Goal: Task Accomplishment & Management: Manage account settings

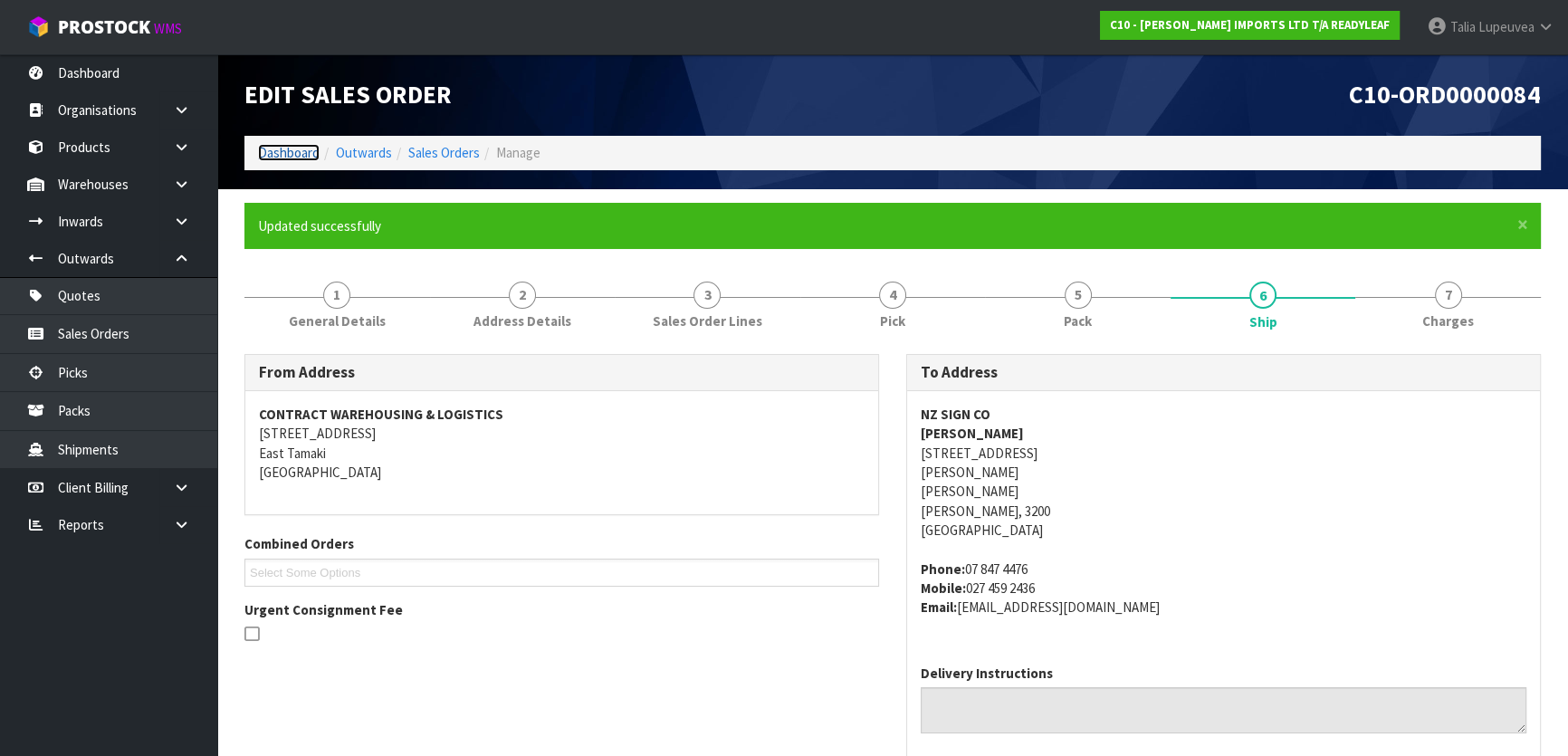
click at [265, 153] on link "Dashboard" at bounding box center [289, 152] width 62 height 17
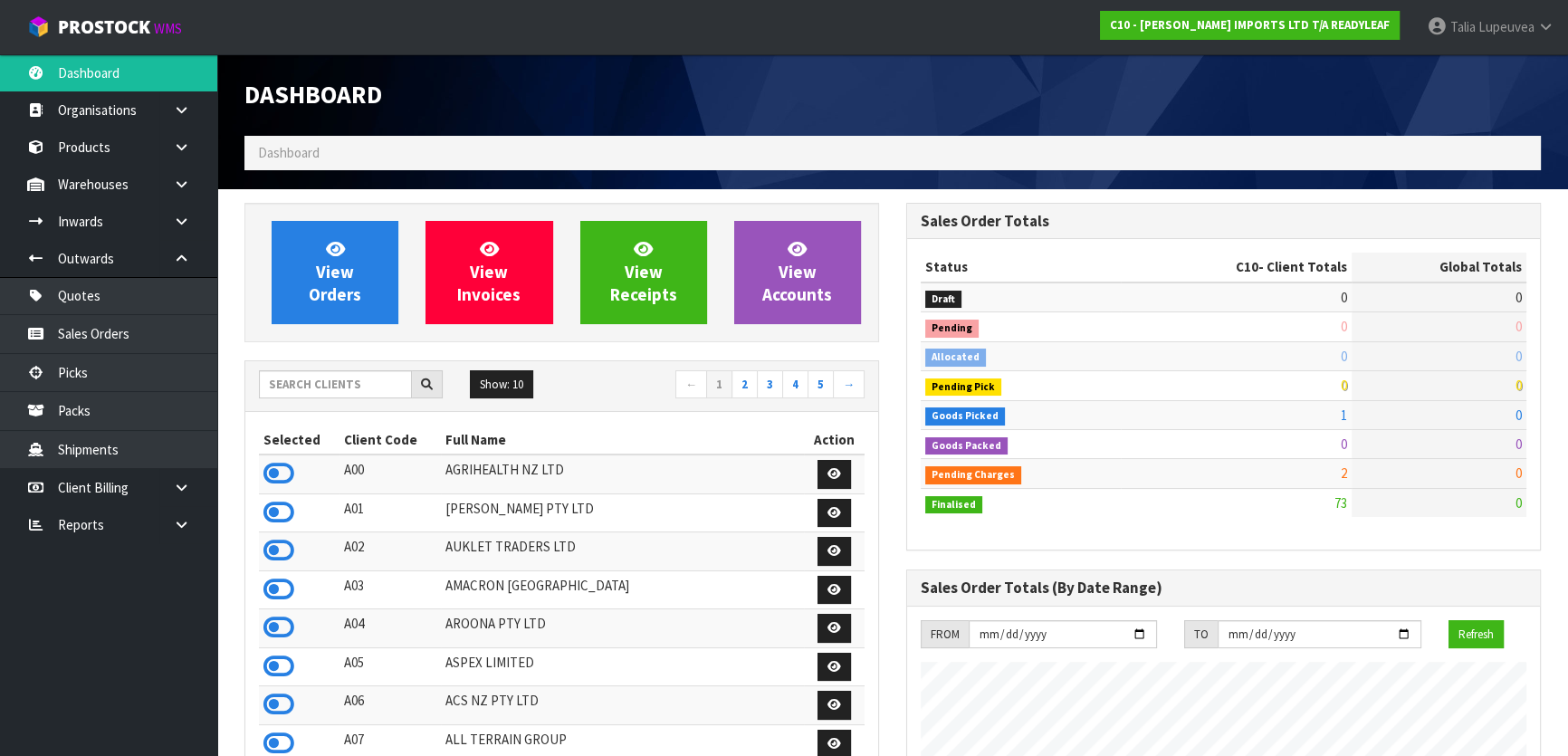
scroll to position [1222, 661]
click at [316, 390] on input "text" at bounding box center [336, 384] width 153 height 28
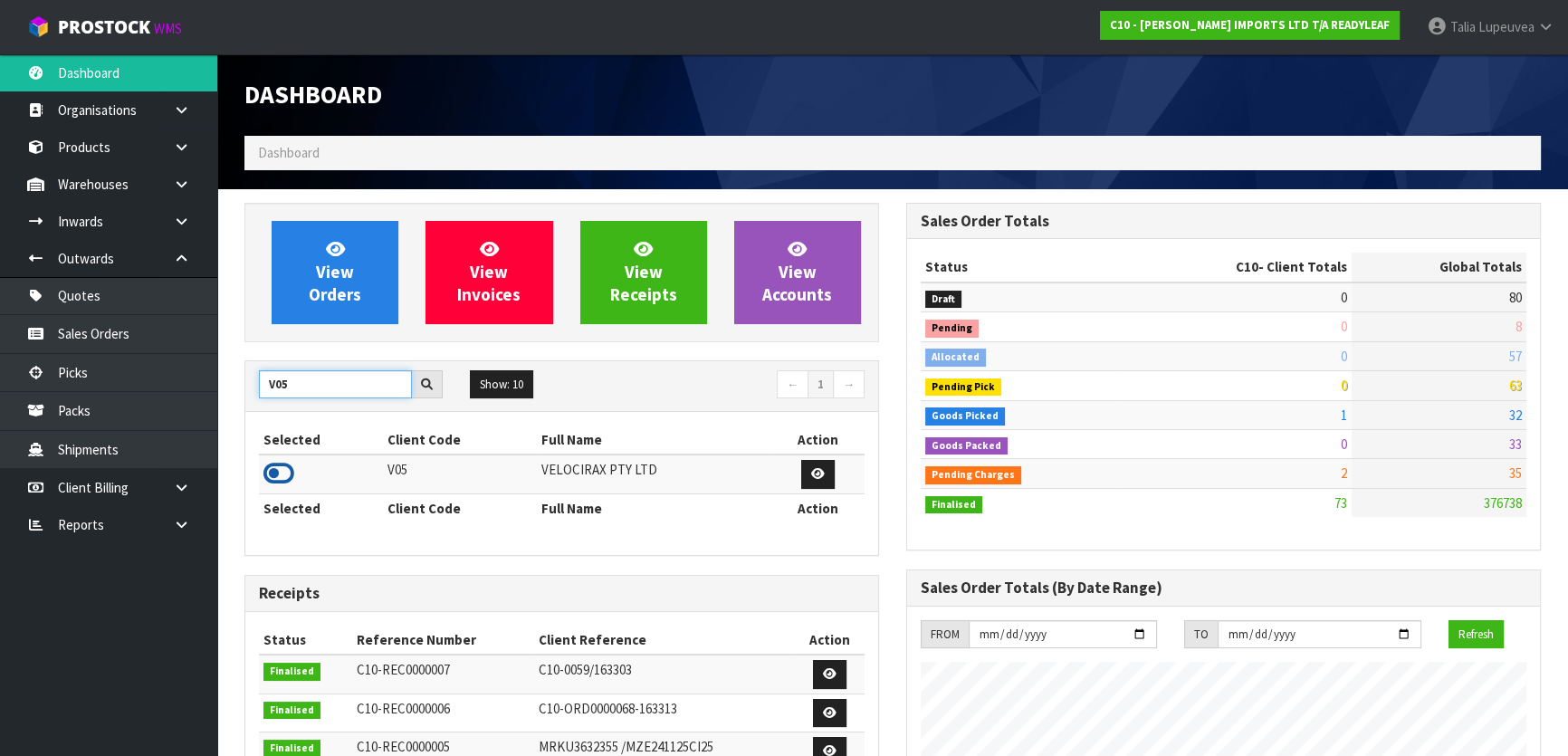
type input "V05"
click at [280, 464] on icon at bounding box center [279, 473] width 31 height 27
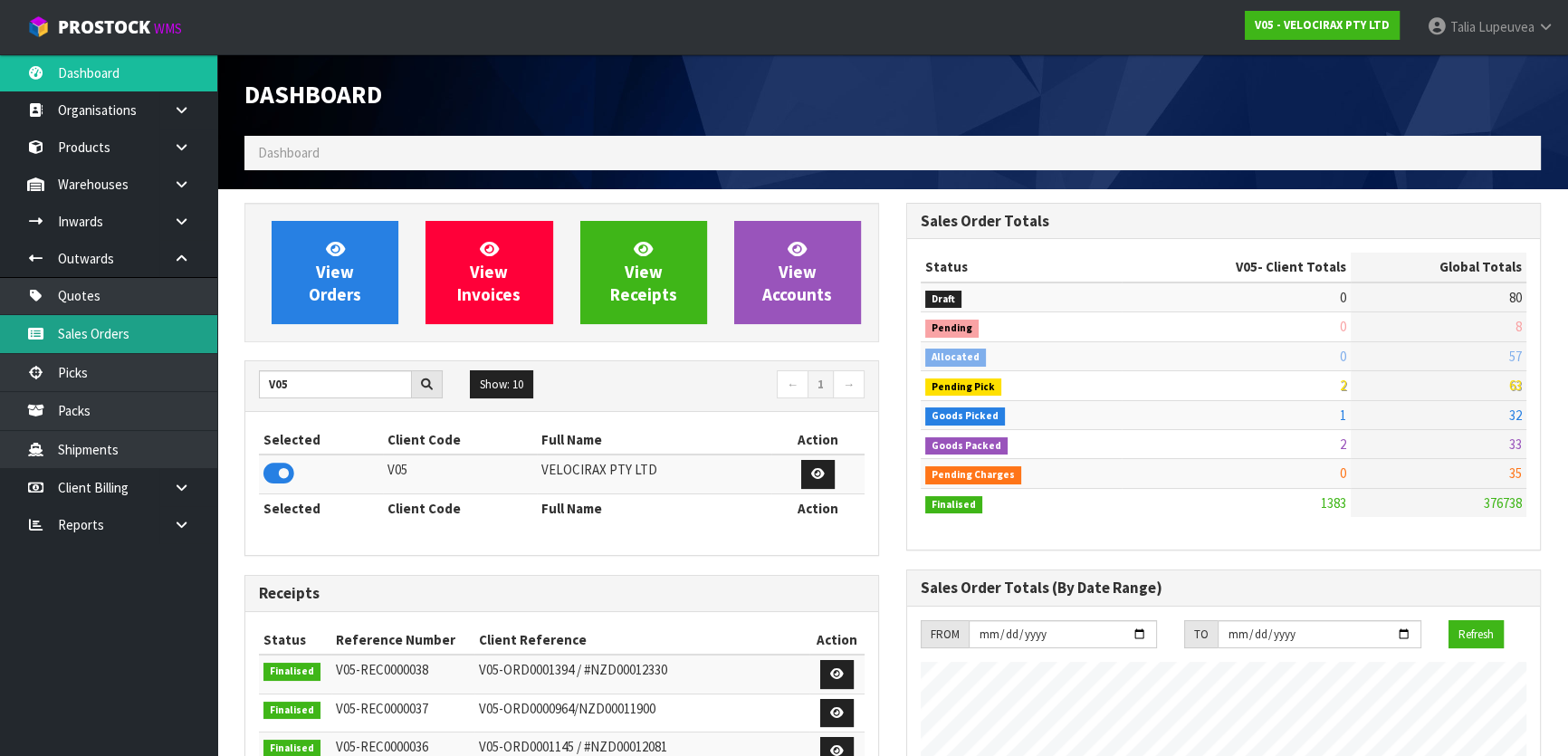
scroll to position [1407, 661]
click at [178, 343] on link "Sales Orders" at bounding box center [109, 333] width 217 height 37
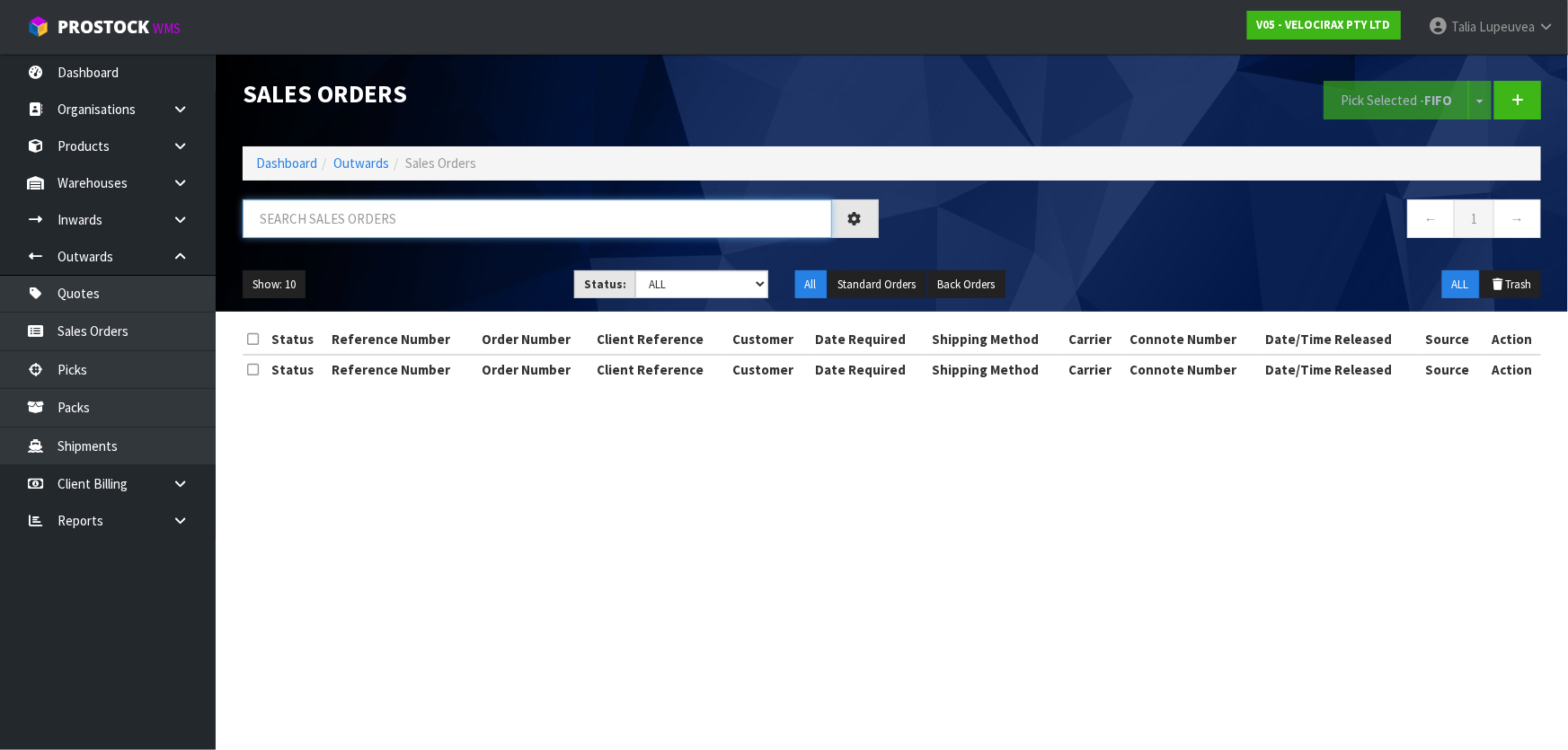
click at [400, 233] on input "text" at bounding box center [537, 218] width 590 height 38
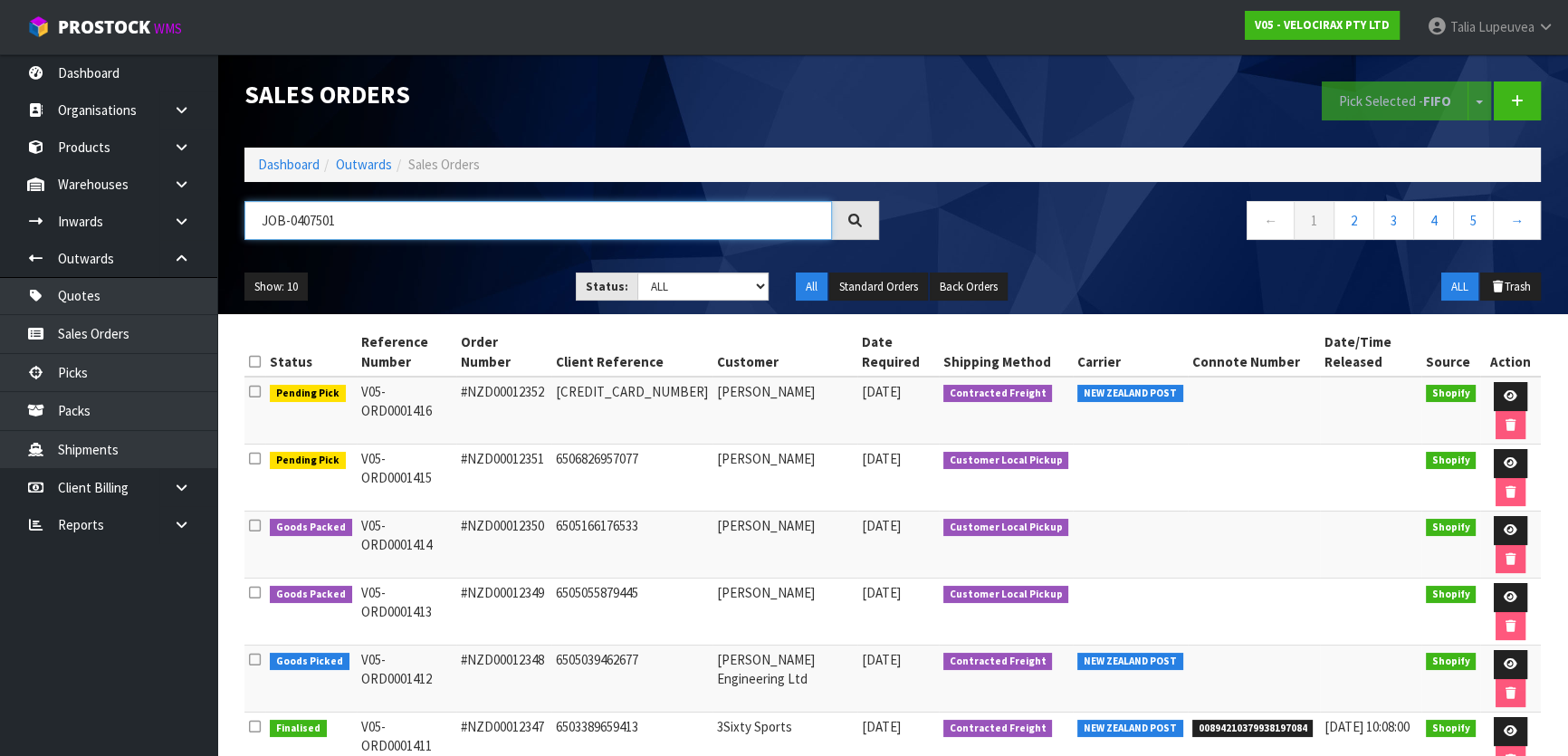
type input "JOB-0407501"
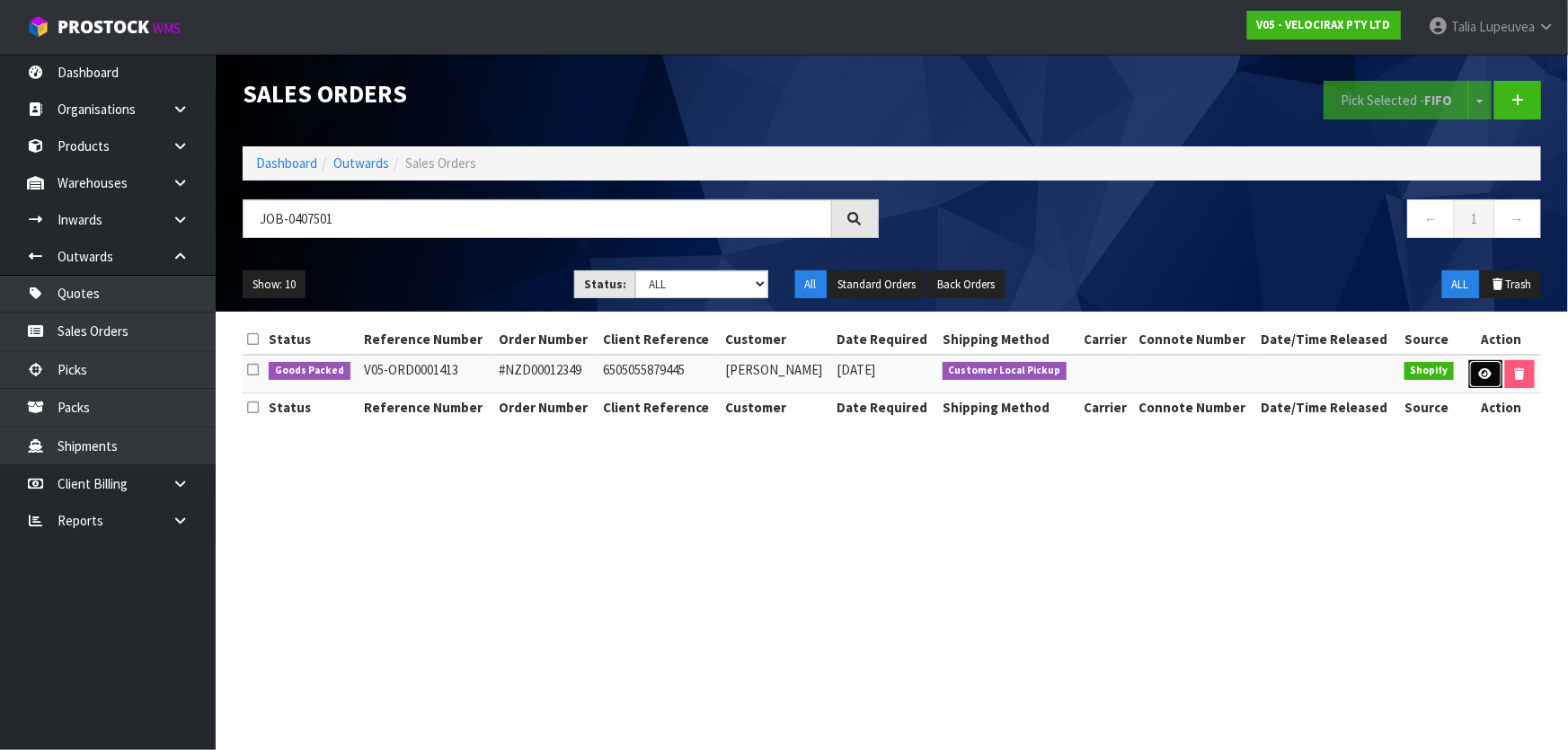
click at [1472, 380] on link at bounding box center [1485, 374] width 34 height 29
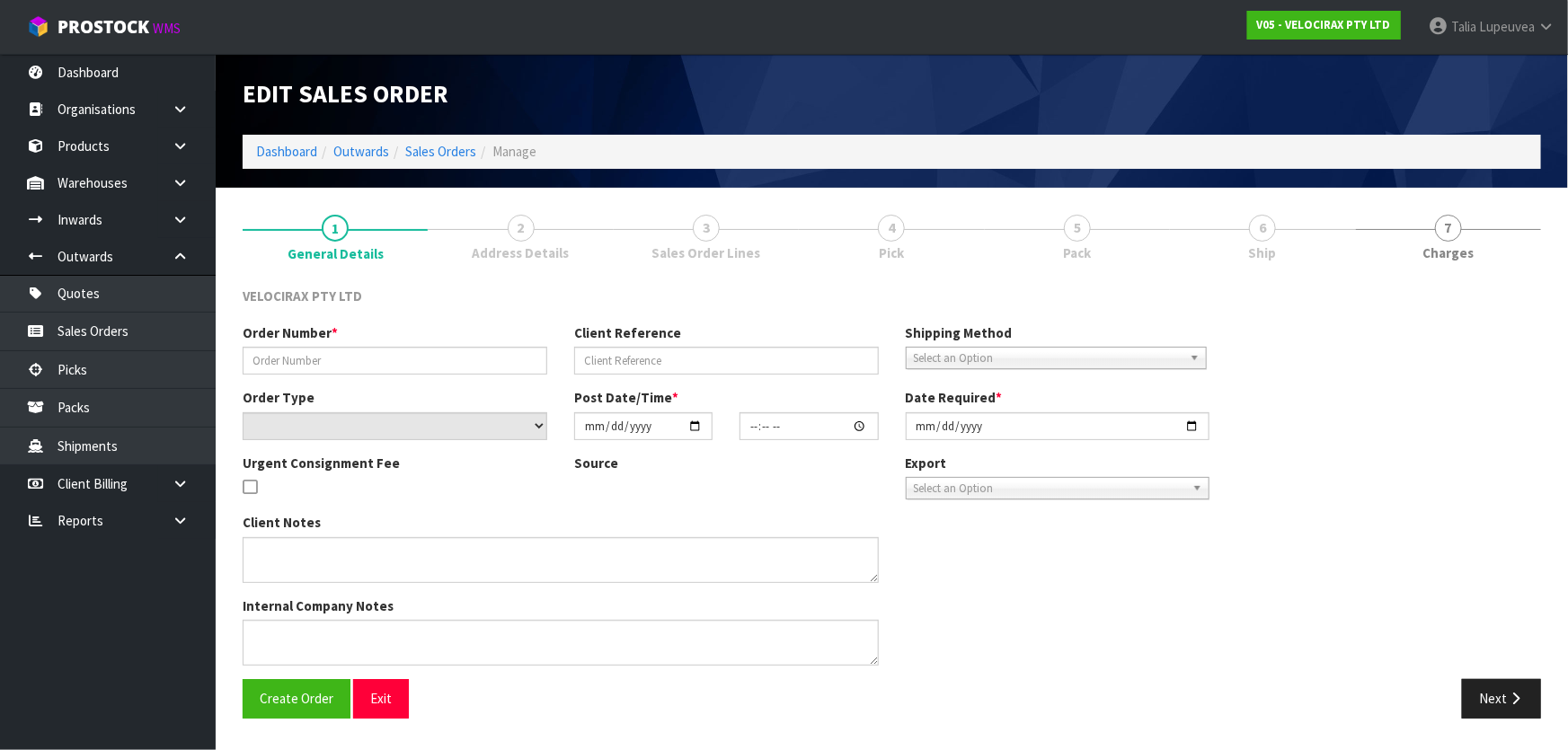
type input "#NZD00012349"
type input "6505055879445"
select select "number:0"
type input "[DATE]"
type input "10:29:09.000"
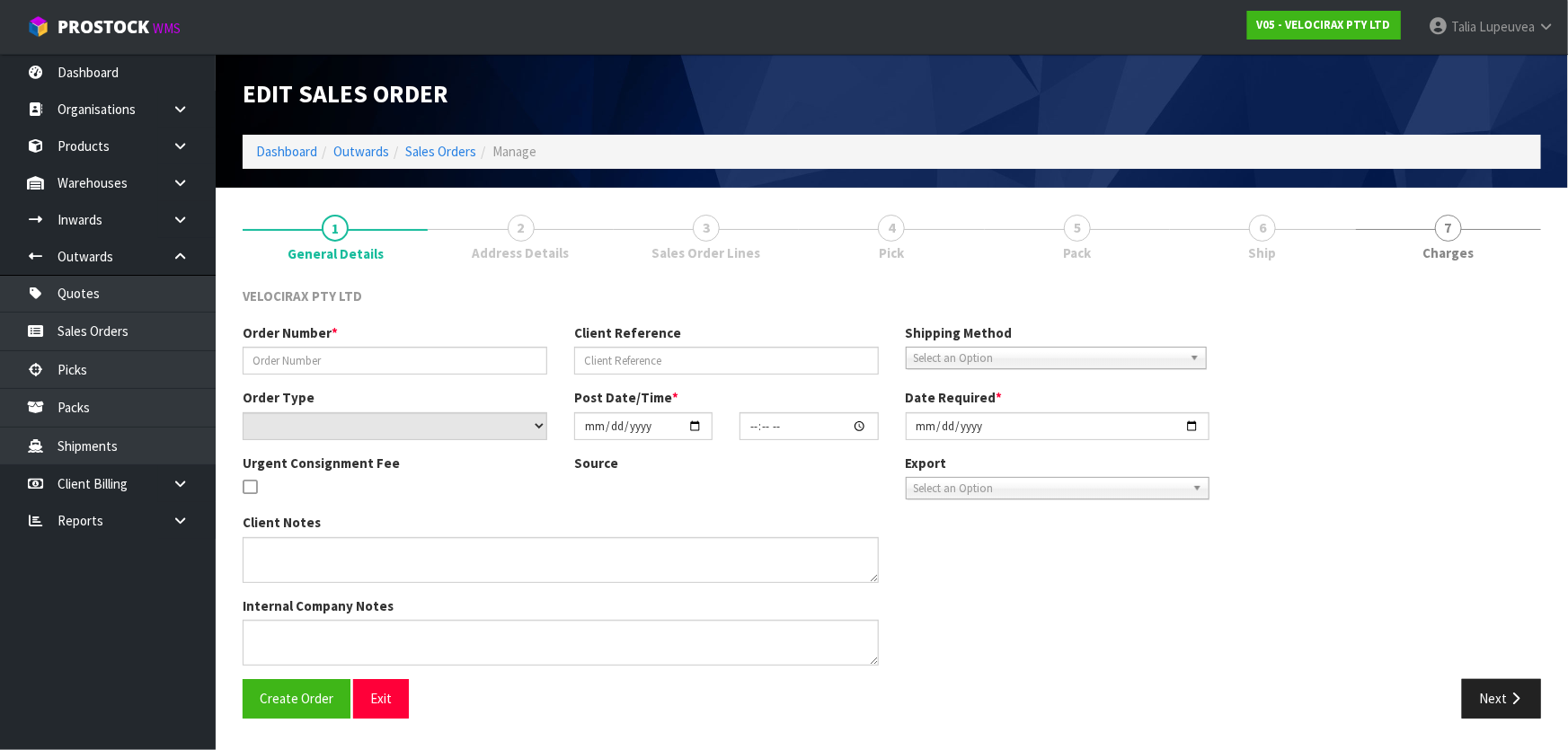
type input "[DATE]"
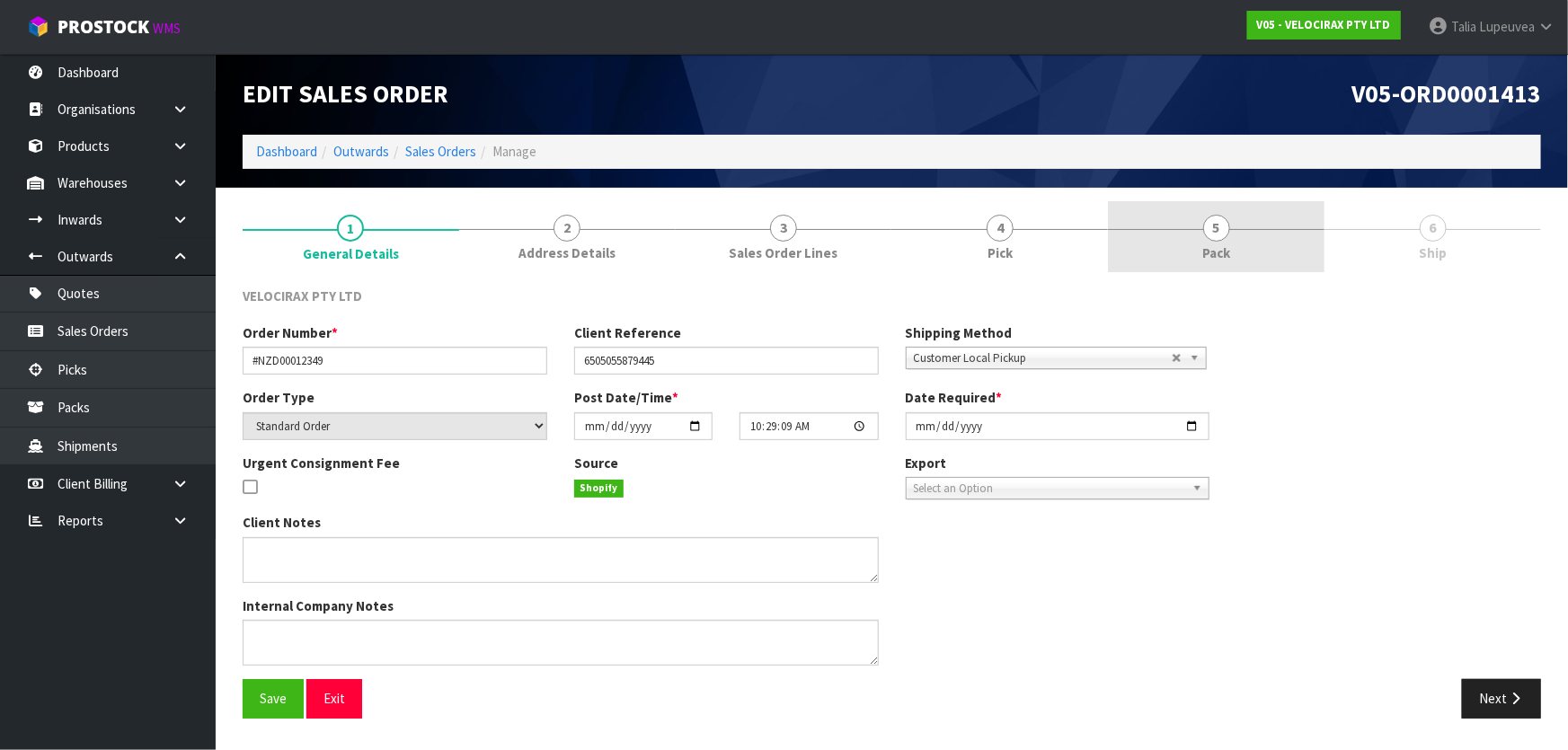
click at [1253, 242] on link "5 Pack" at bounding box center [1215, 237] width 216 height 71
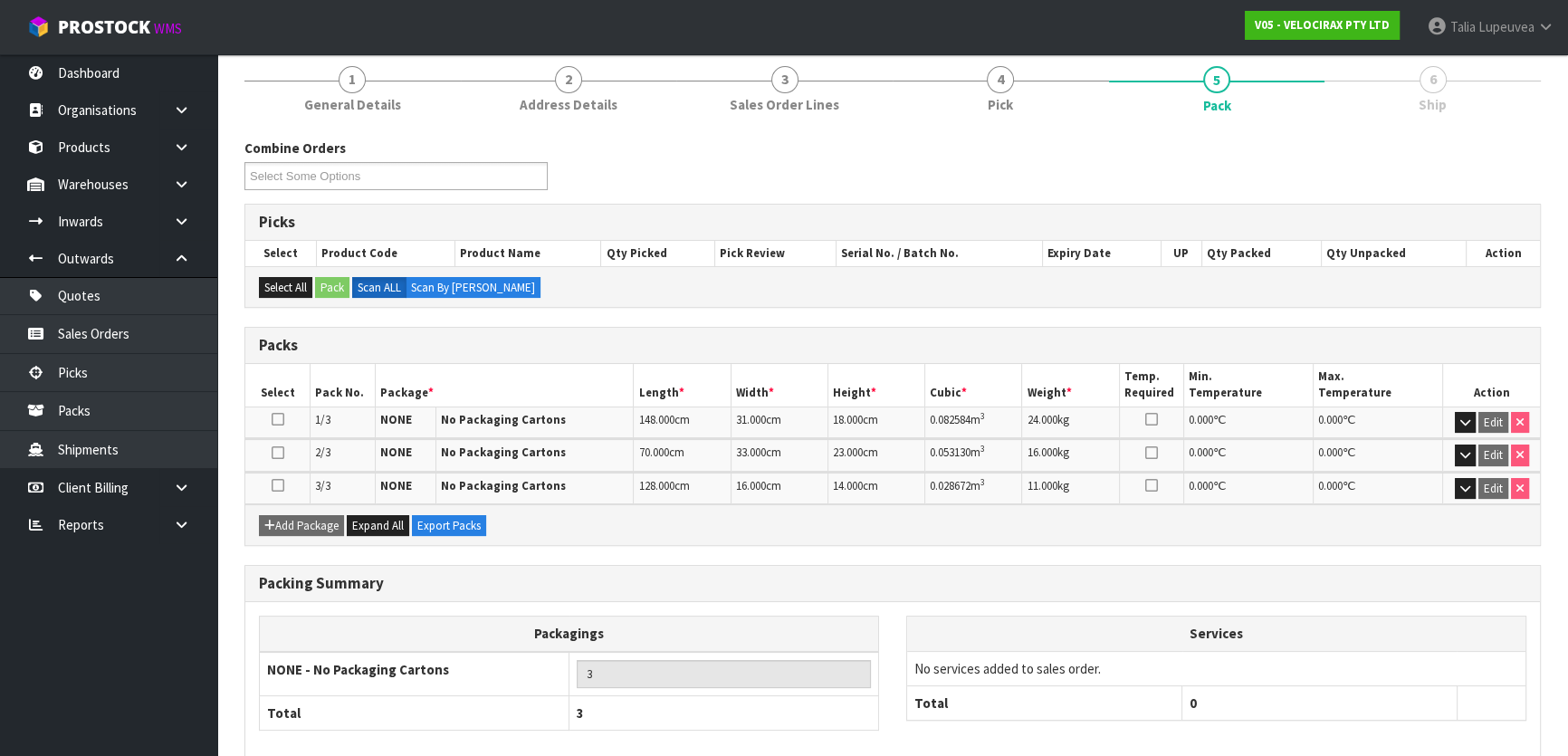
scroll to position [239, 0]
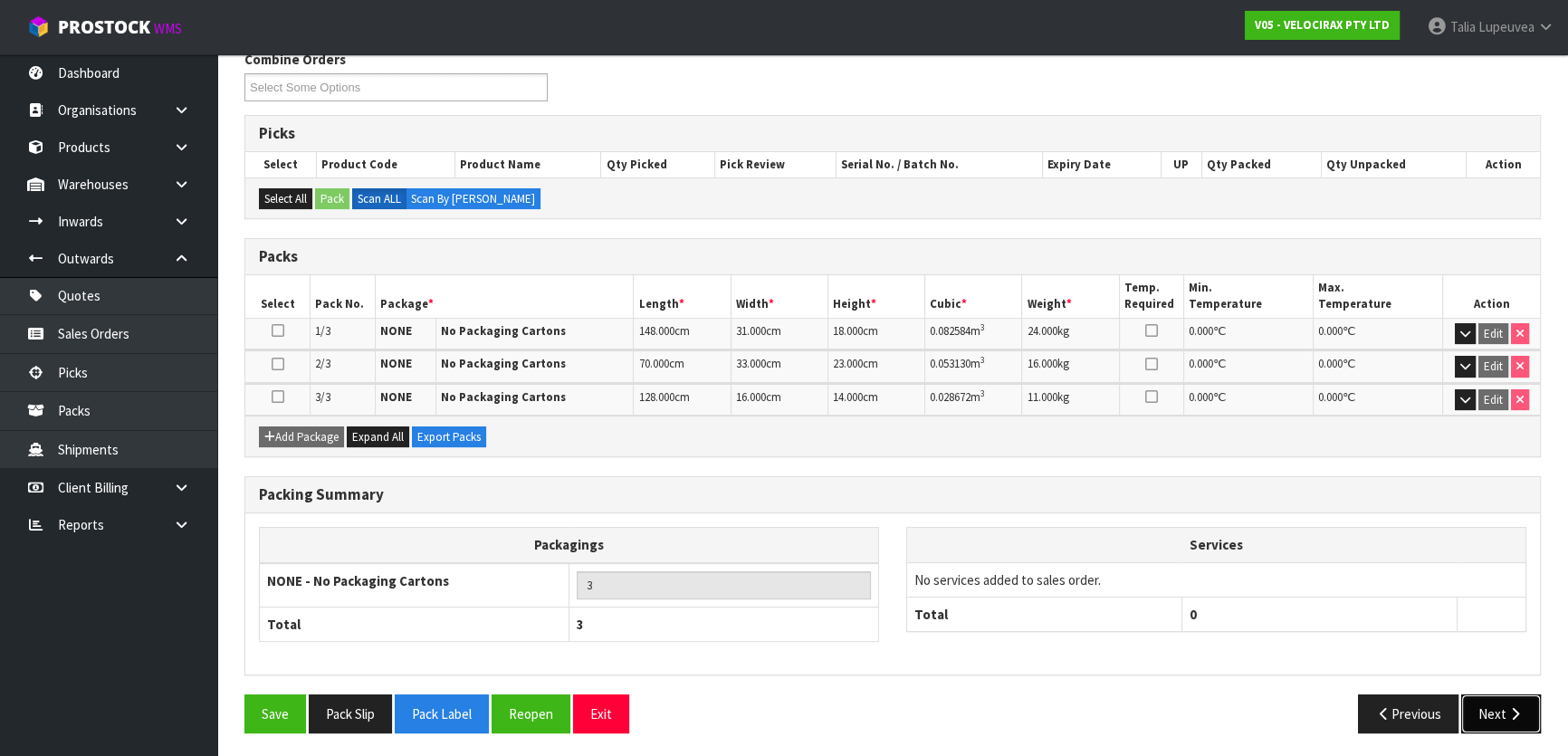
click at [1492, 694] on button "Next" at bounding box center [1501, 713] width 80 height 39
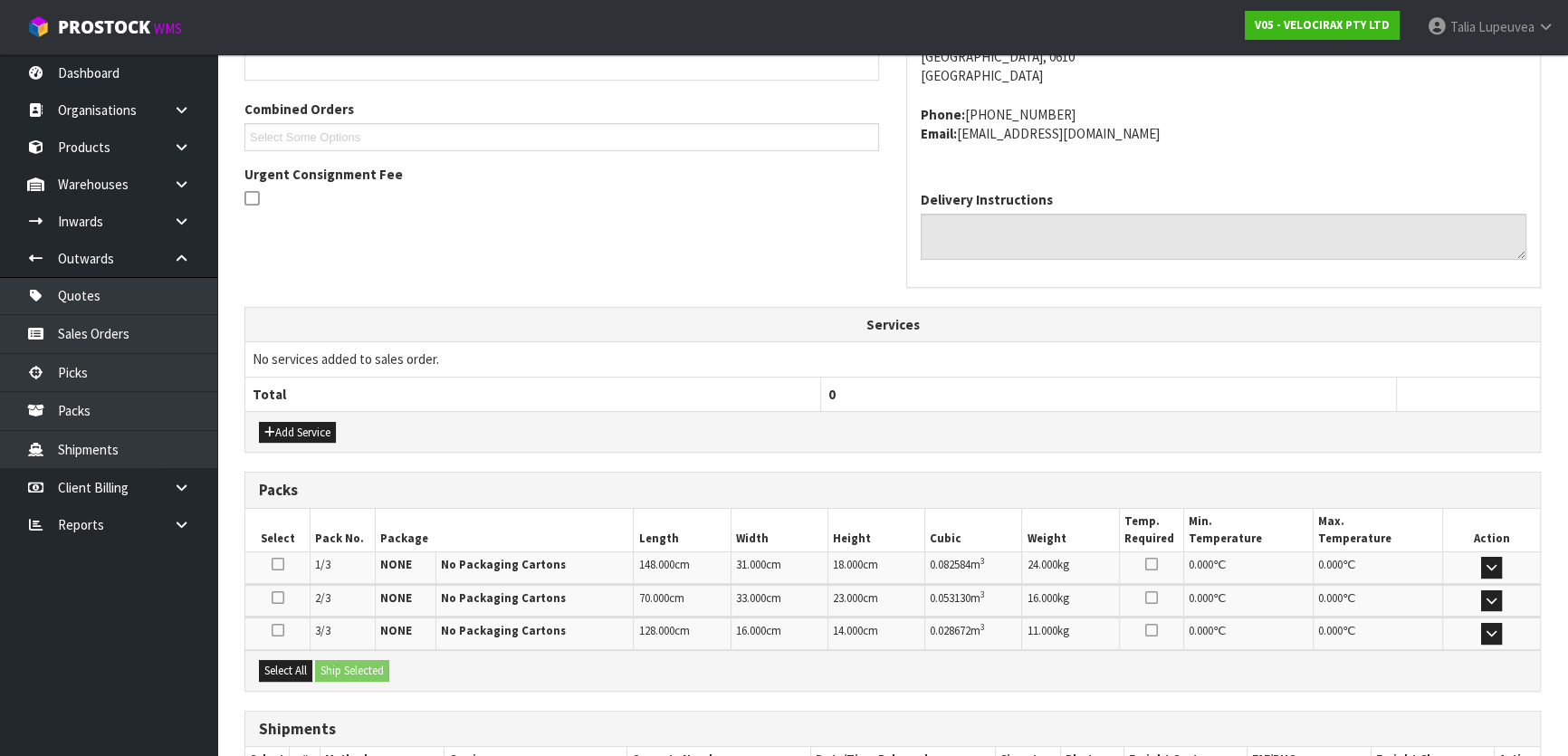
scroll to position [494, 0]
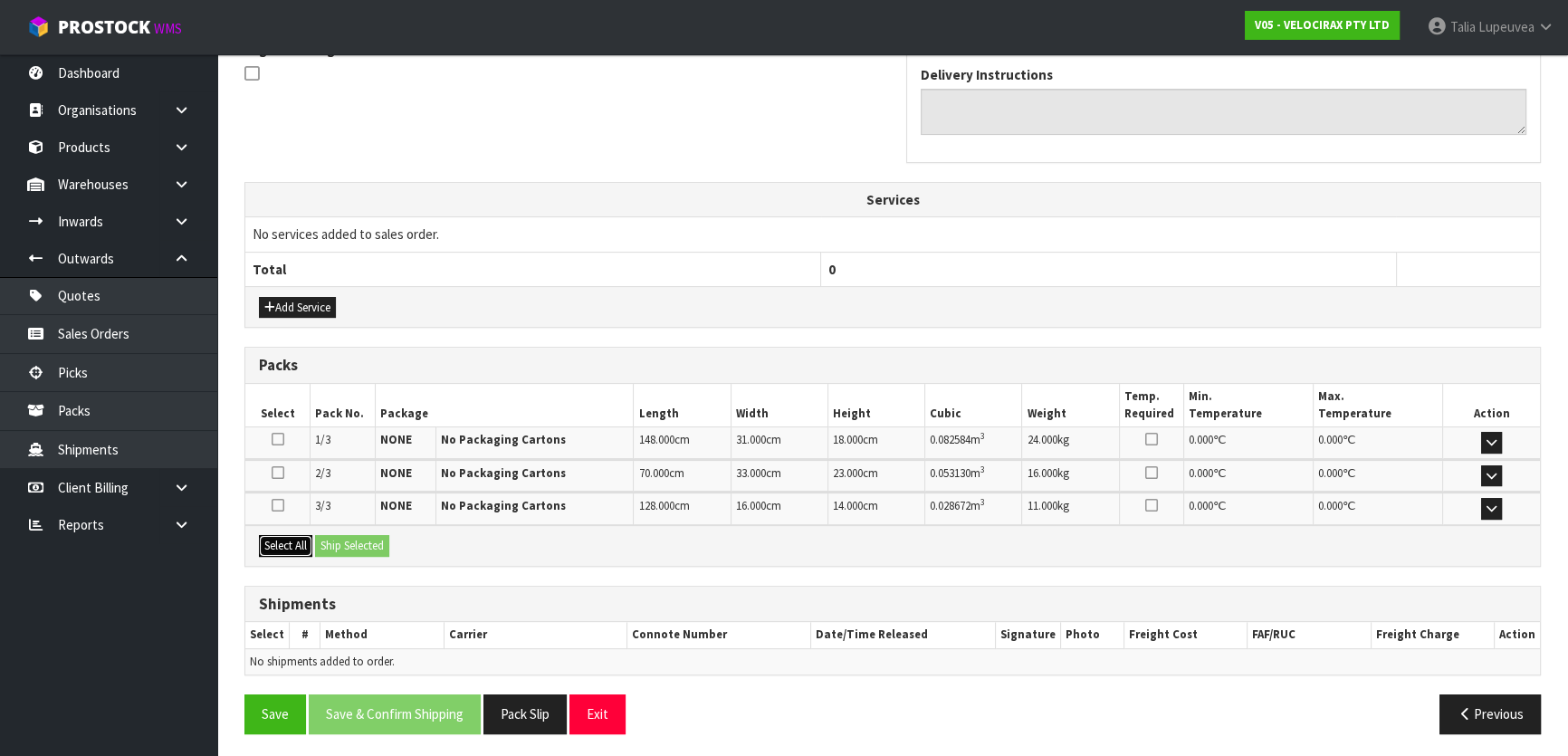
drag, startPoint x: 295, startPoint y: 541, endPoint x: 306, endPoint y: 540, distance: 11.0
click at [298, 540] on button "Select All" at bounding box center [285, 546] width 53 height 21
click at [339, 539] on button "Ship Selected" at bounding box center [352, 546] width 75 height 21
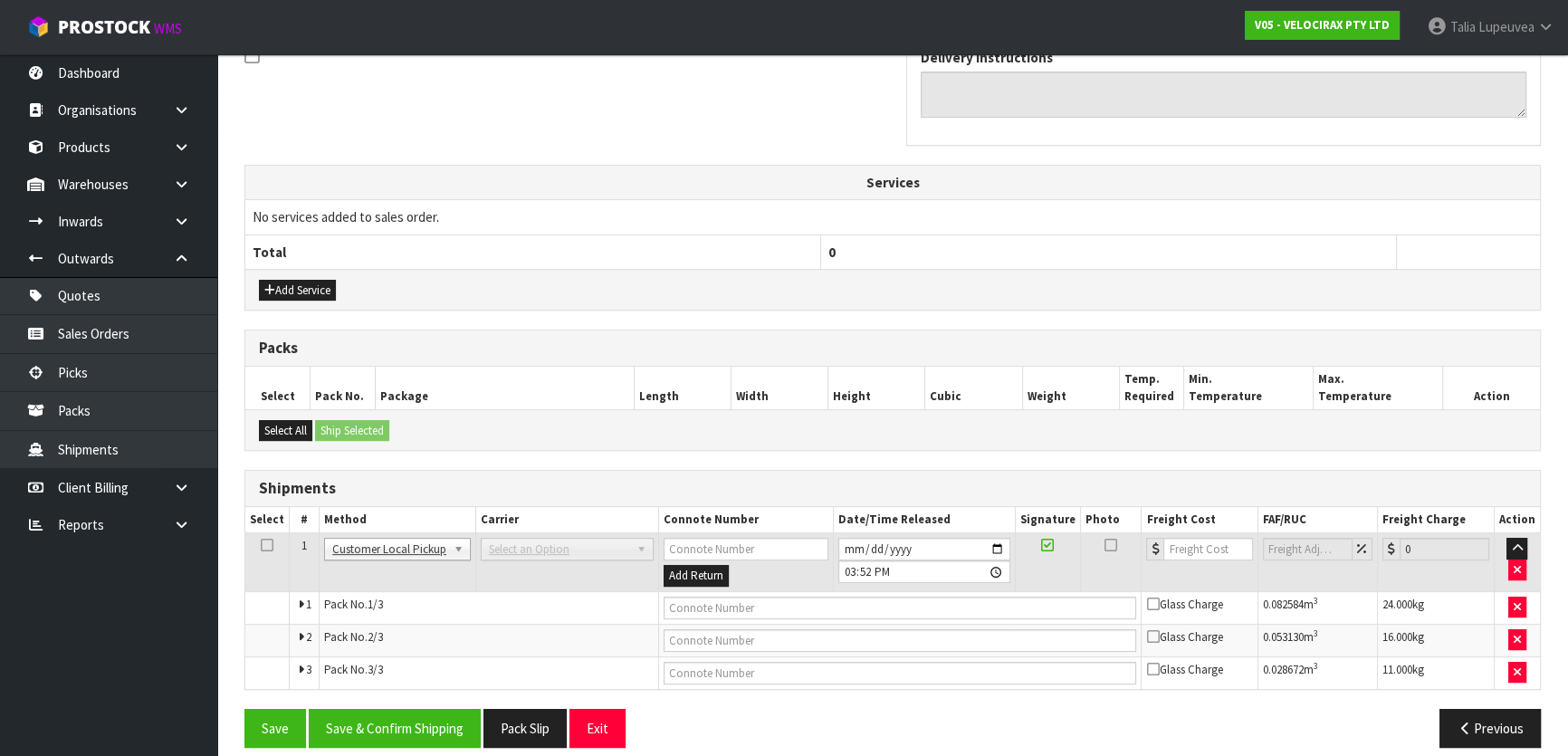
scroll to position [526, 0]
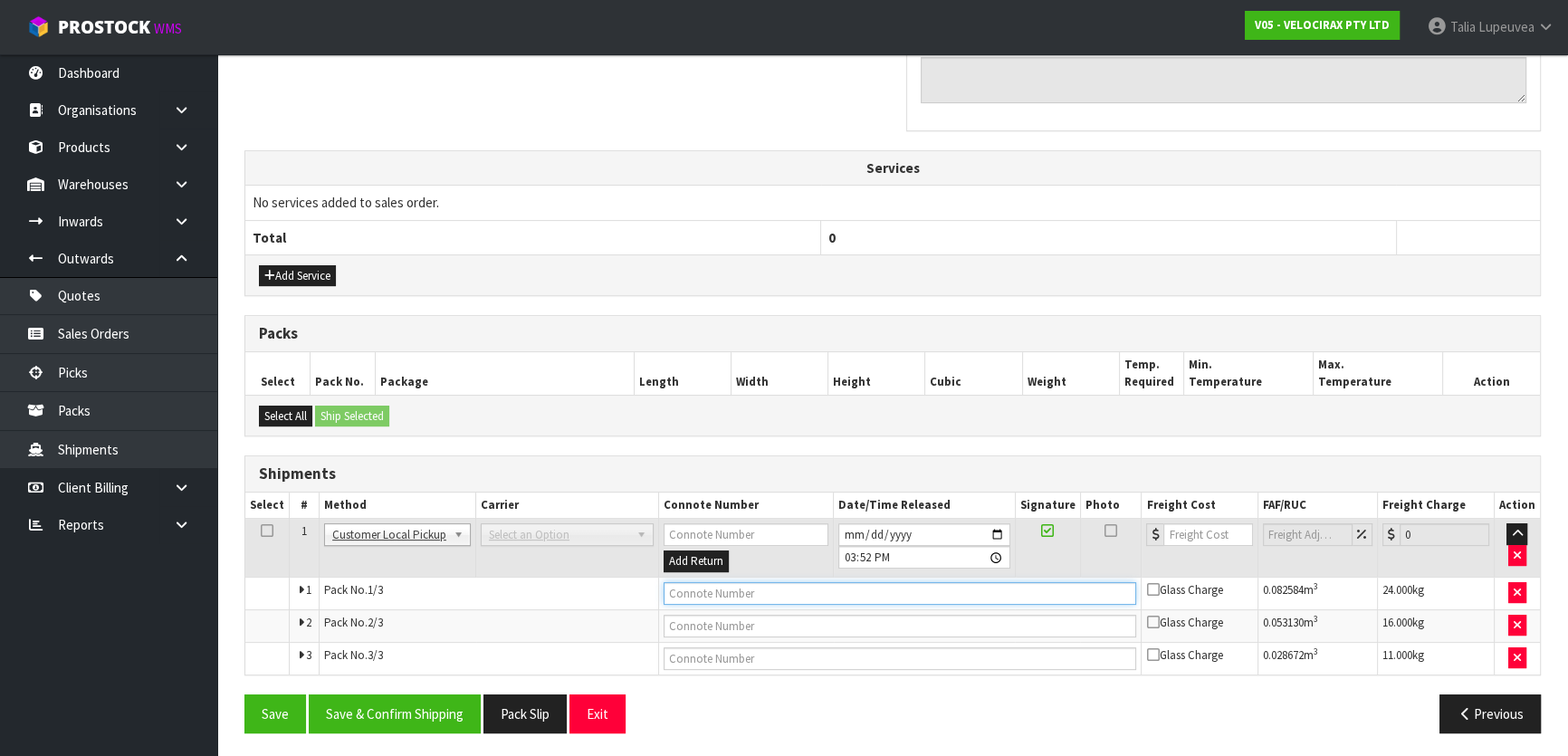
click at [741, 594] on input "text" at bounding box center [901, 592] width 473 height 22
type input "CUSTOMER COLLECTED"
click at [704, 623] on input "text" at bounding box center [901, 625] width 473 height 22
type input "CUSTOMER COLLECTED"
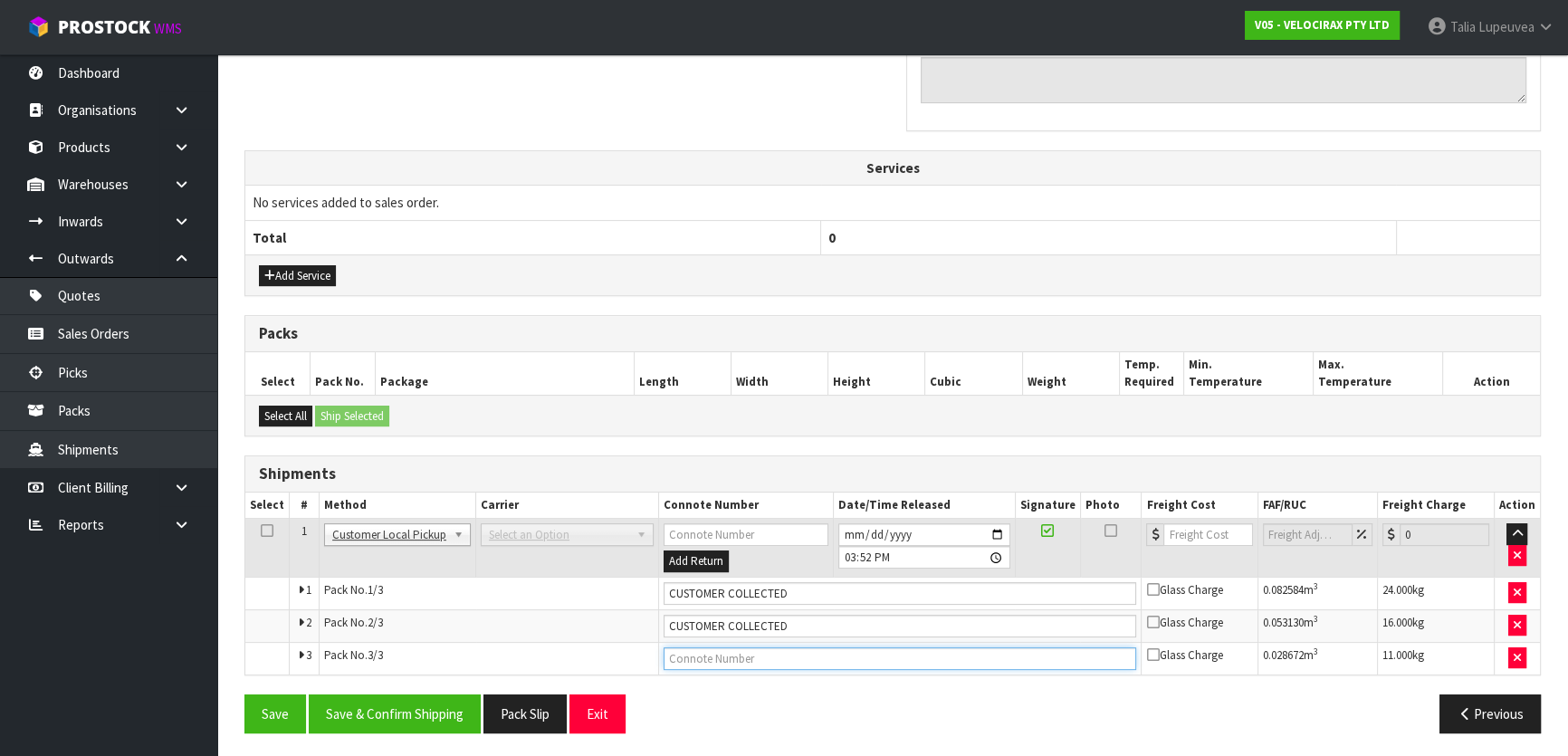
click at [714, 654] on input "text" at bounding box center [901, 658] width 473 height 22
type input "CUSTOMER COLLECTED"
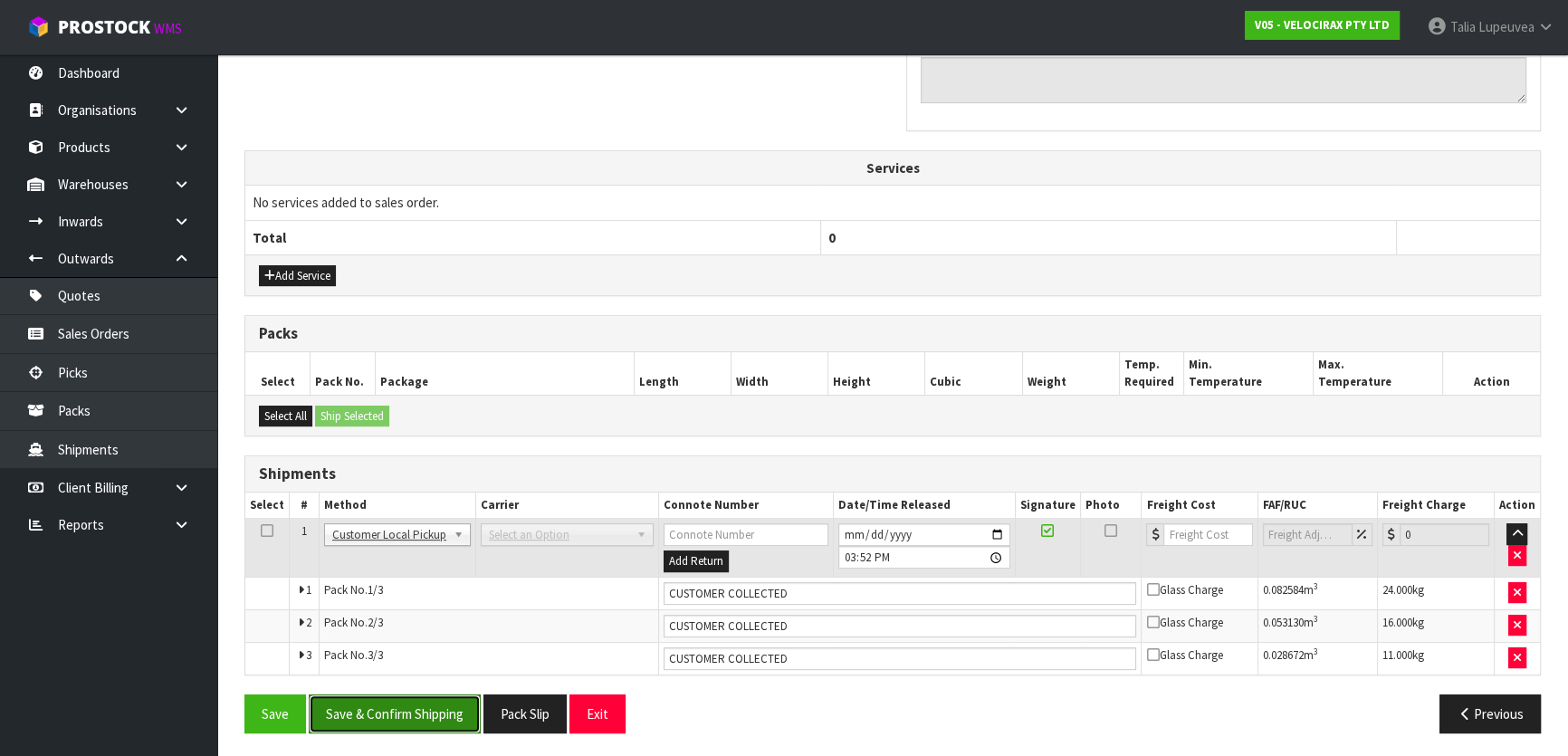
click at [465, 714] on button "Save & Confirm Shipping" at bounding box center [394, 713] width 172 height 39
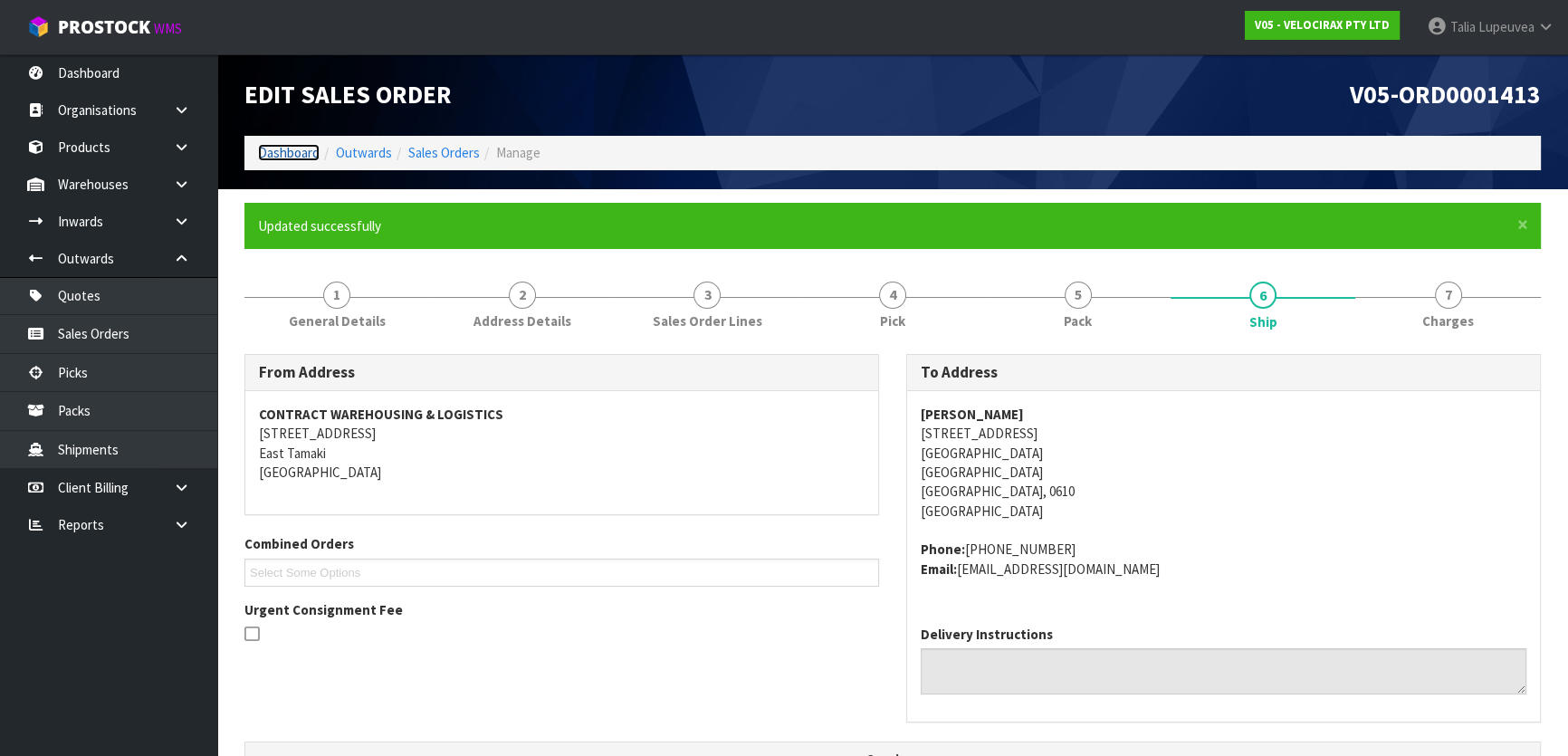
click at [309, 148] on link "Dashboard" at bounding box center [289, 152] width 62 height 17
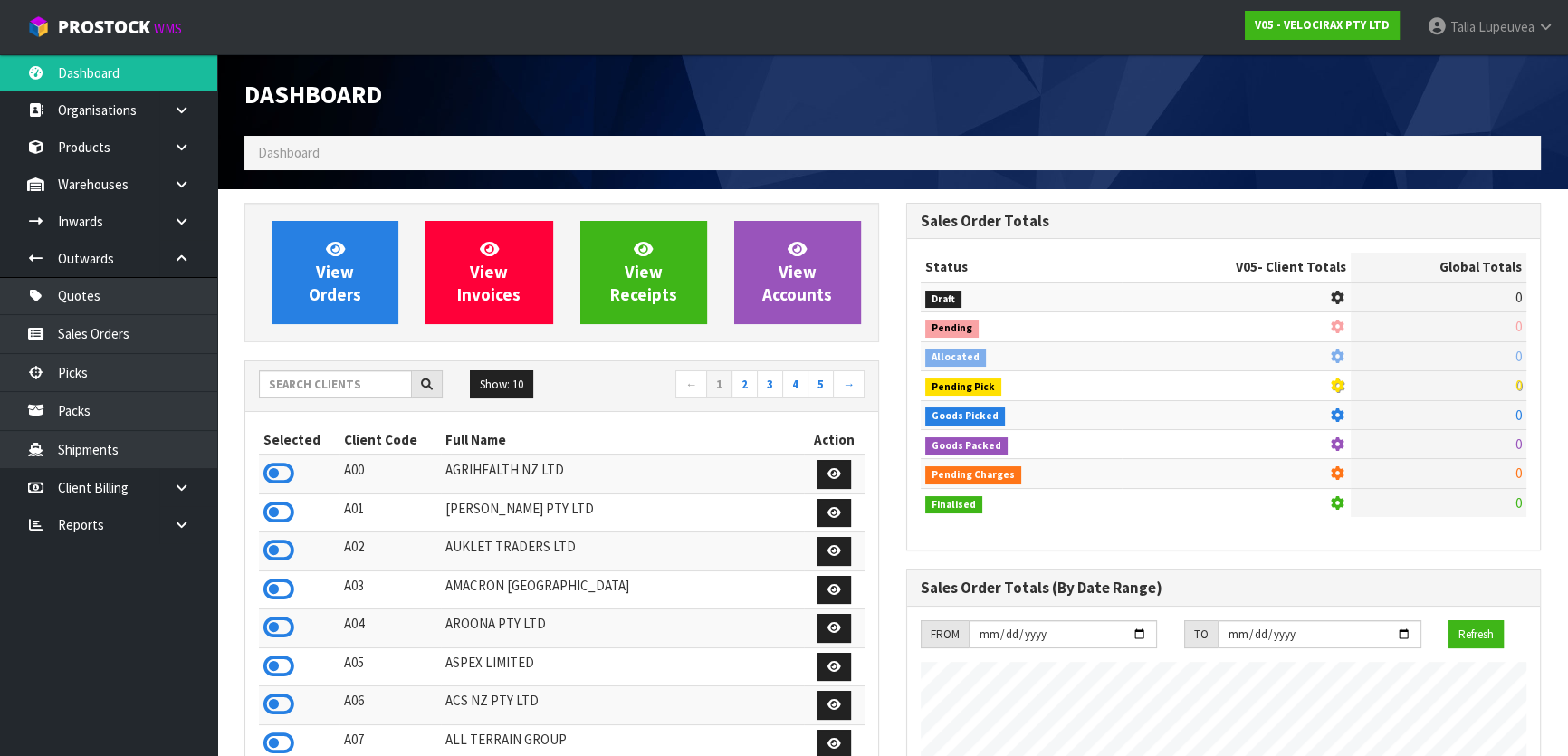
scroll to position [1407, 661]
click at [365, 390] on input "text" at bounding box center [336, 384] width 153 height 28
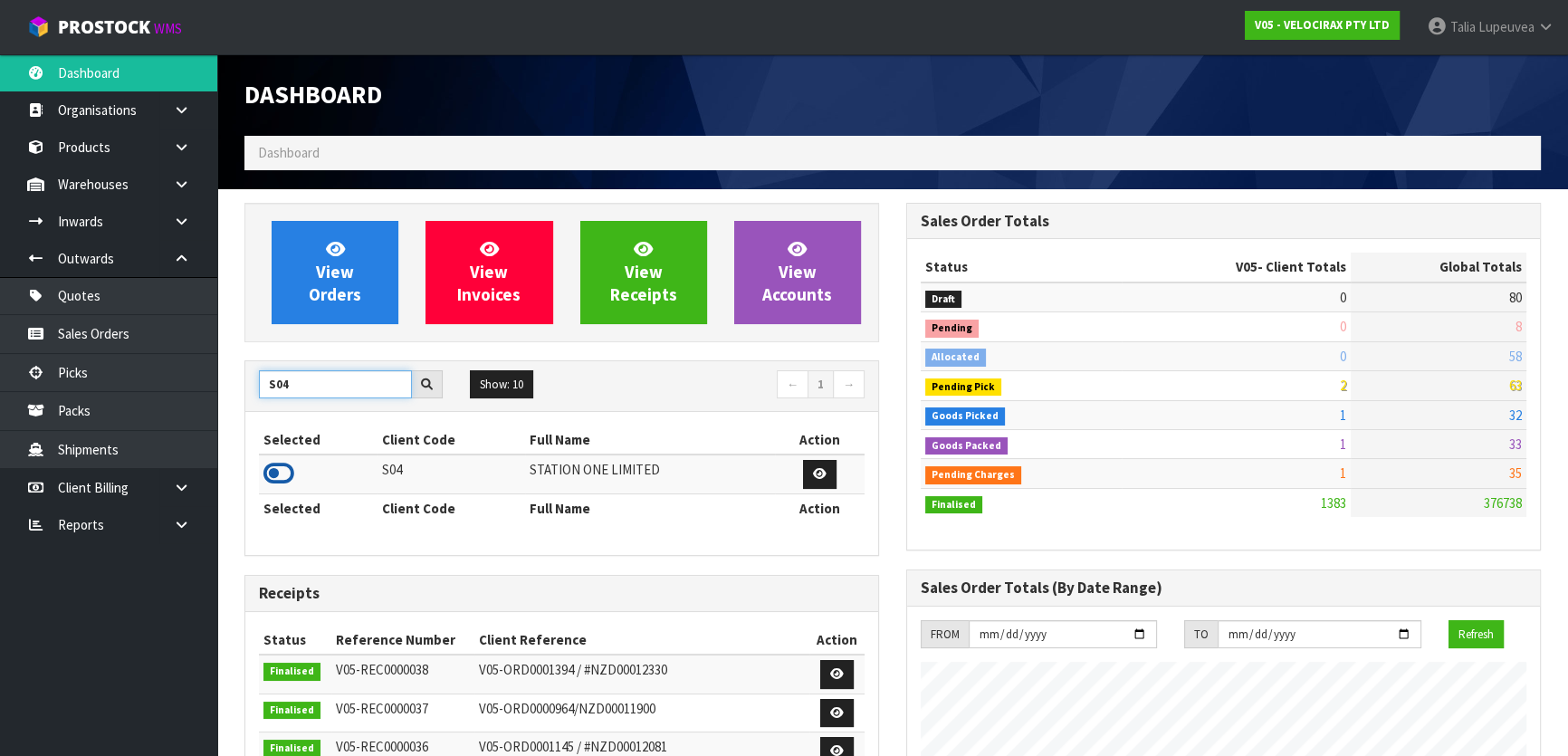
type input "S04"
click at [272, 466] on icon at bounding box center [279, 473] width 31 height 27
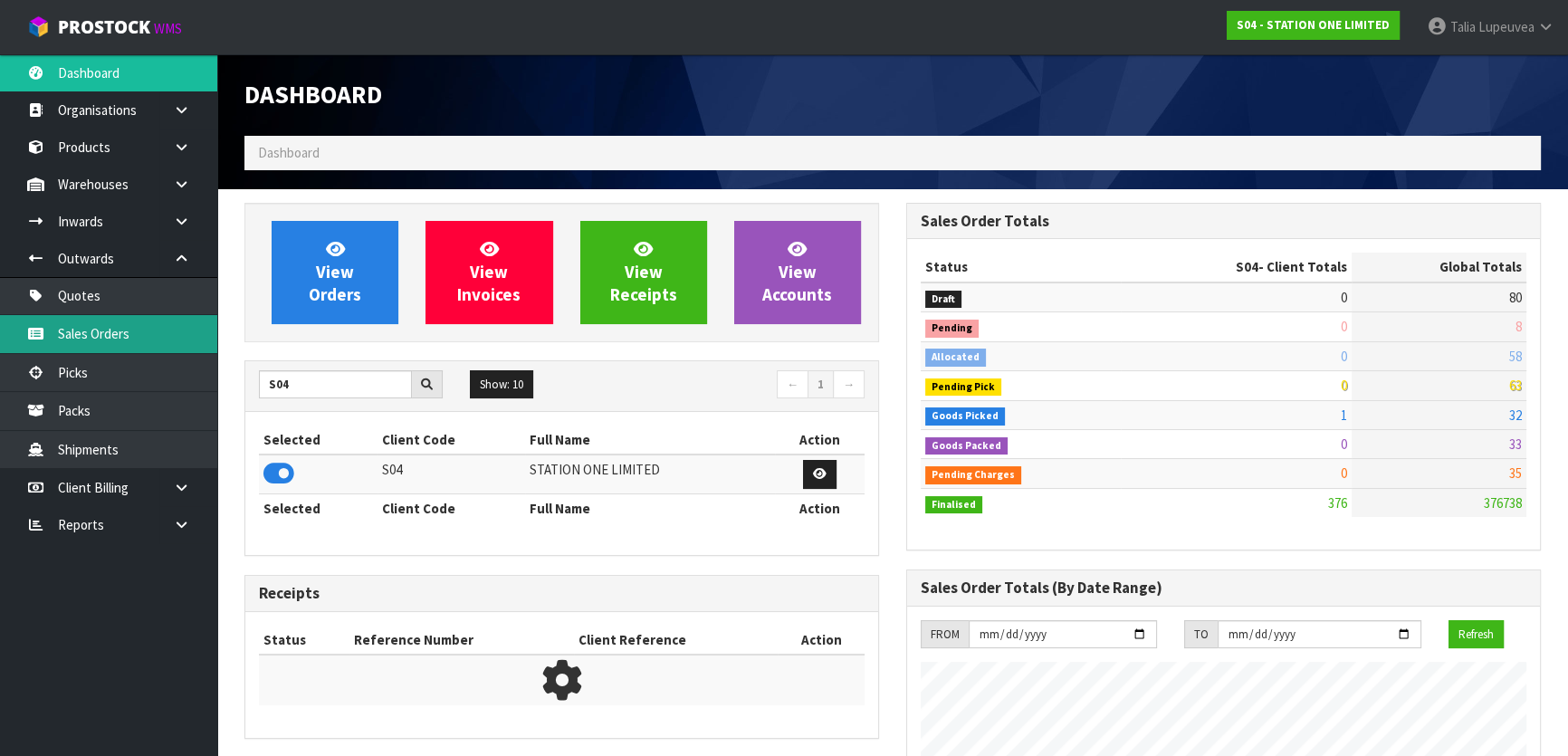
scroll to position [1134, 661]
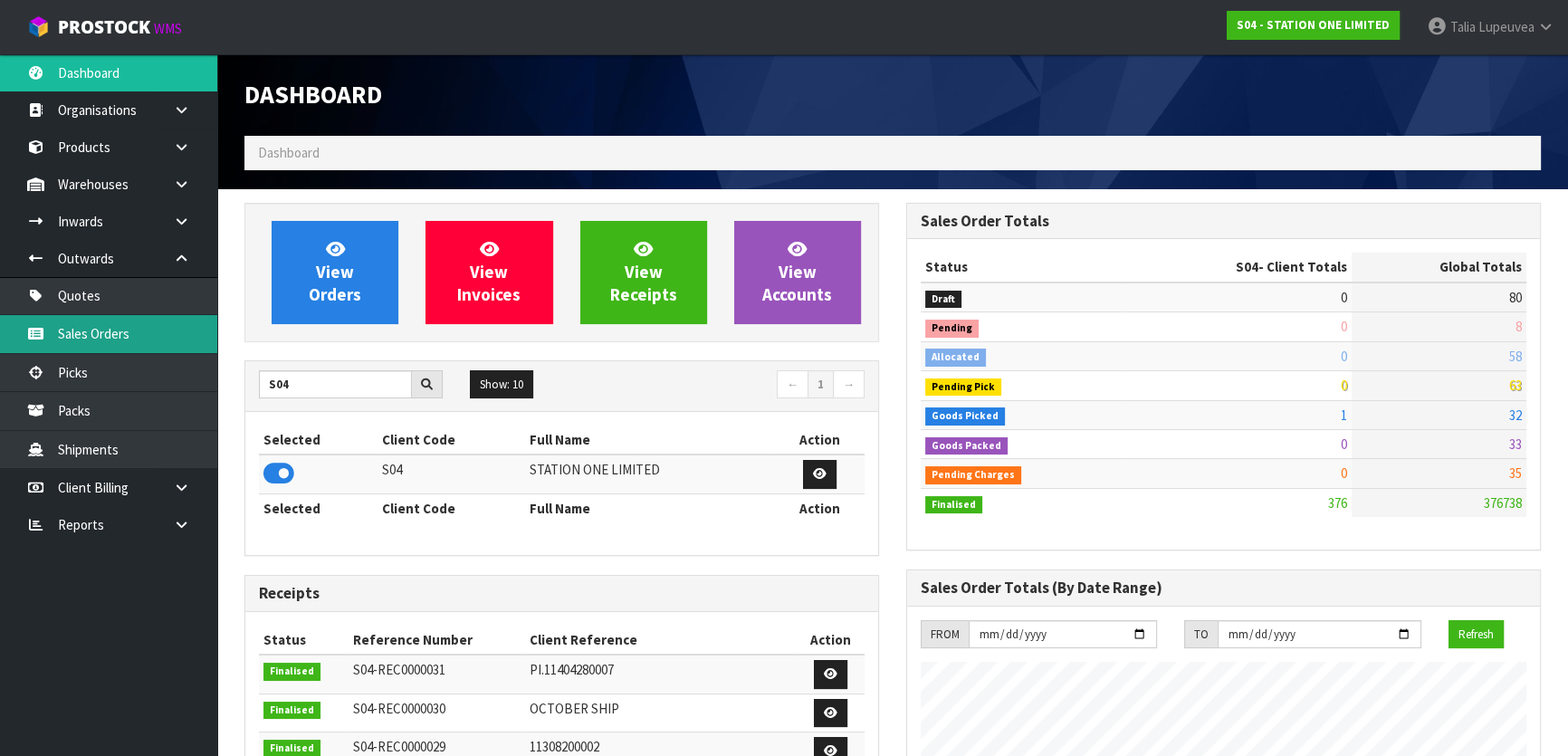
click at [157, 335] on link "Sales Orders" at bounding box center [109, 333] width 217 height 37
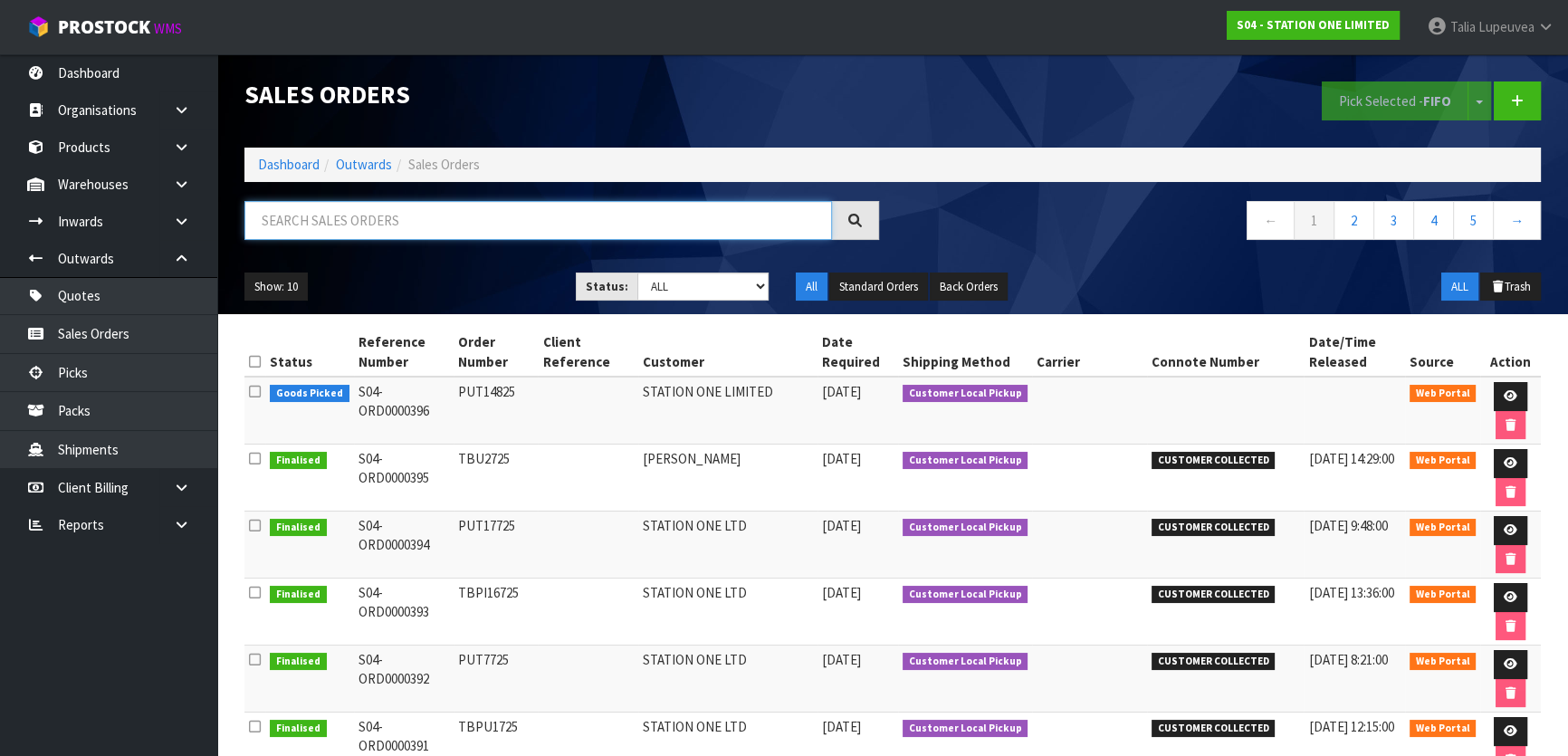
click at [422, 227] on input "text" at bounding box center [538, 220] width 588 height 39
type input "JOB-0407649"
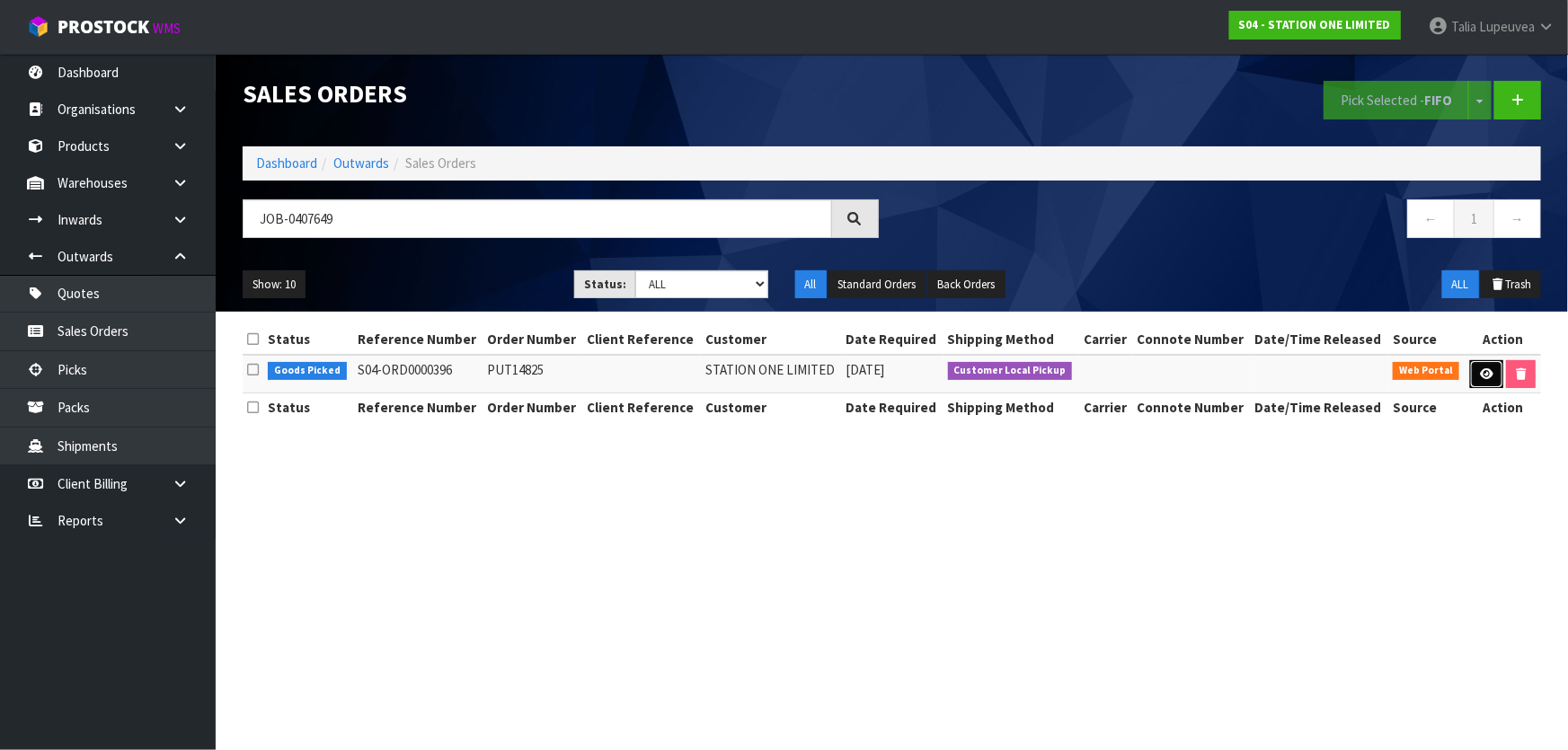
click at [1475, 374] on link at bounding box center [1486, 374] width 34 height 29
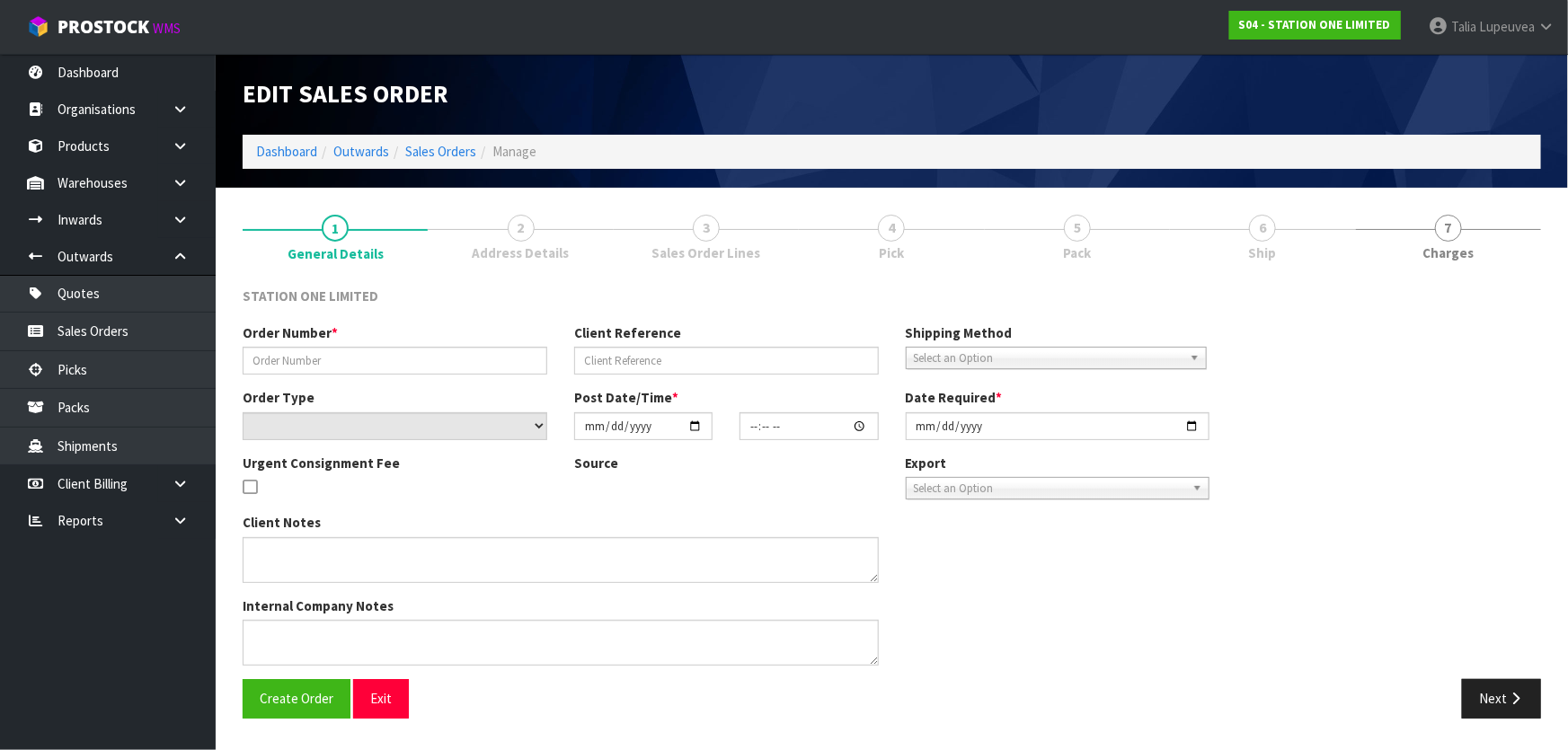
type input "PUT14825"
select select "number:0"
type input "[DATE]"
type input "10:05:00.000"
type input "[DATE]"
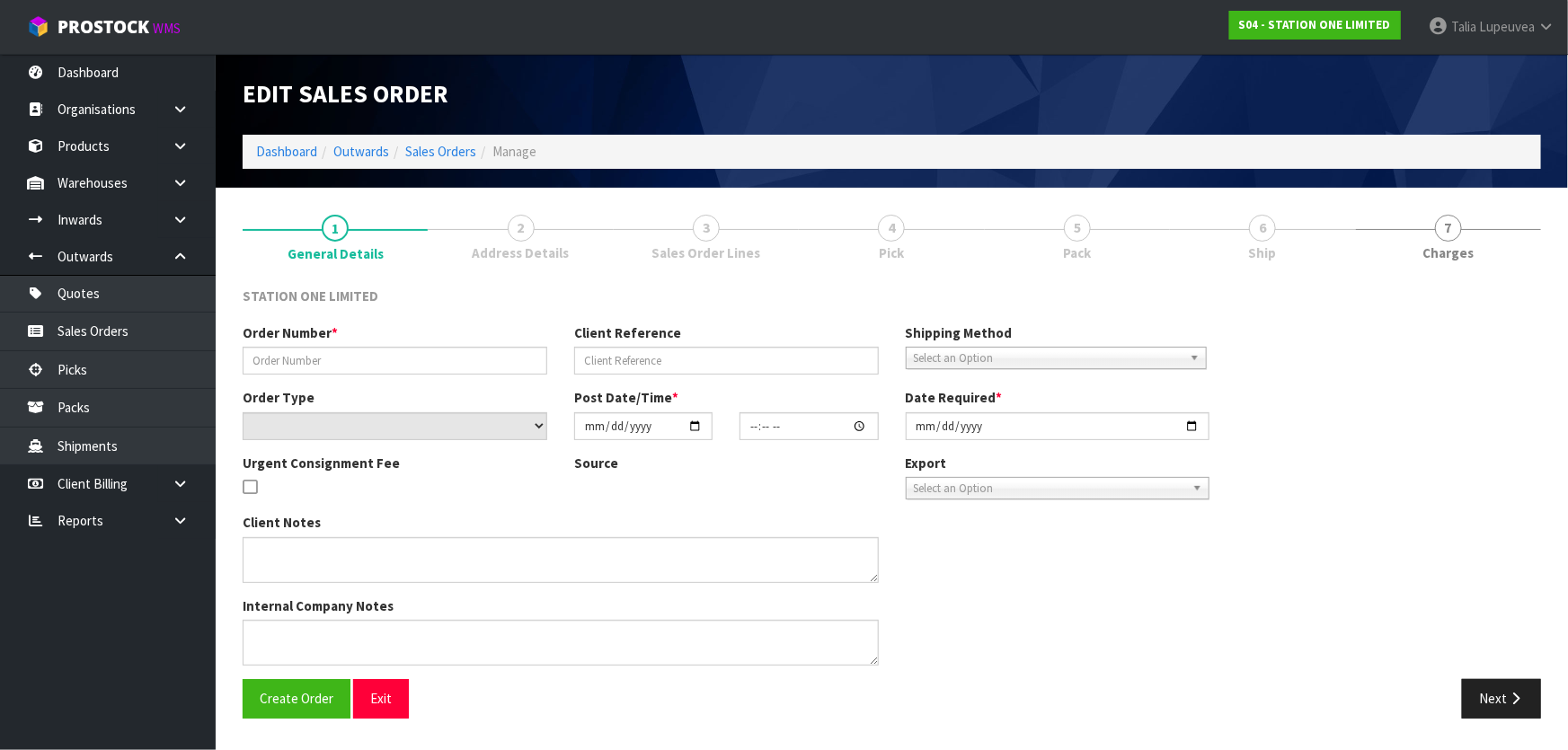
type textarea "CAN WE PICK UP THIS AFTERNOON AFTER 1PM"
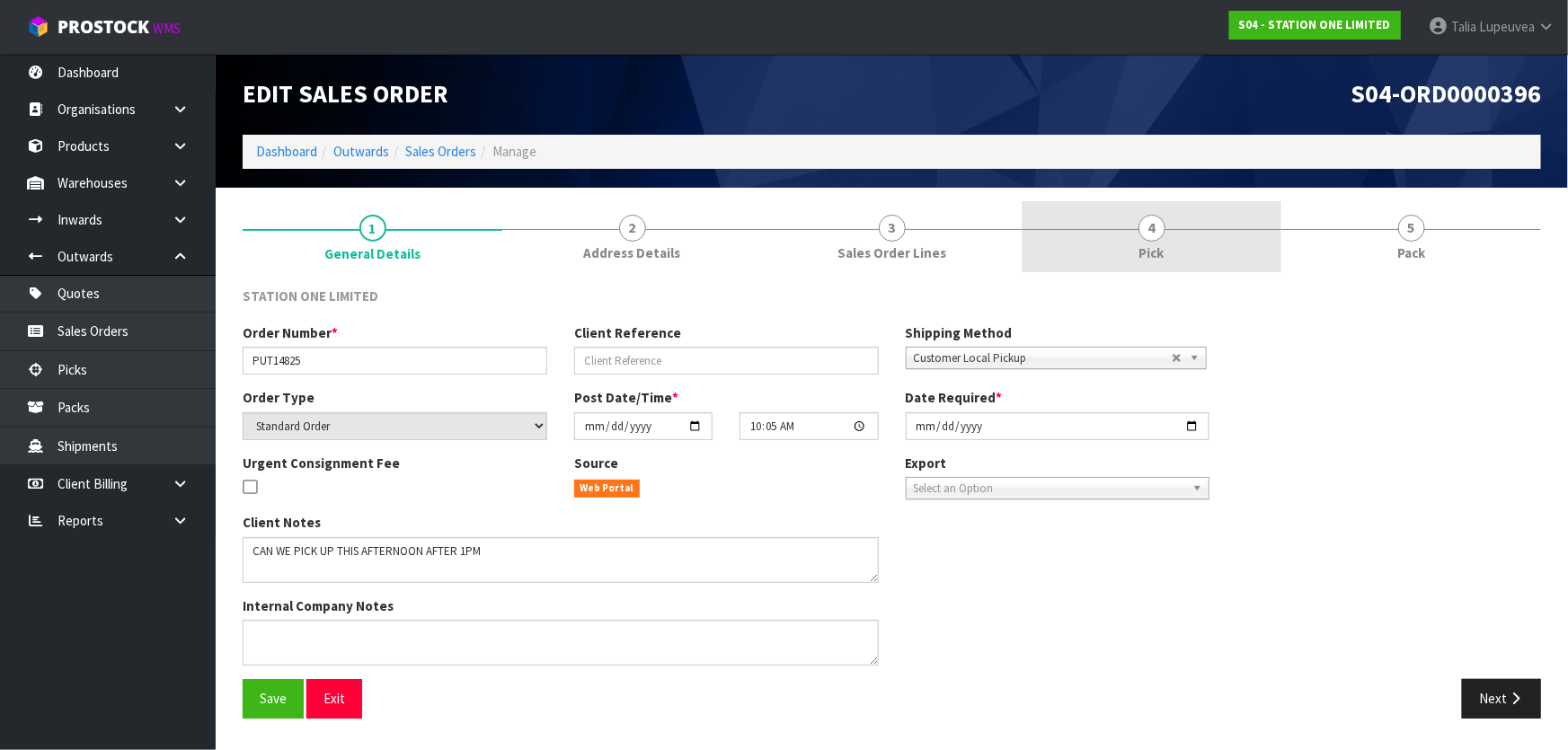
click at [1176, 230] on link "4 Pick" at bounding box center [1151, 237] width 260 height 71
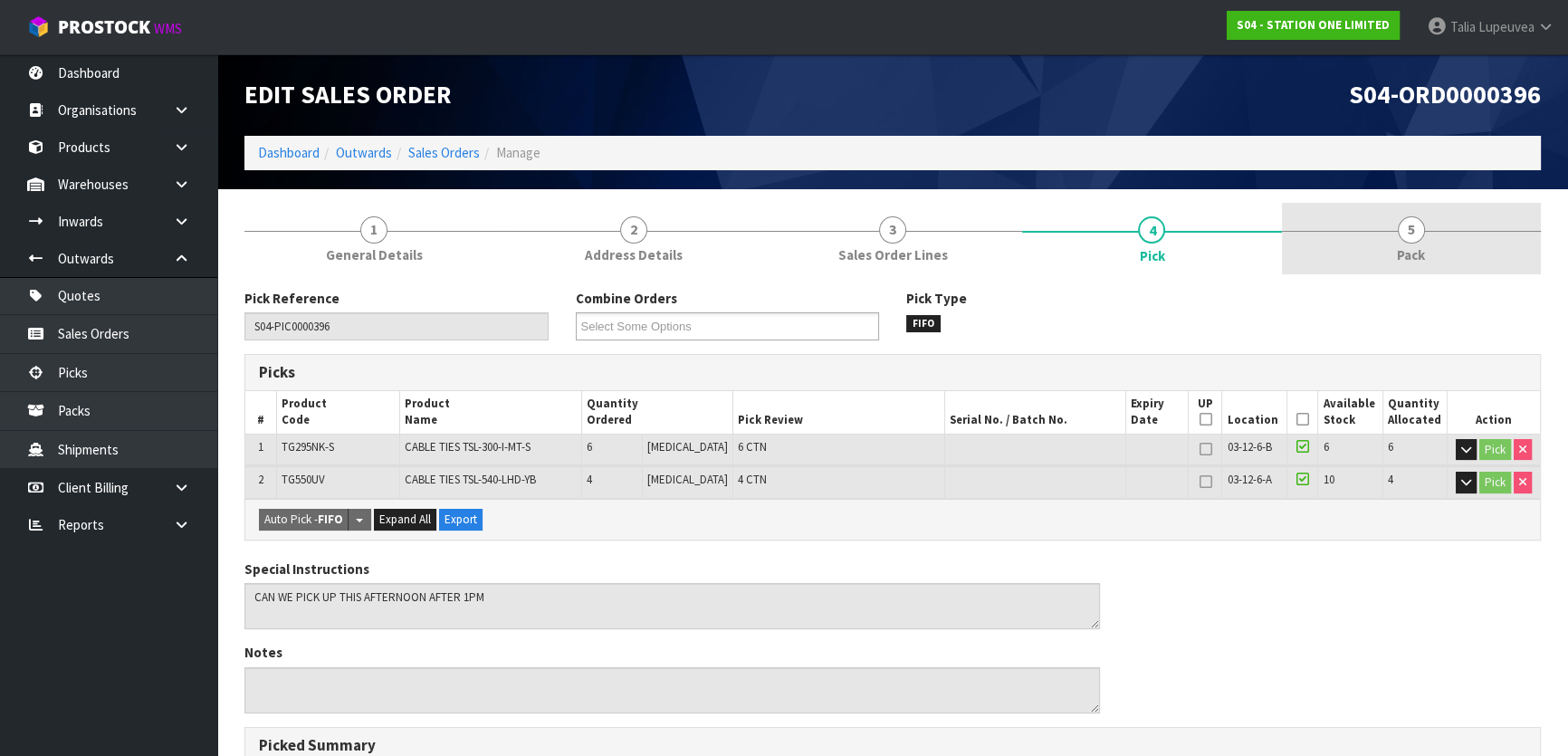
click at [1411, 220] on span "5" at bounding box center [1412, 230] width 27 height 27
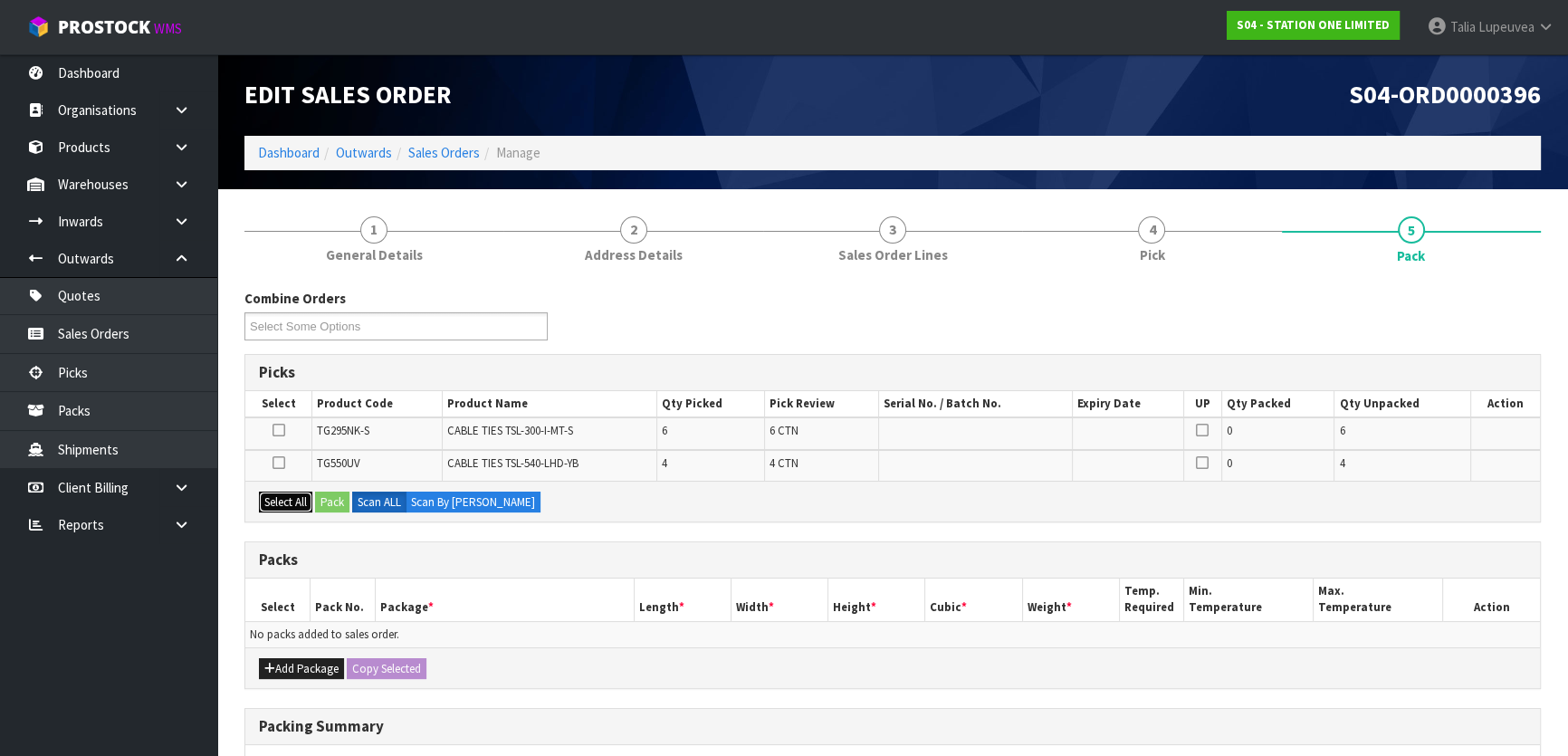
click at [269, 494] on button "Select All" at bounding box center [285, 502] width 53 height 21
click at [345, 494] on button "Pack" at bounding box center [332, 502] width 34 height 21
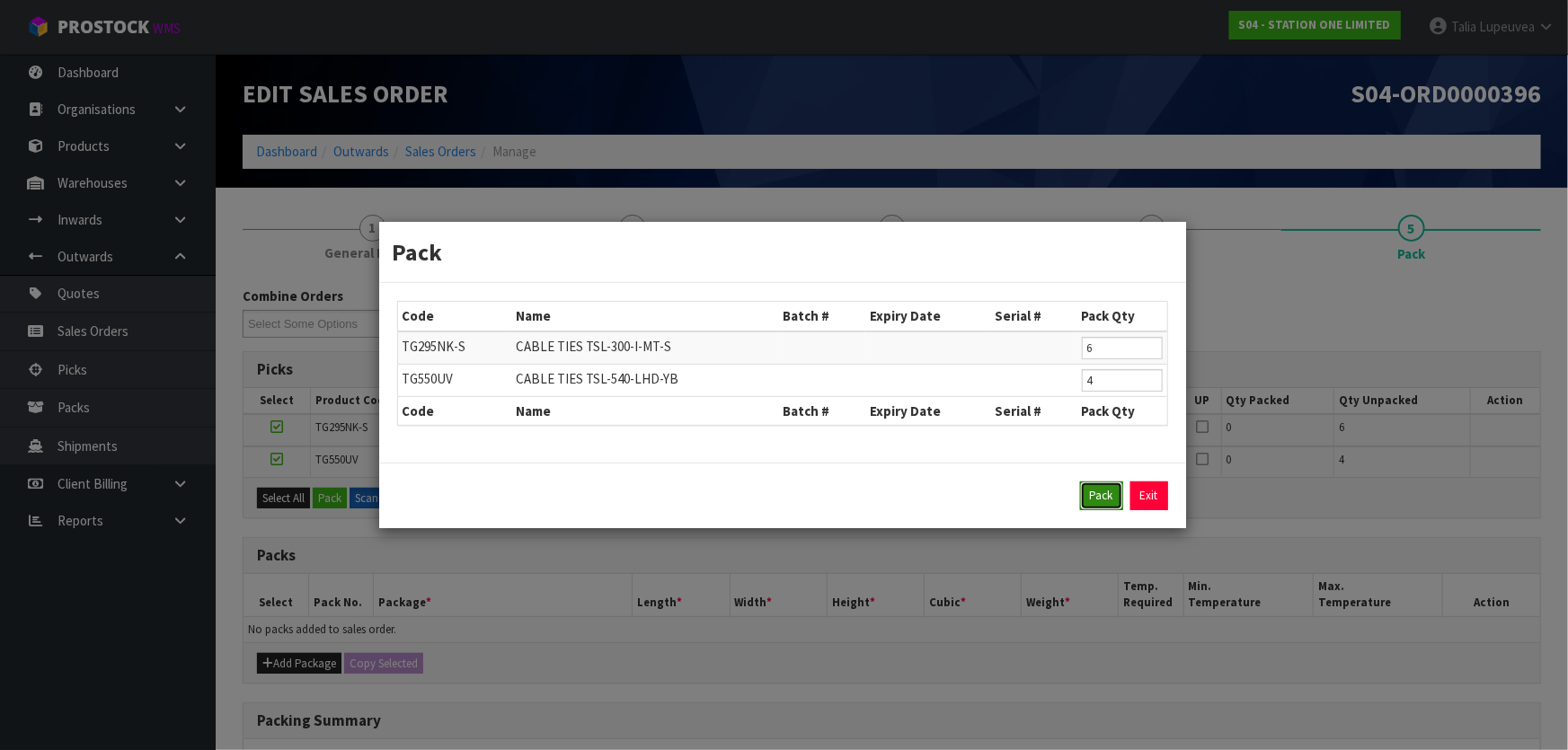
click at [1103, 486] on button "Pack" at bounding box center [1100, 496] width 43 height 29
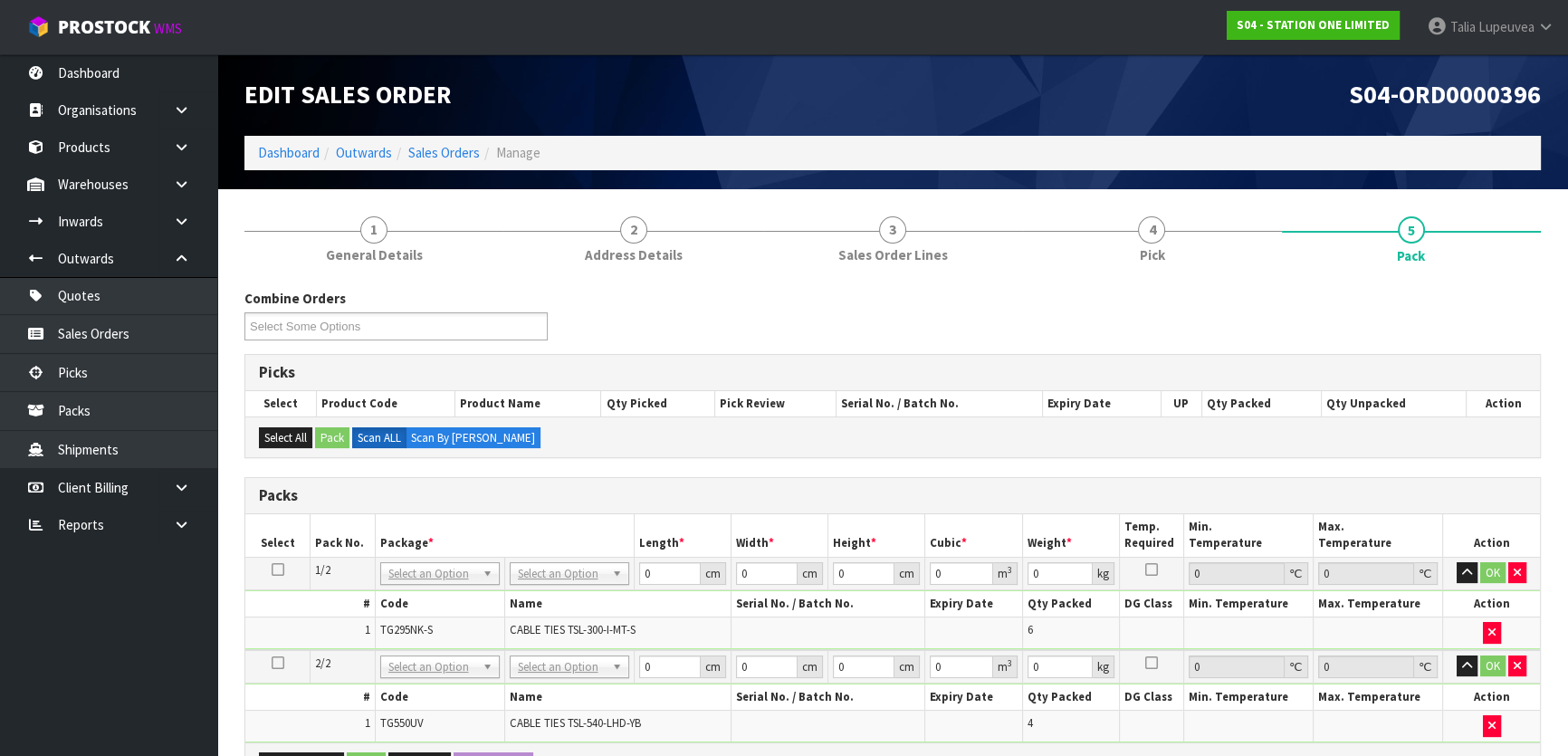
scroll to position [81, 0]
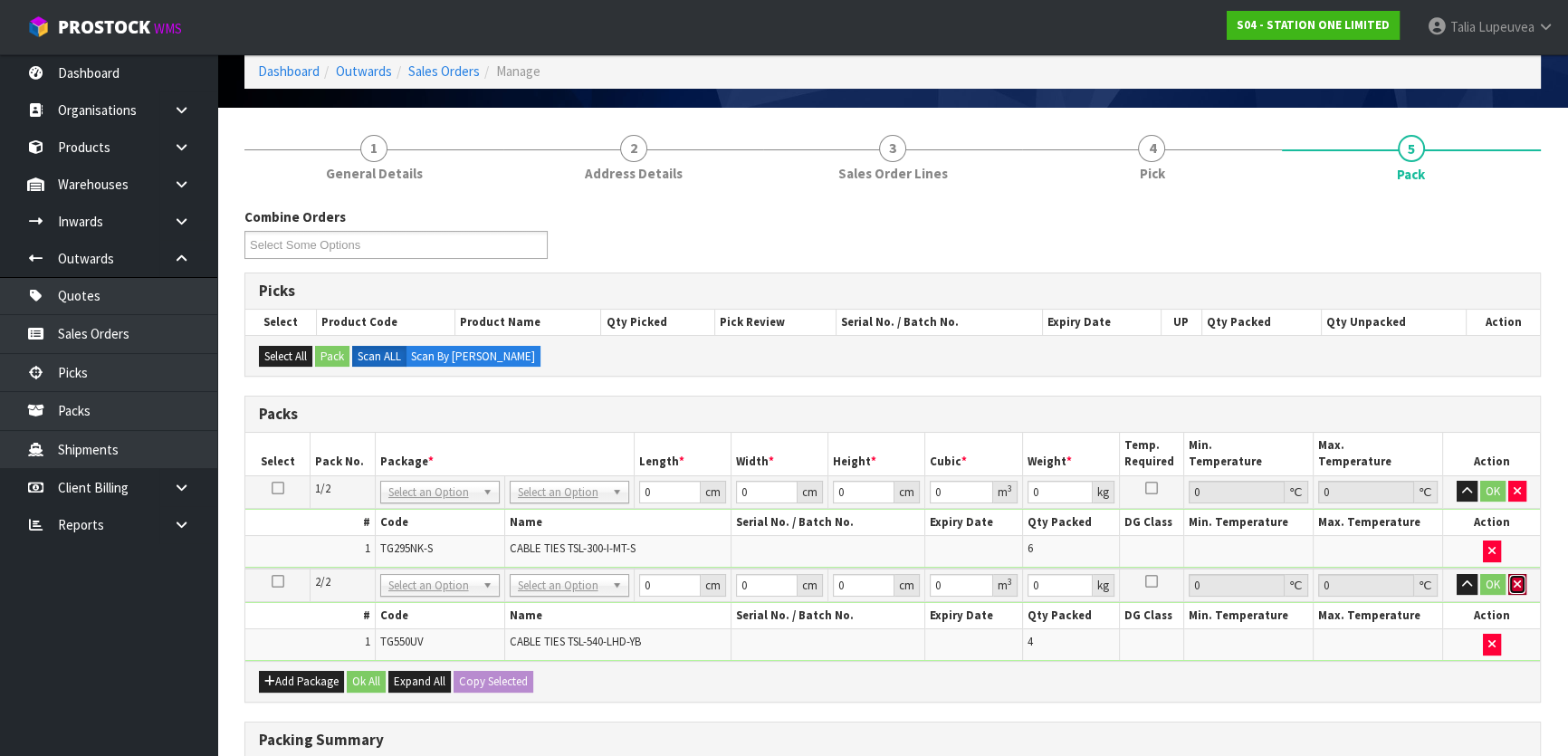
drag, startPoint x: 1513, startPoint y: 581, endPoint x: 886, endPoint y: 498, distance: 632.5
click at [1514, 580] on icon "button" at bounding box center [1517, 584] width 7 height 12
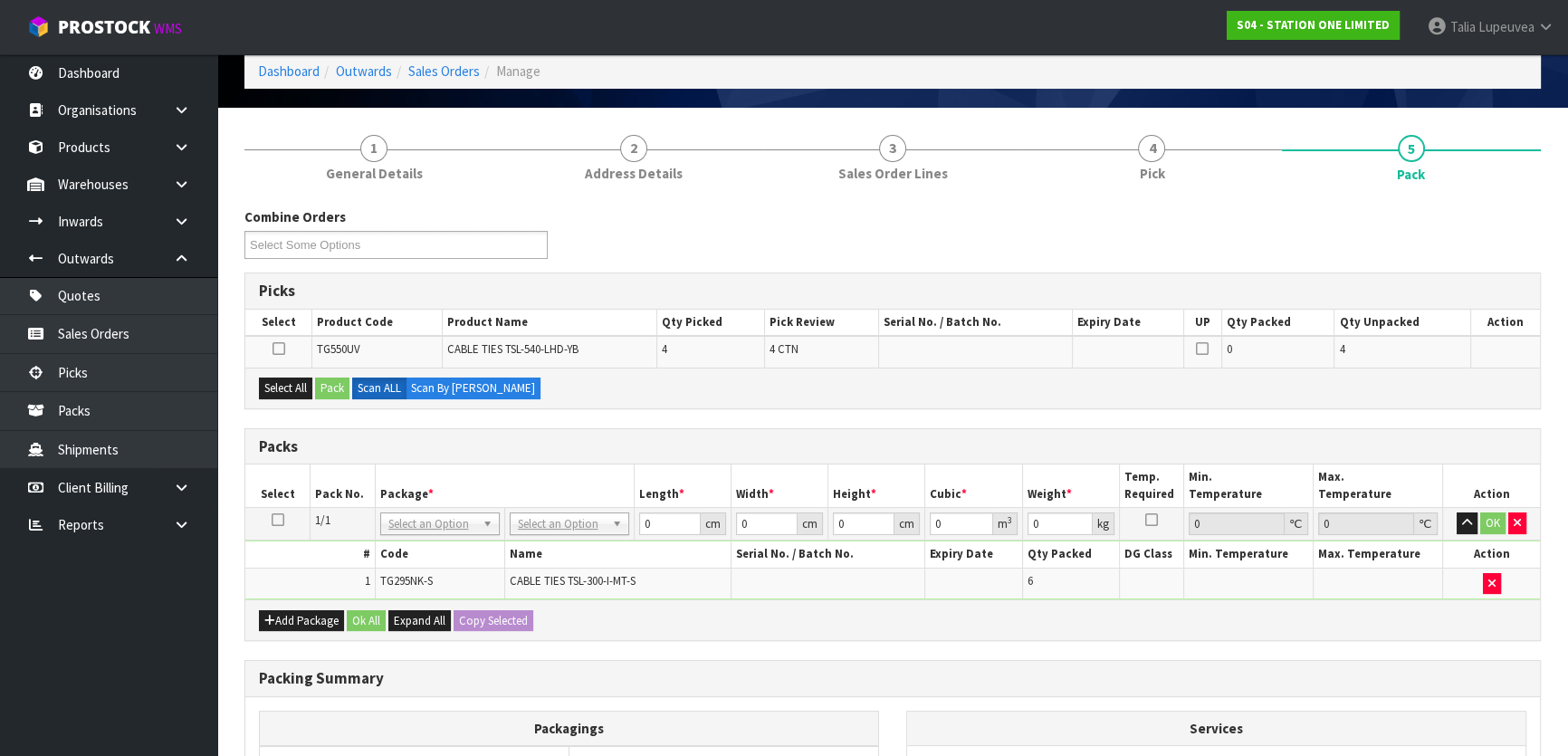
click at [269, 515] on td at bounding box center [277, 524] width 65 height 33
click at [275, 520] on icon at bounding box center [277, 520] width 13 height 1
click at [292, 385] on button "Select All" at bounding box center [285, 388] width 53 height 21
click at [336, 388] on button "Pack" at bounding box center [332, 388] width 34 height 21
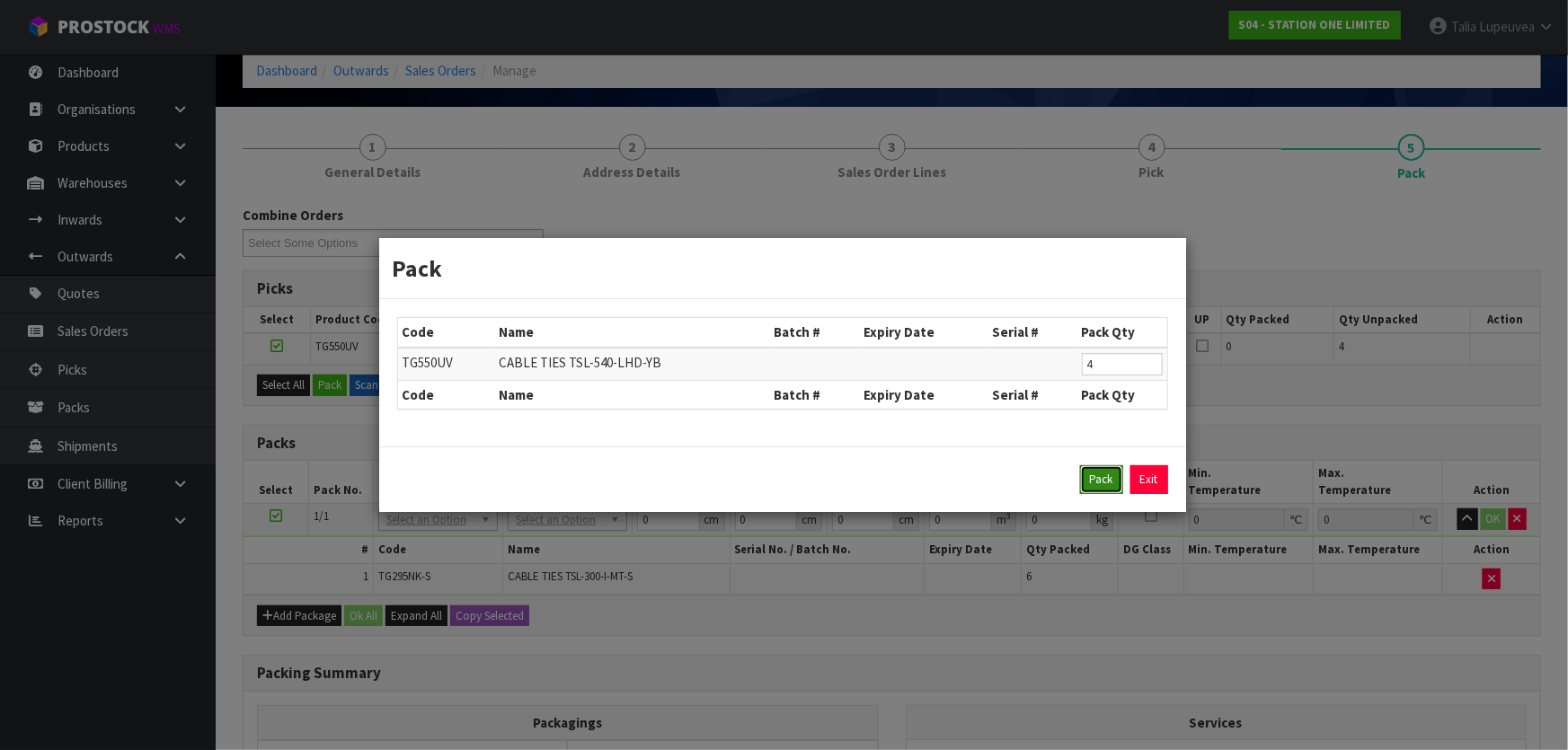
click at [1096, 475] on button "Pack" at bounding box center [1100, 480] width 43 height 29
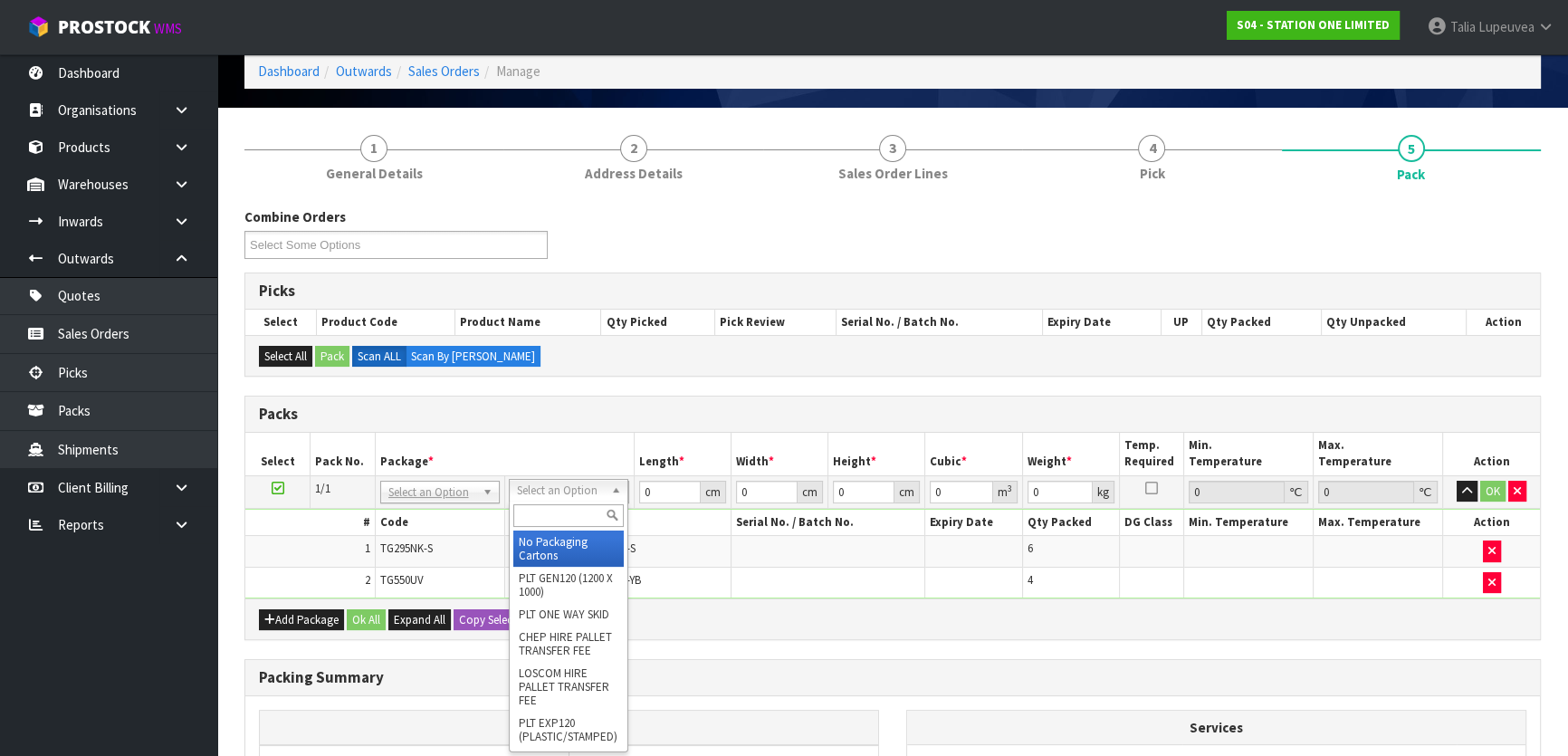
click at [555, 513] on input "text" at bounding box center [568, 515] width 111 height 22
type input "ret"
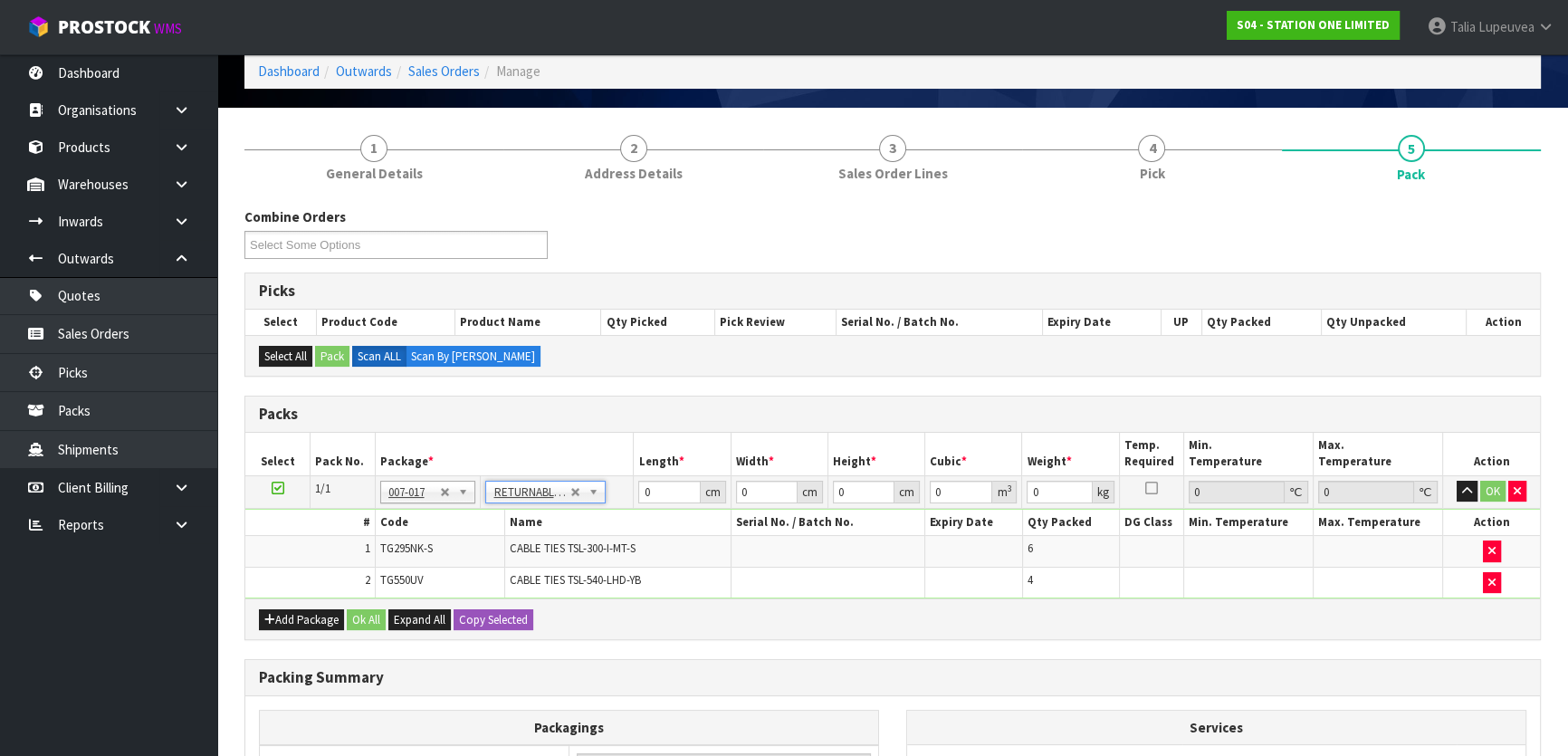
type input "241.4"
drag, startPoint x: 668, startPoint y: 494, endPoint x: 639, endPoint y: 494, distance: 29.0
click at [639, 494] on input "0" at bounding box center [669, 491] width 62 height 22
type input "120"
type input "100"
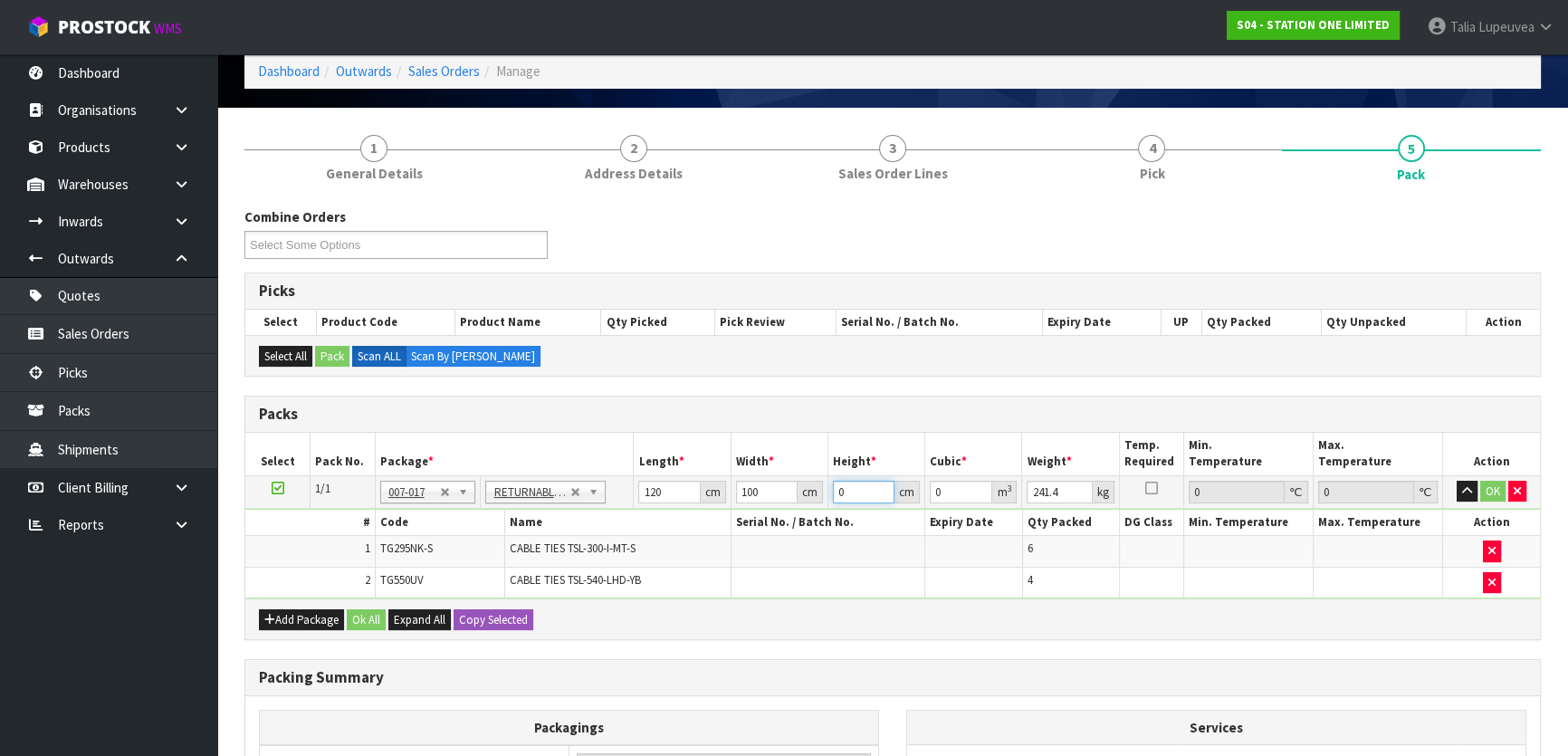
type input "1"
type input "0.012"
type input "10"
type input "0.12"
type input "100"
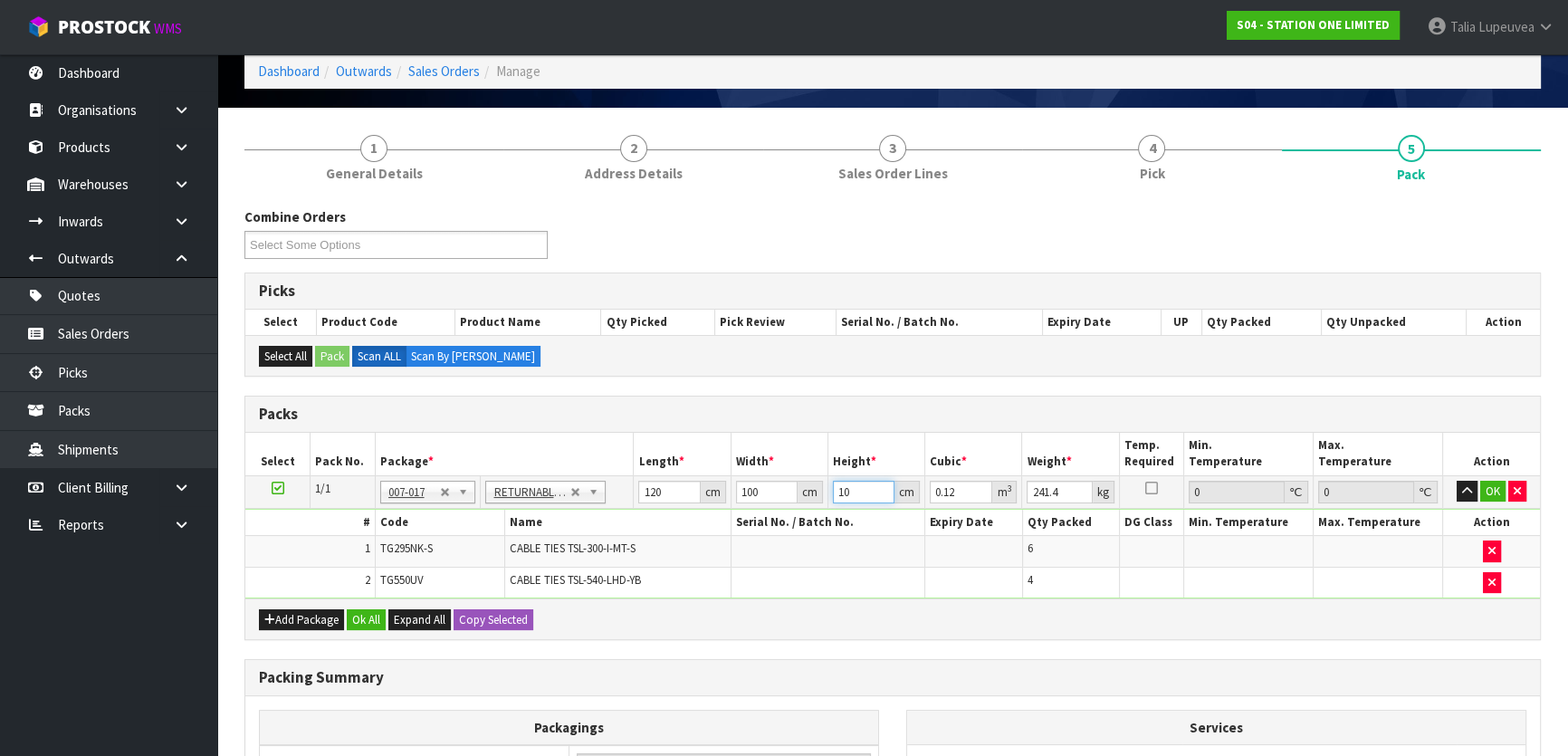
type input "1.2"
type input "100"
type input "2"
click at [869, 488] on input "100" at bounding box center [864, 491] width 62 height 22
click at [1050, 481] on input "number" at bounding box center [1059, 491] width 65 height 22
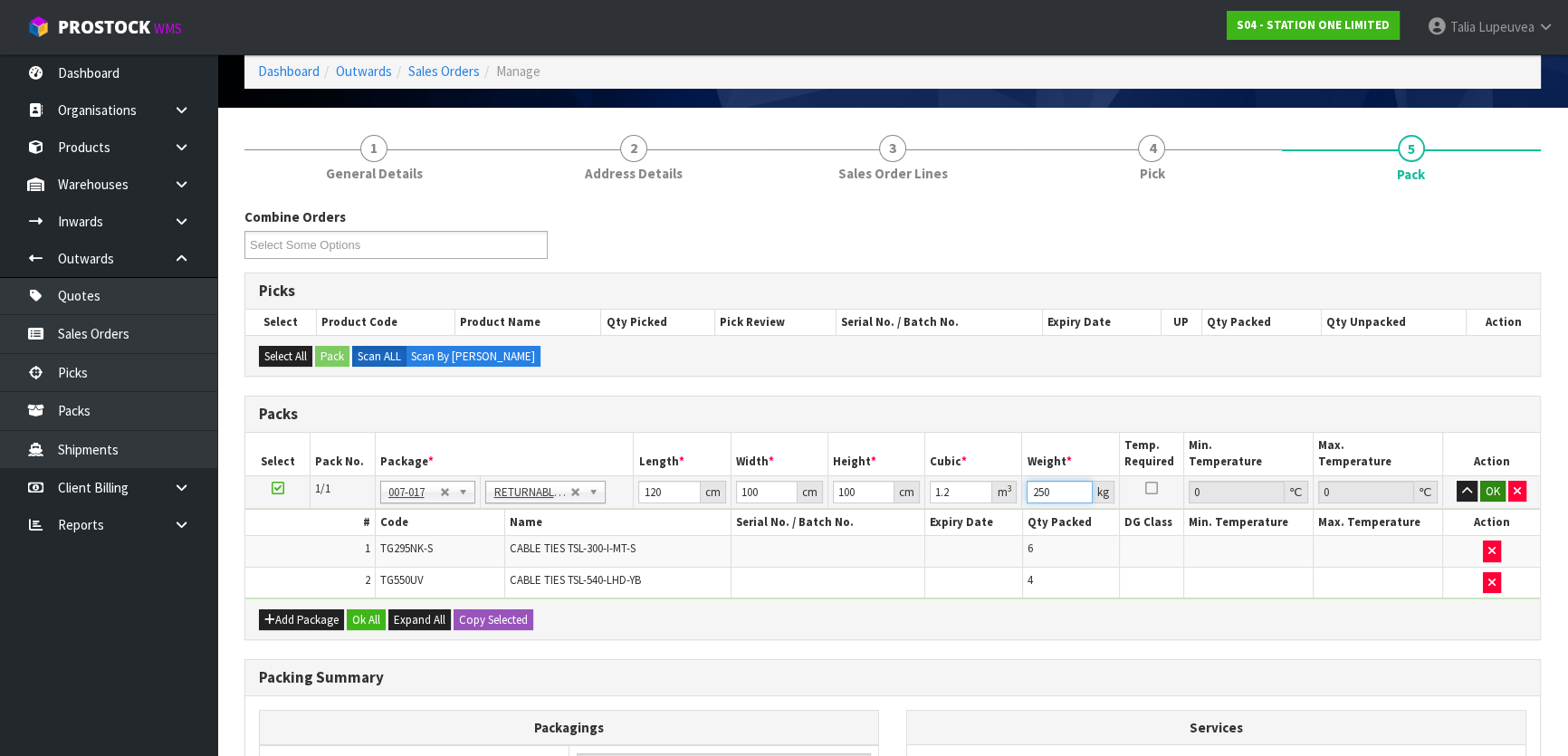
type input "250"
click at [1497, 488] on button "OK" at bounding box center [1493, 491] width 25 height 21
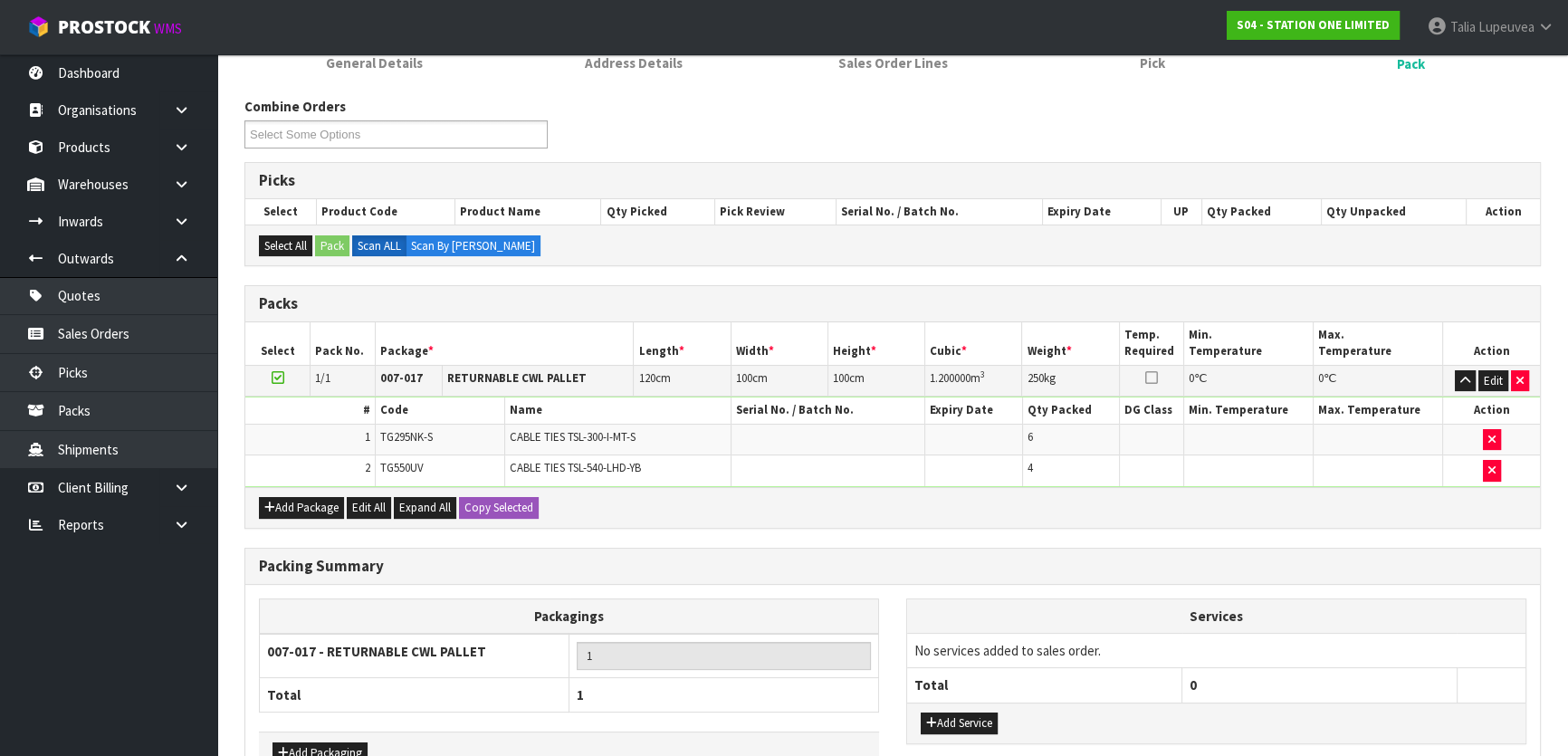
scroll to position [303, 0]
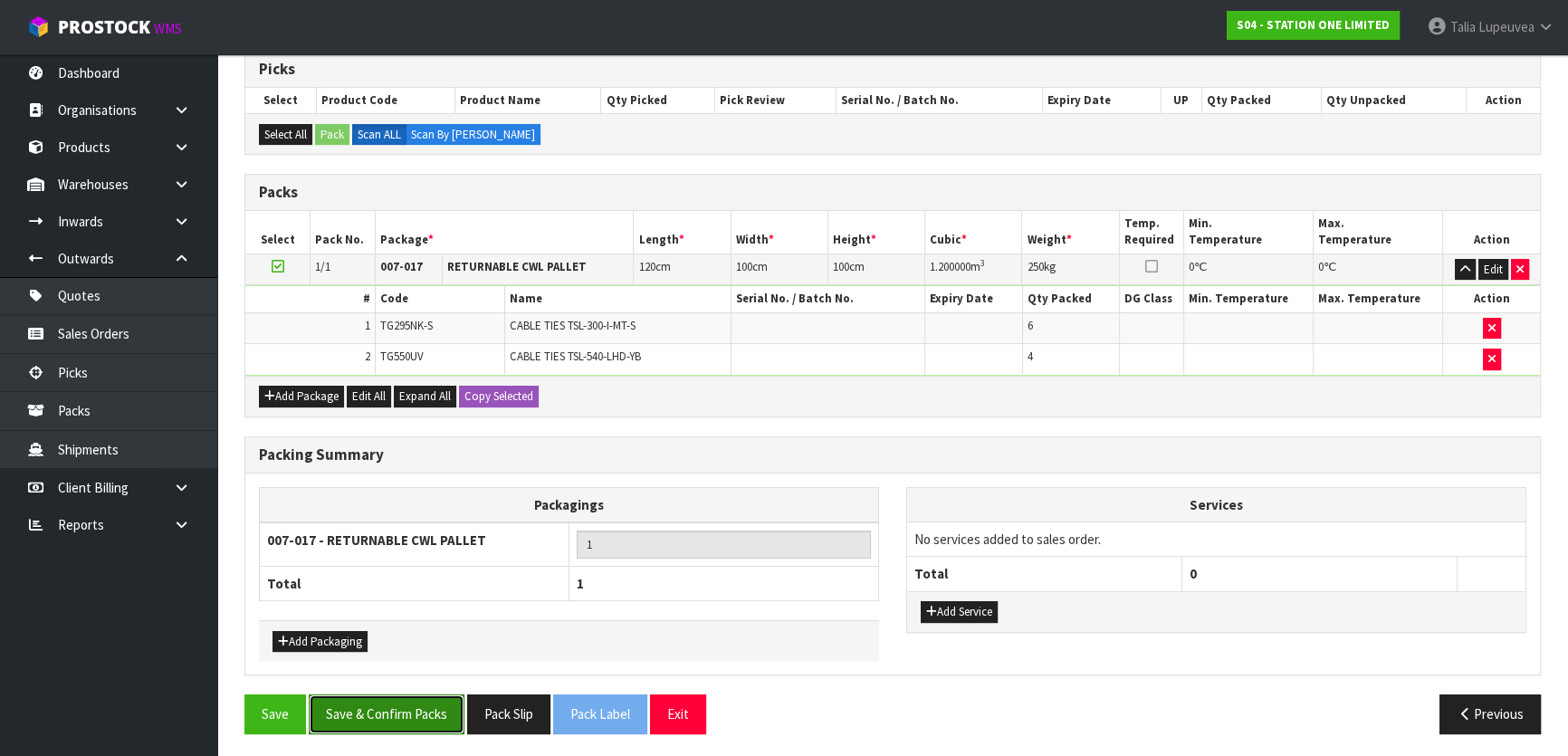
click at [398, 708] on button "Save & Confirm Packs" at bounding box center [386, 713] width 156 height 39
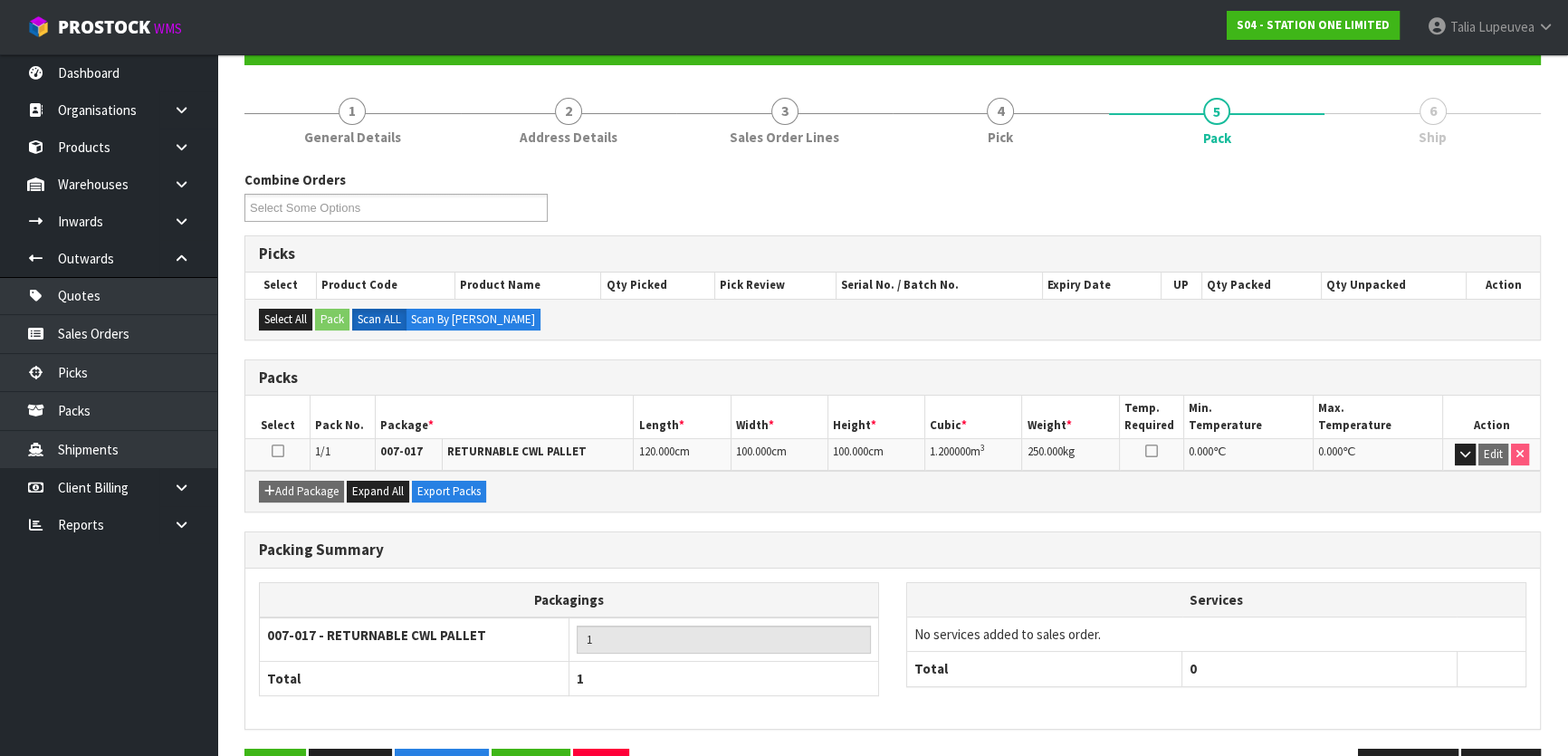
scroll to position [239, 0]
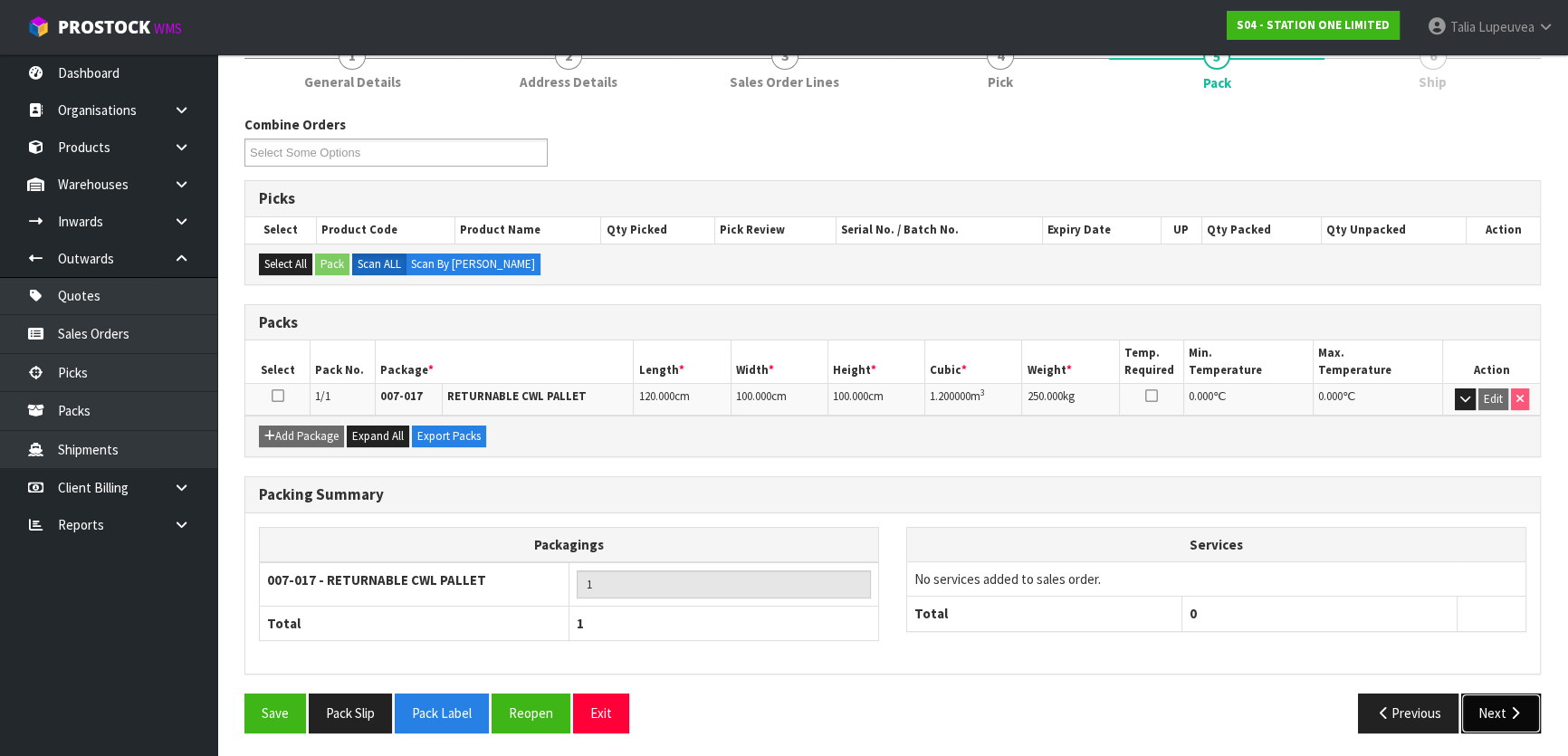
click at [1501, 705] on button "Next" at bounding box center [1501, 712] width 80 height 39
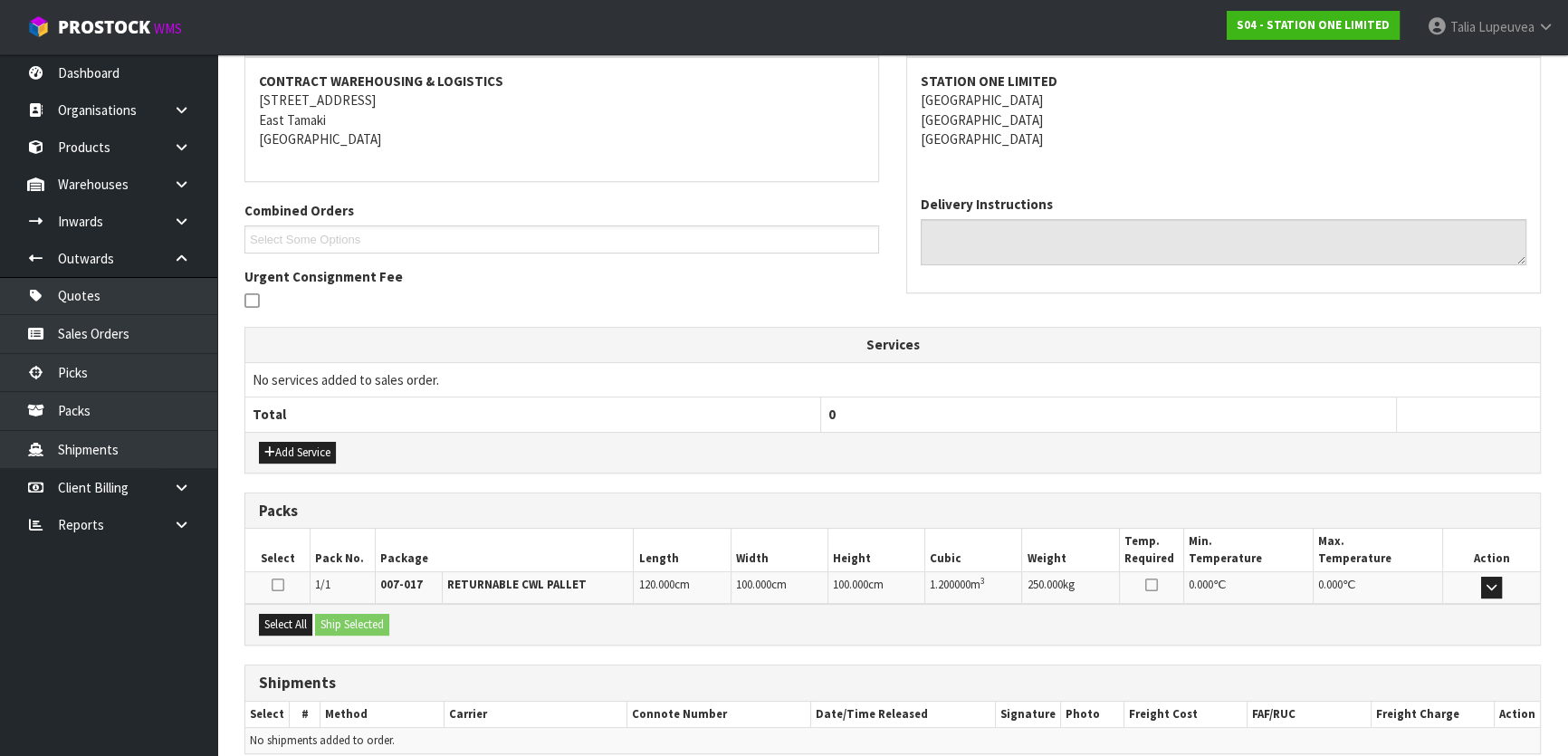
scroll to position [413, 0]
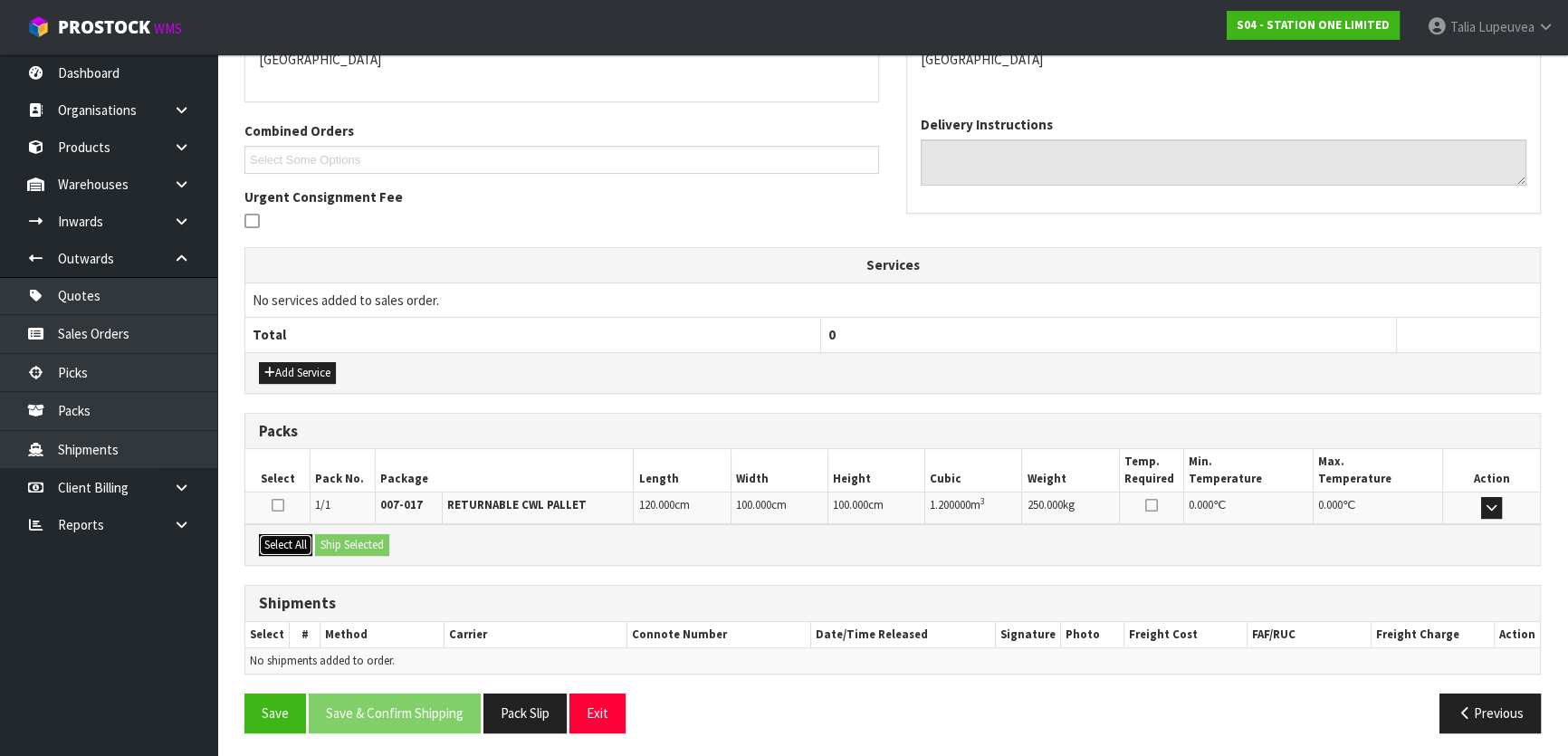
click at [288, 544] on button "Select All" at bounding box center [285, 545] width 53 height 21
click at [363, 544] on button "Ship Selected" at bounding box center [352, 545] width 75 height 21
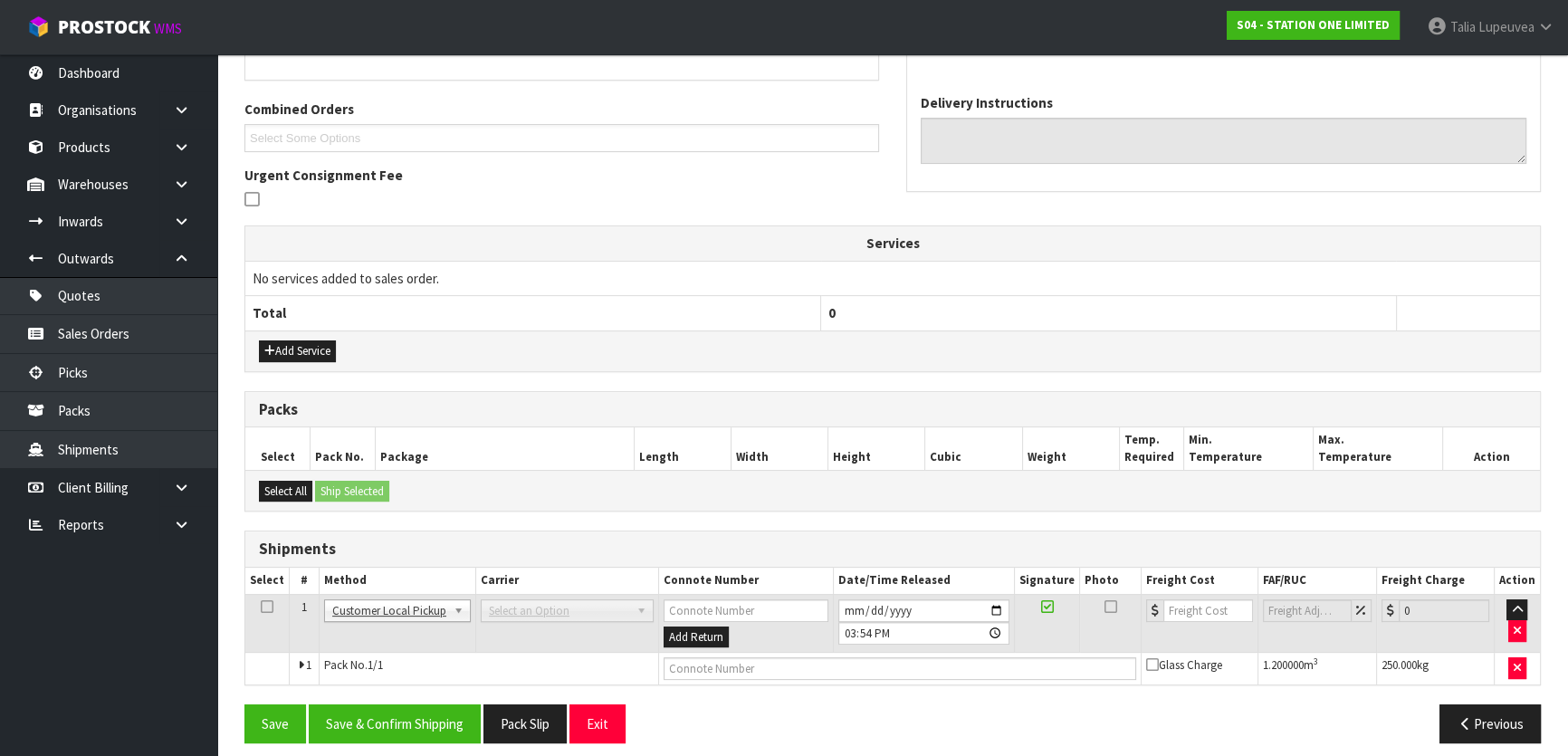
scroll to position [445, 0]
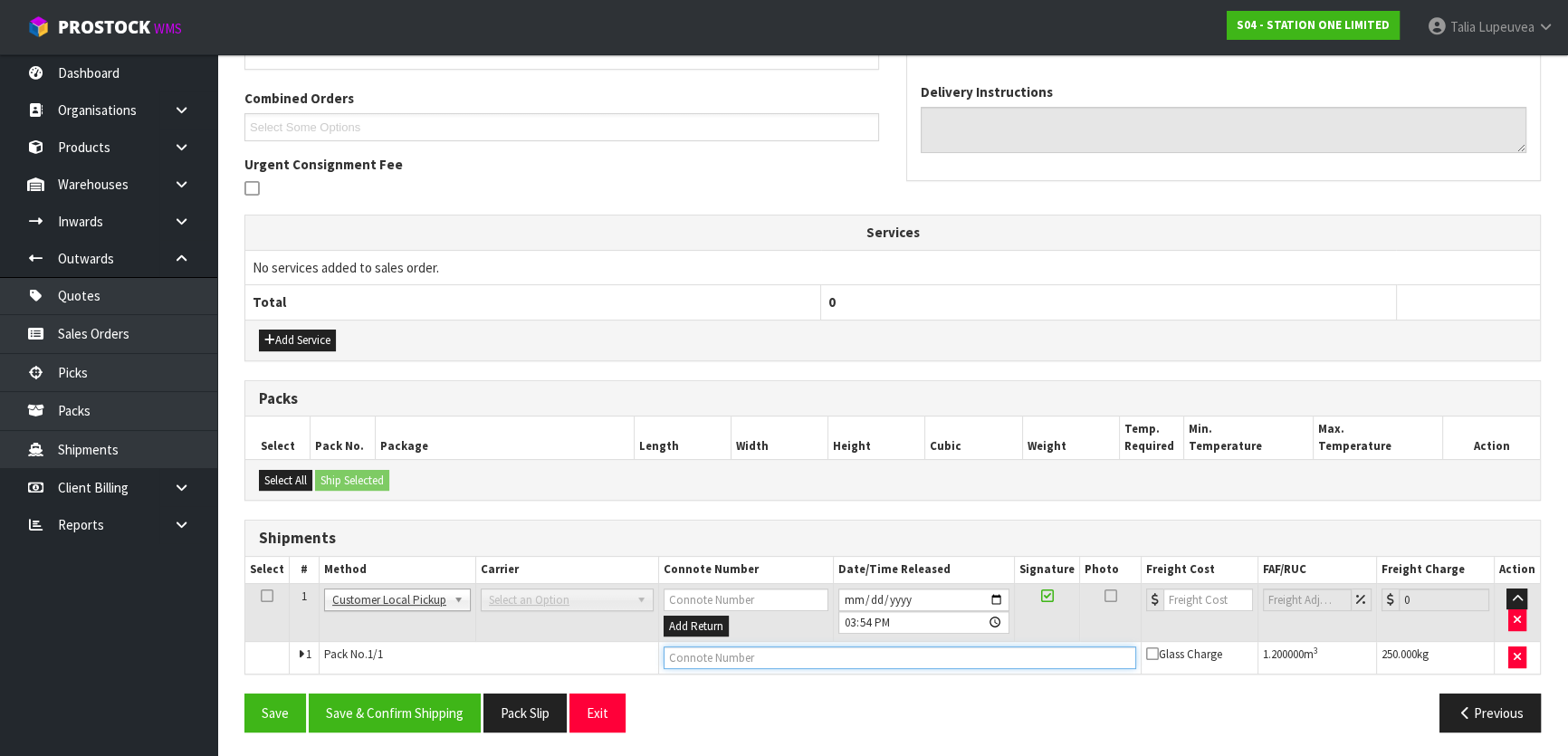
click at [875, 650] on input "text" at bounding box center [900, 657] width 472 height 22
type input "CUSTOMER COLLECTED"
click at [411, 709] on button "Save & Confirm Shipping" at bounding box center [394, 712] width 172 height 39
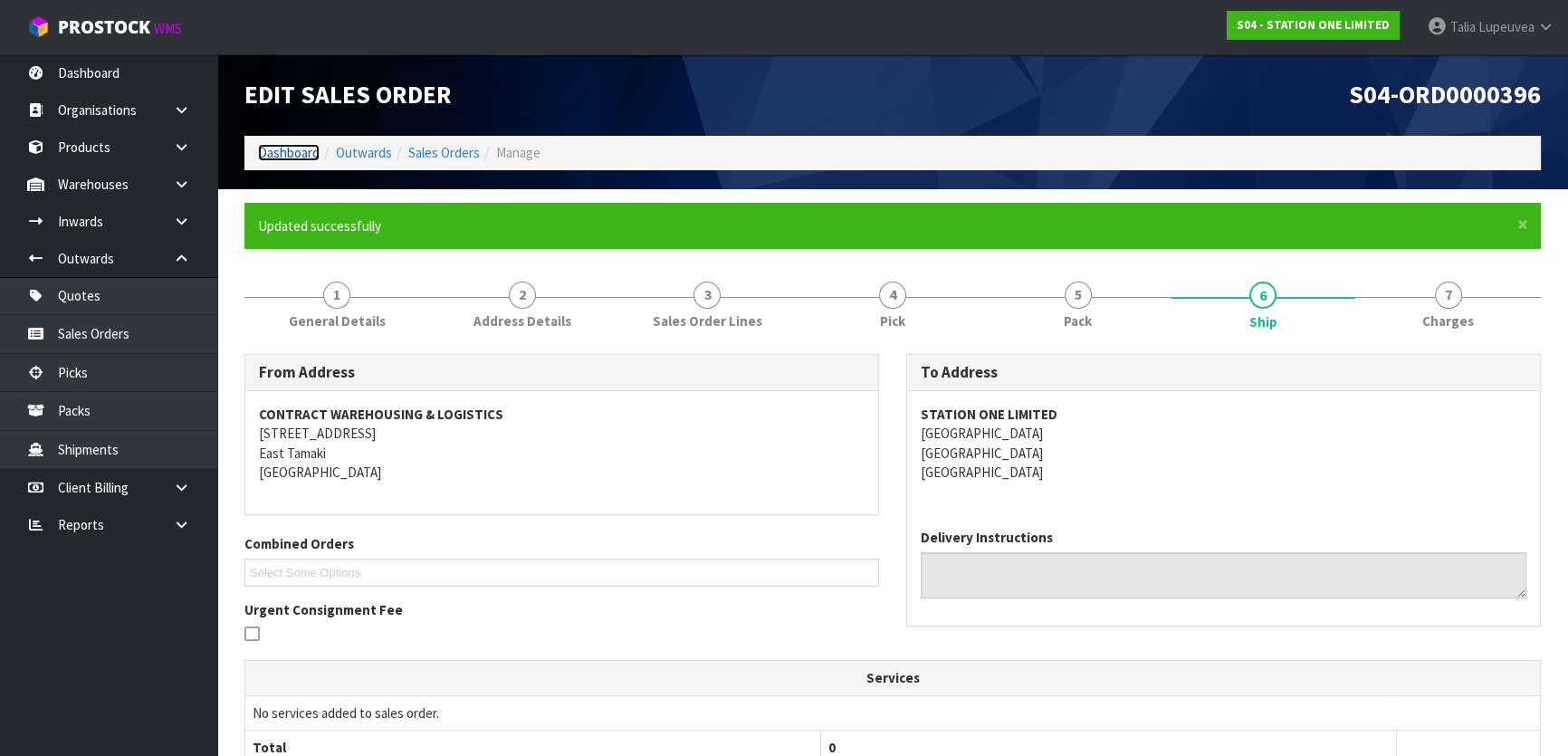
click at [290, 154] on link "Dashboard" at bounding box center [289, 152] width 62 height 17
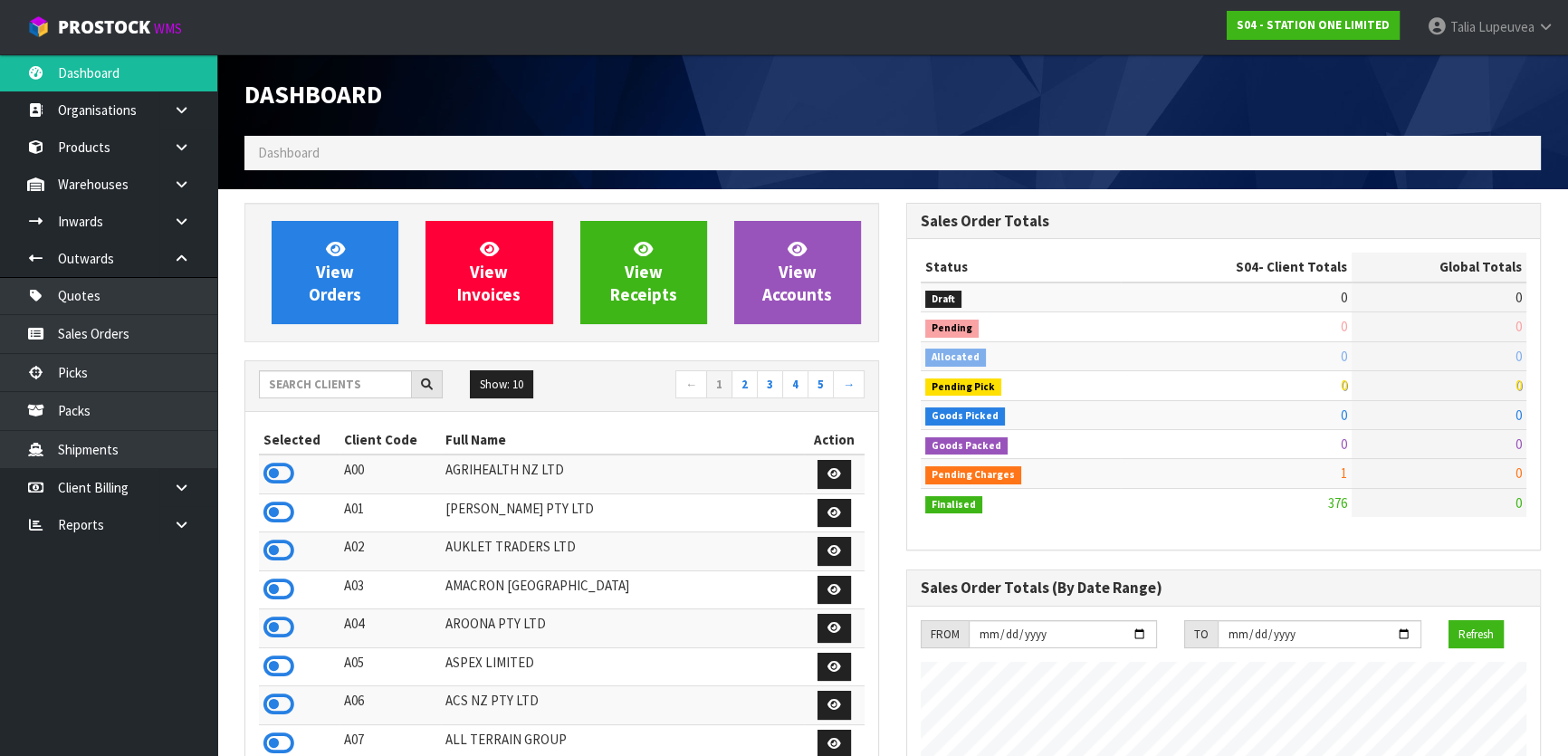
scroll to position [1134, 661]
click at [377, 383] on input "text" at bounding box center [336, 384] width 153 height 28
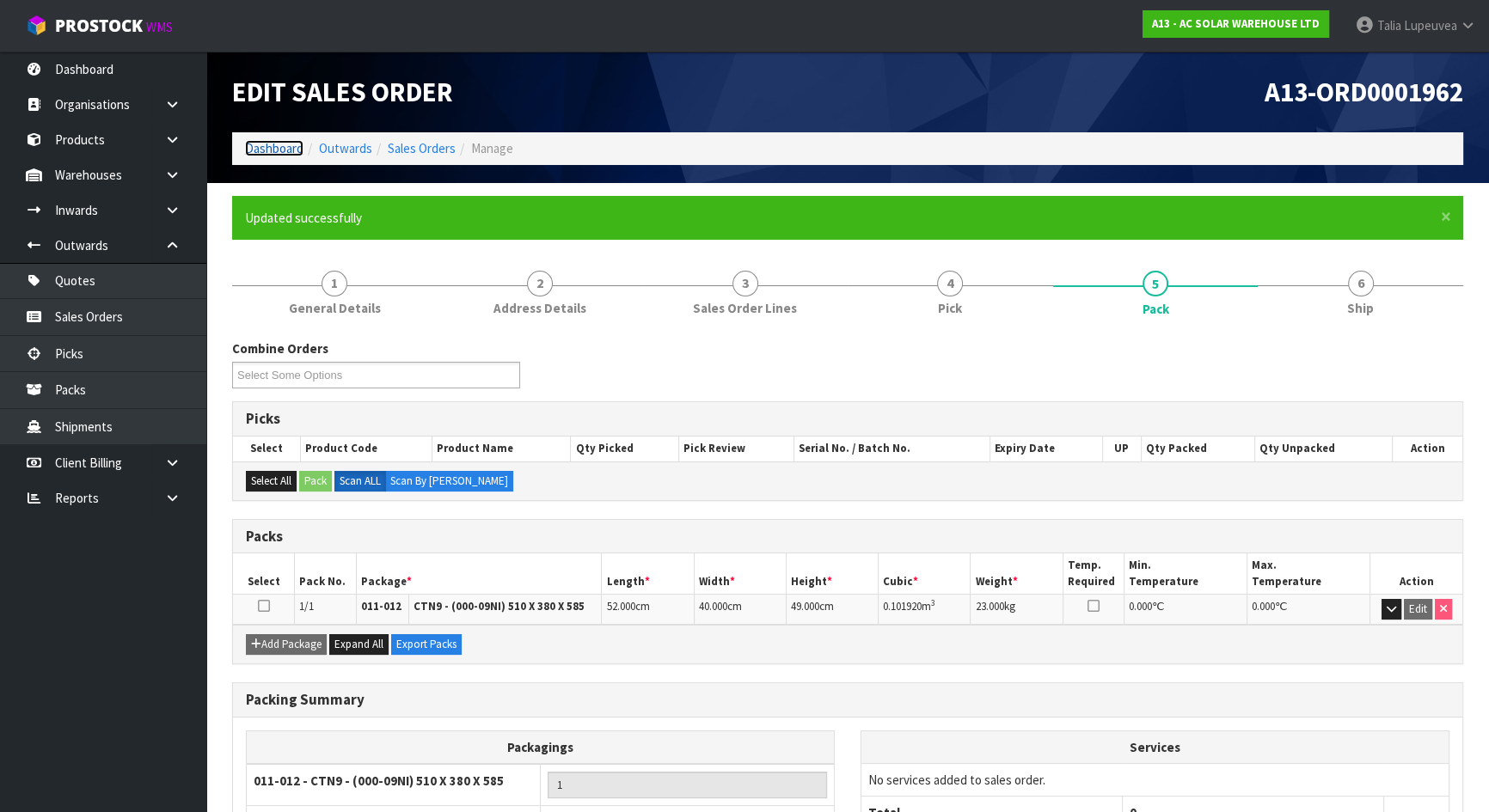
click at [276, 142] on link "Dashboard" at bounding box center [274, 148] width 59 height 17
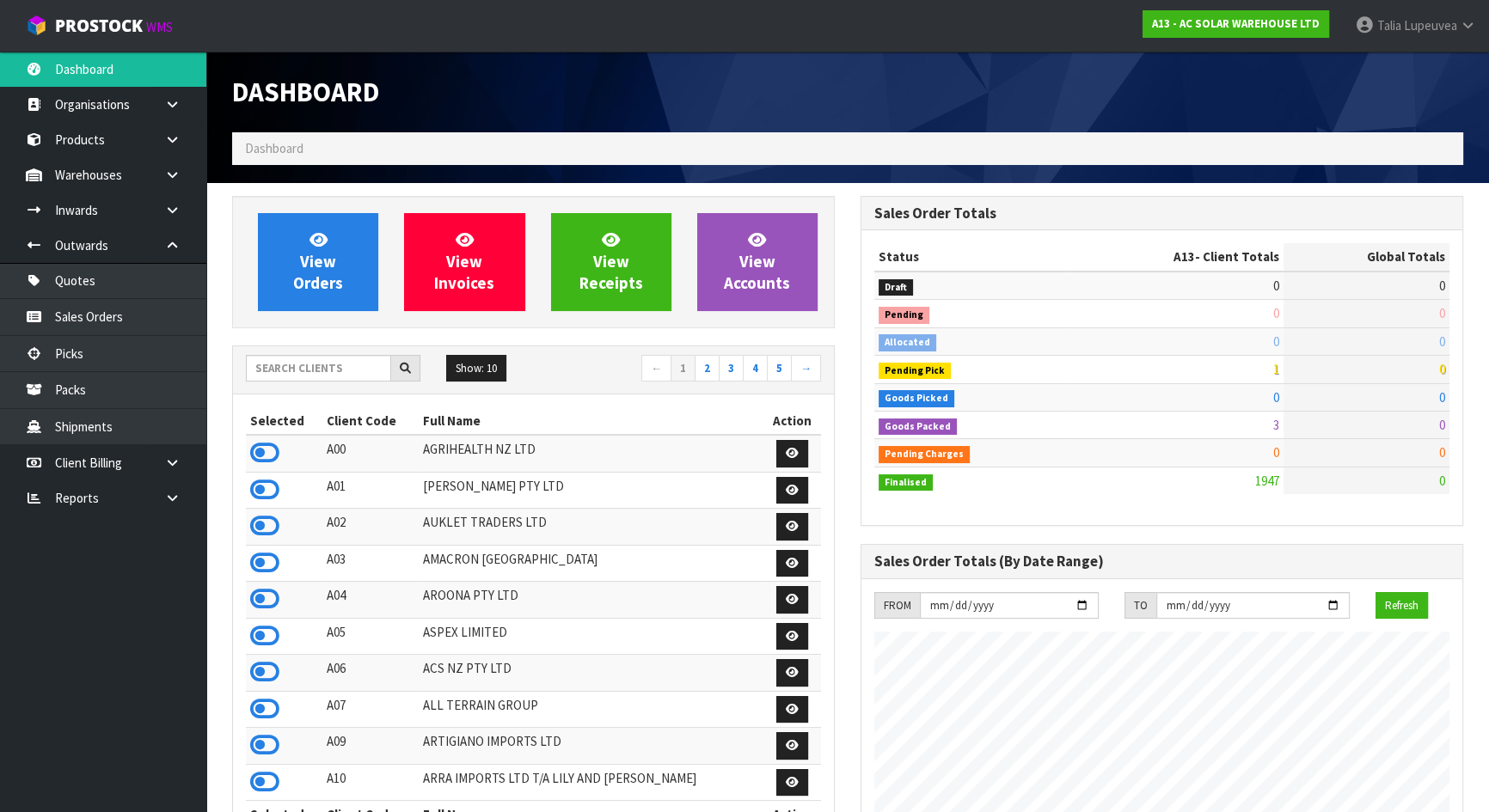
scroll to position [1373, 628]
click at [349, 366] on input "text" at bounding box center [319, 368] width 145 height 27
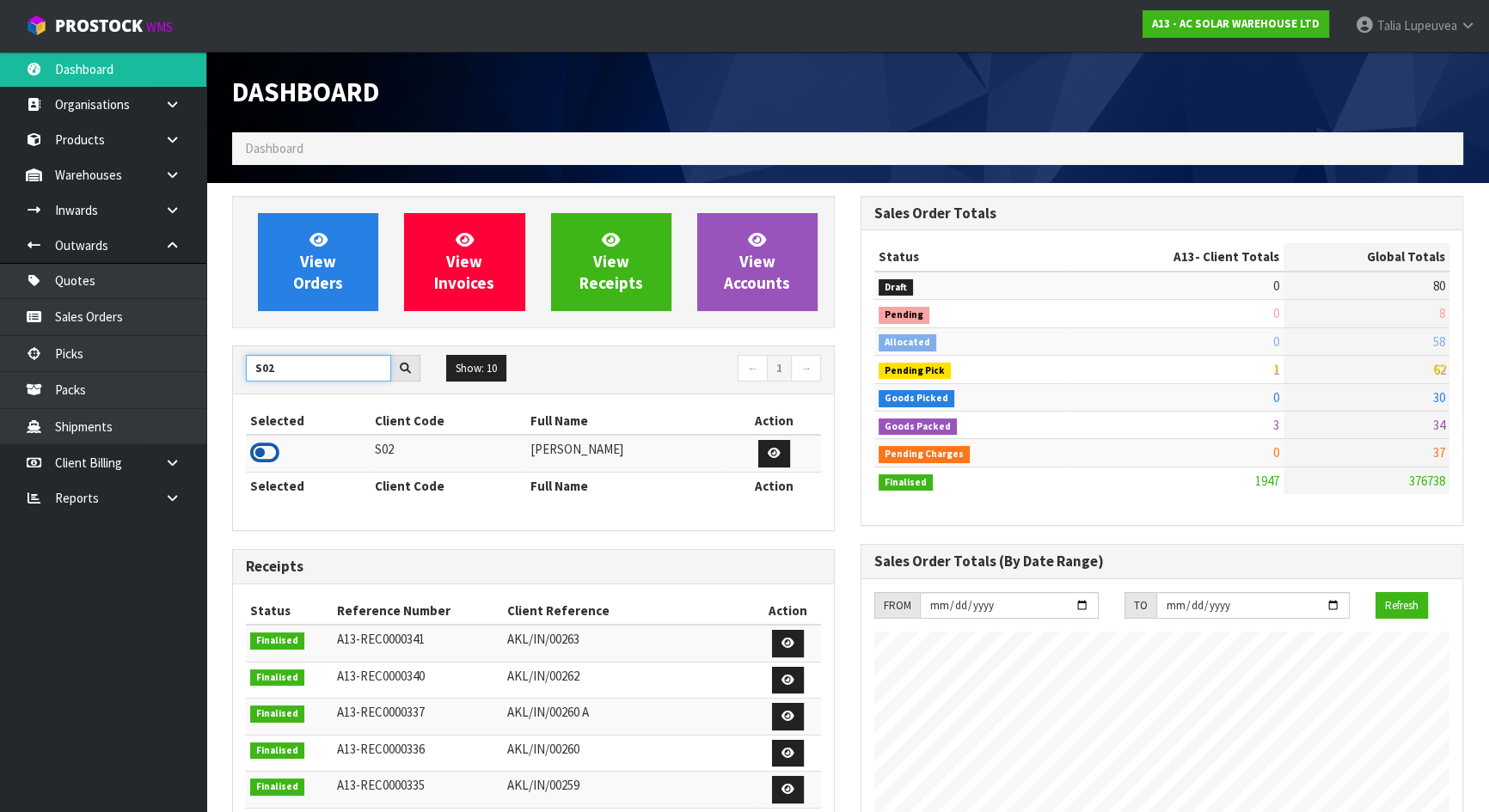
type input "S02"
click at [263, 449] on icon at bounding box center [265, 453] width 29 height 26
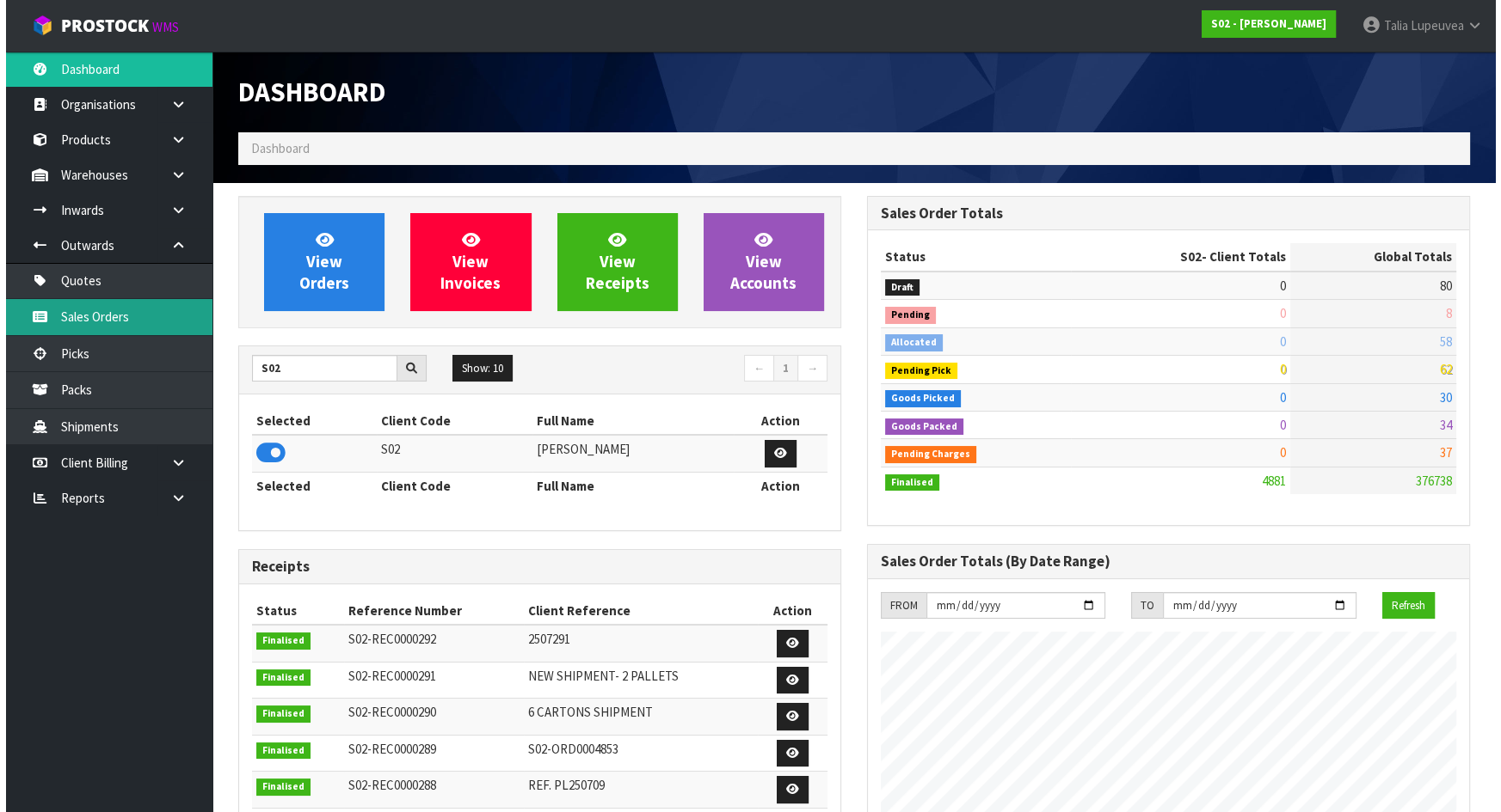
scroll to position [1300, 628]
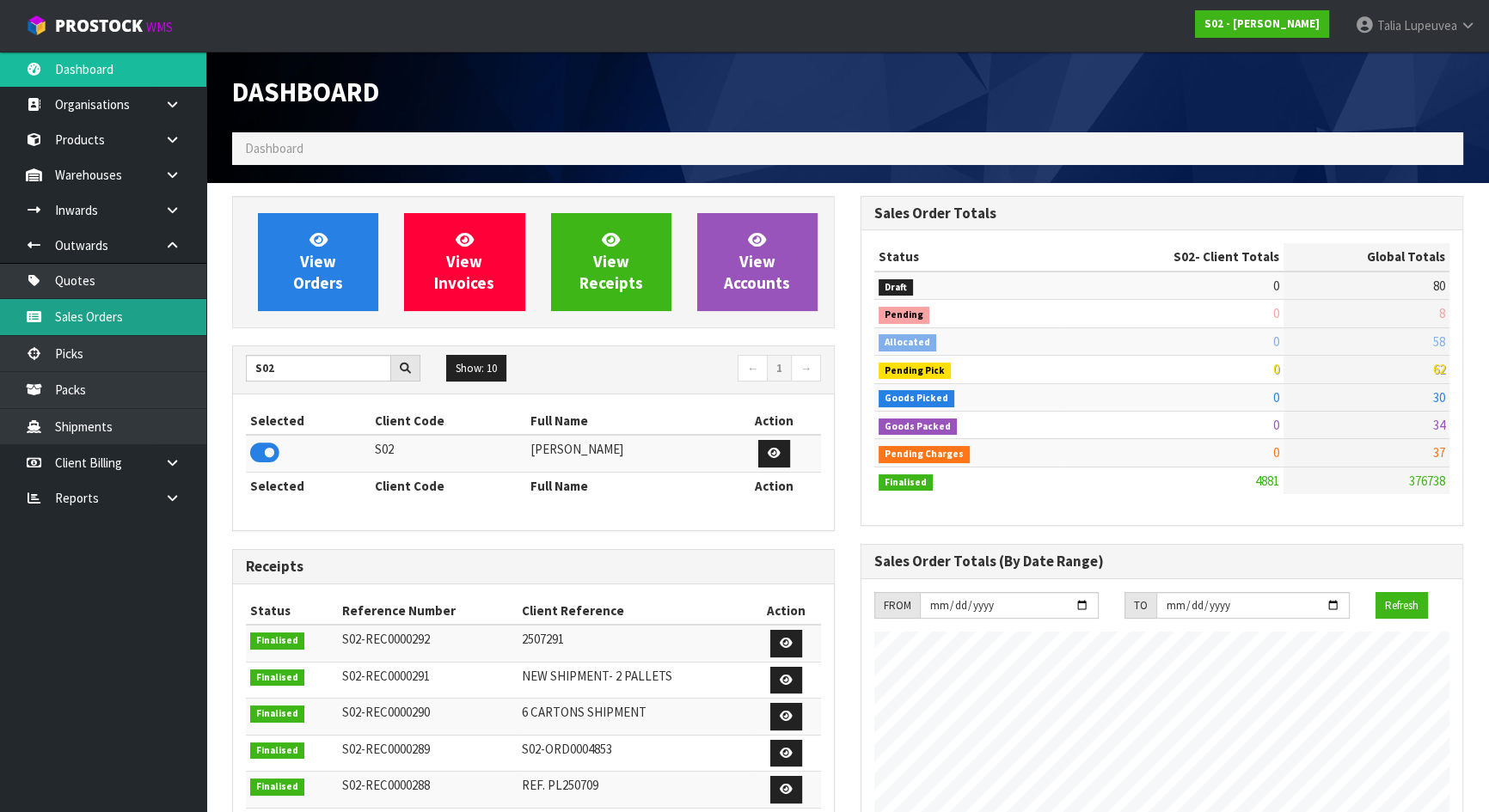
click at [157, 327] on link "Sales Orders" at bounding box center [103, 317] width 206 height 35
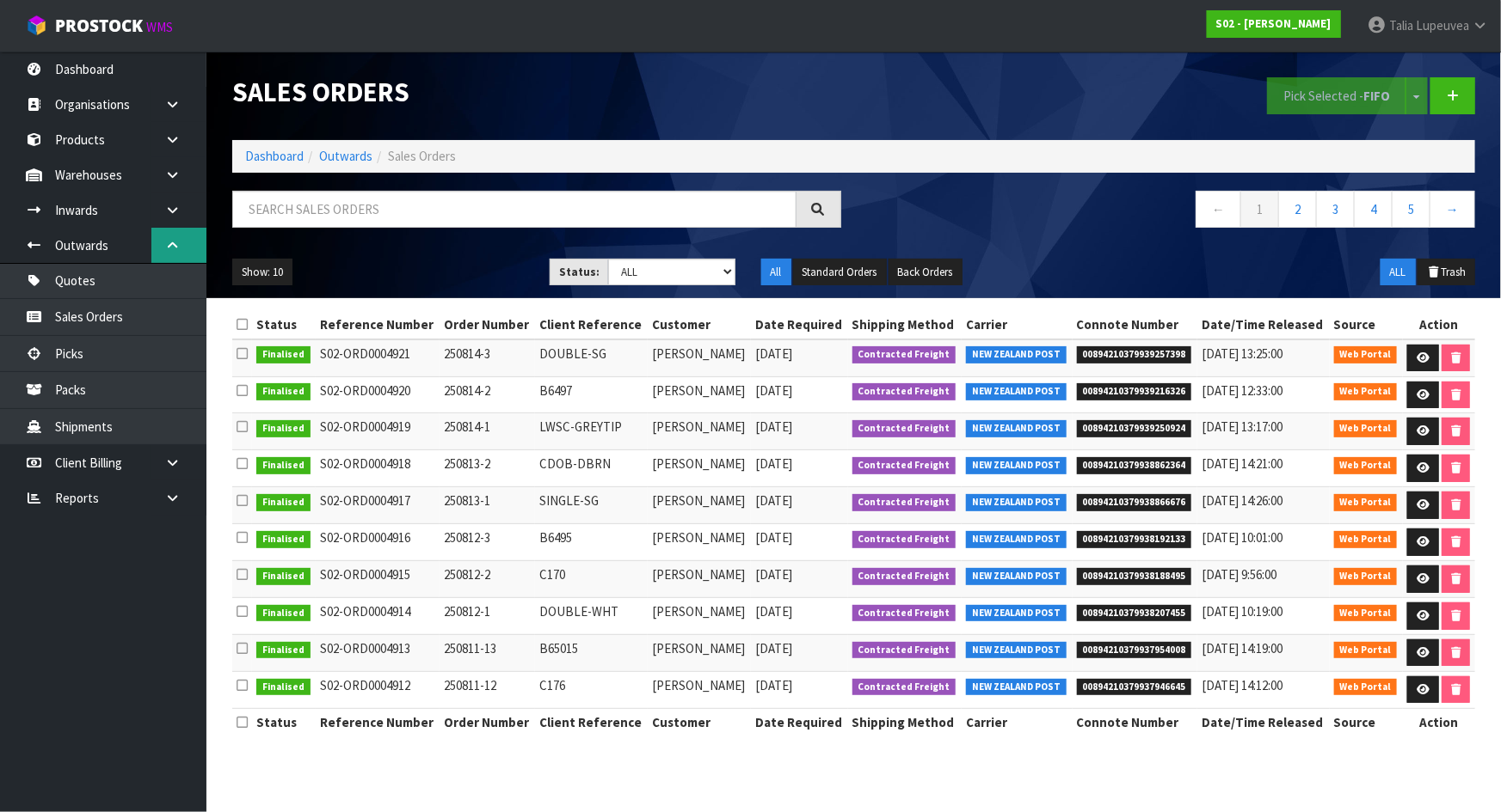
drag, startPoint x: 167, startPoint y: 249, endPoint x: 153, endPoint y: 232, distance: 22.0
click at [167, 249] on icon at bounding box center [172, 246] width 17 height 13
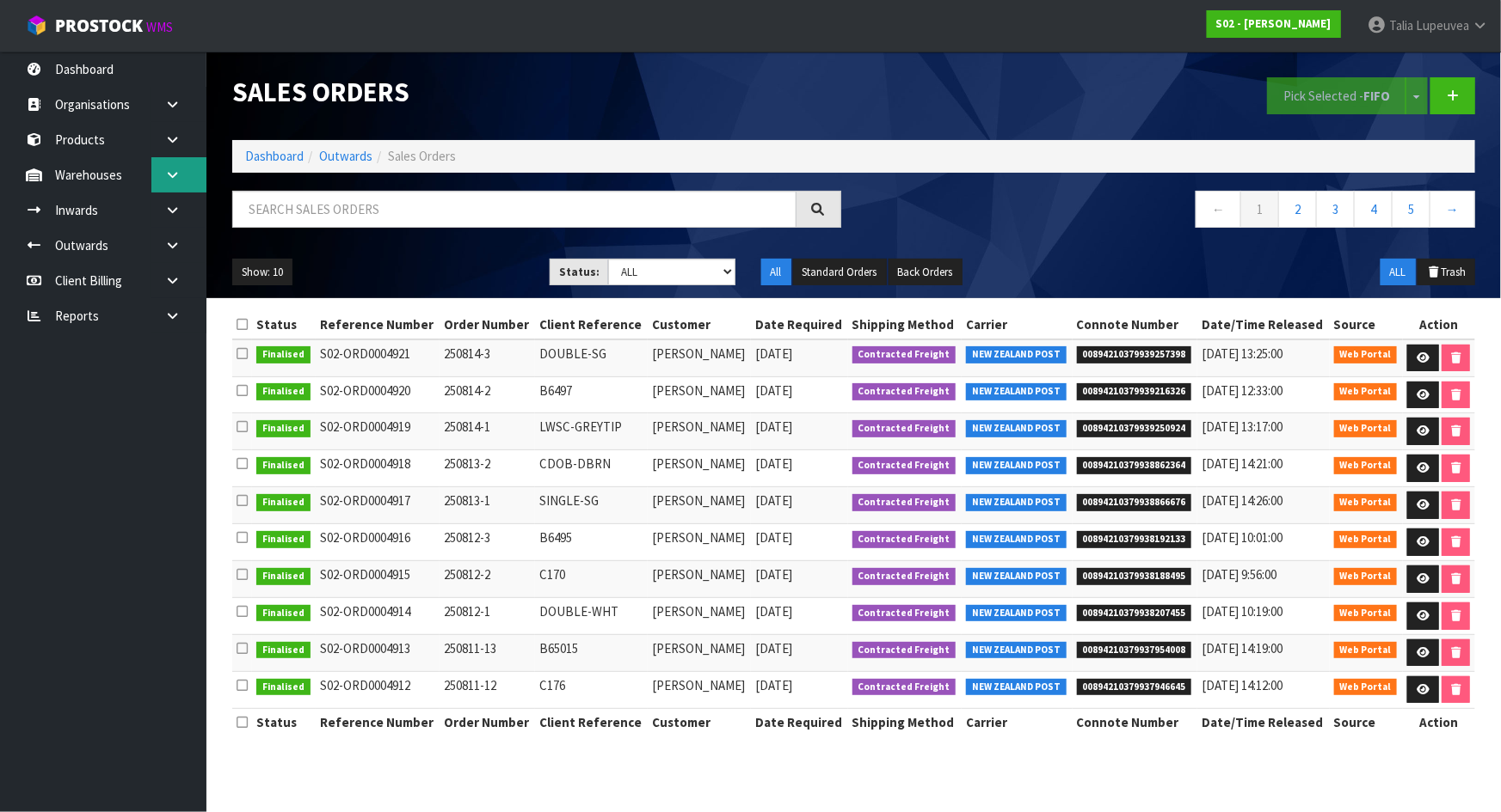
click at [183, 165] on link at bounding box center [179, 175] width 55 height 35
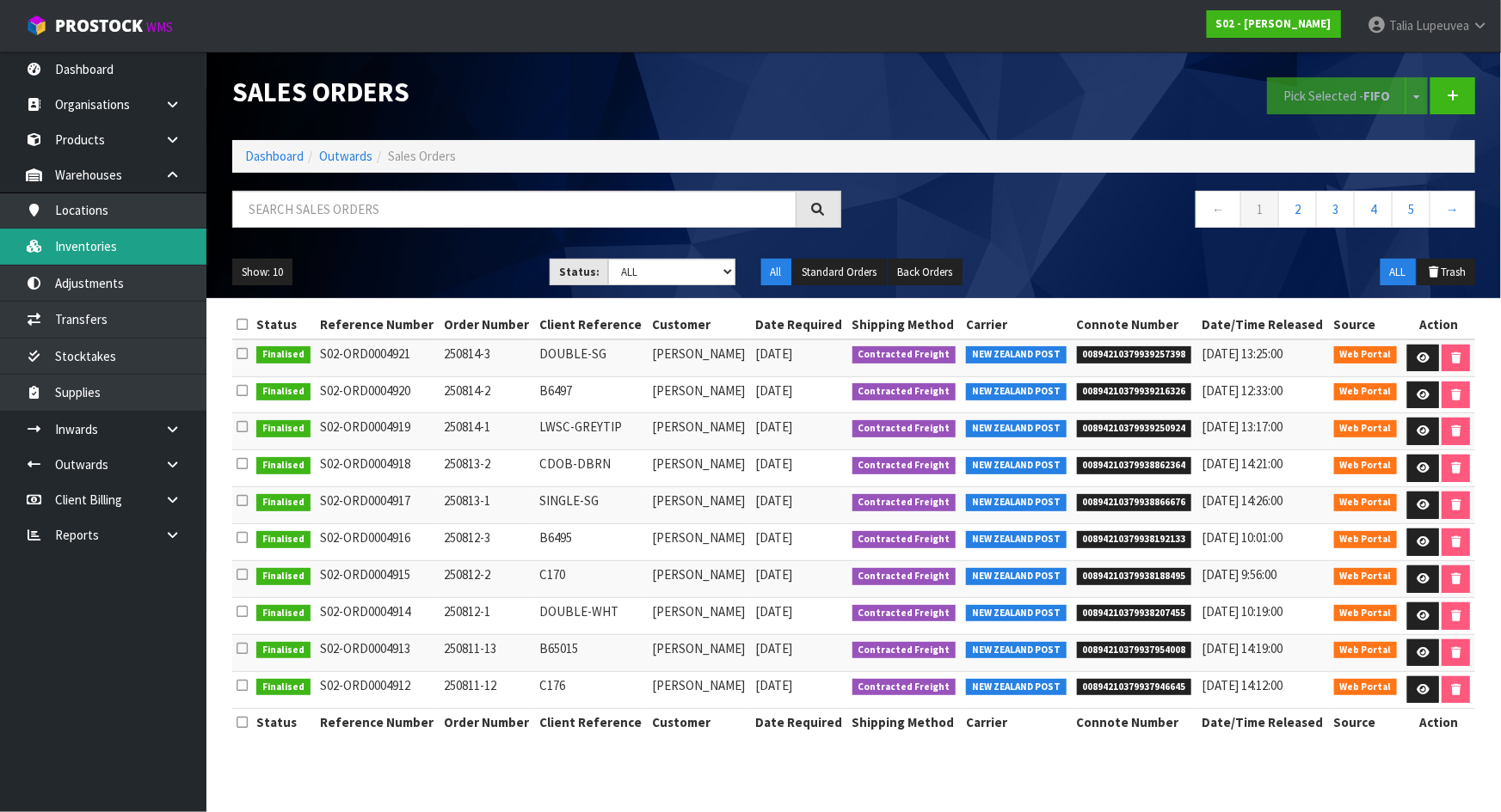
drag, startPoint x: 145, startPoint y: 236, endPoint x: 136, endPoint y: 228, distance: 12.0
click at [143, 238] on link "Inventories" at bounding box center [103, 246] width 206 height 35
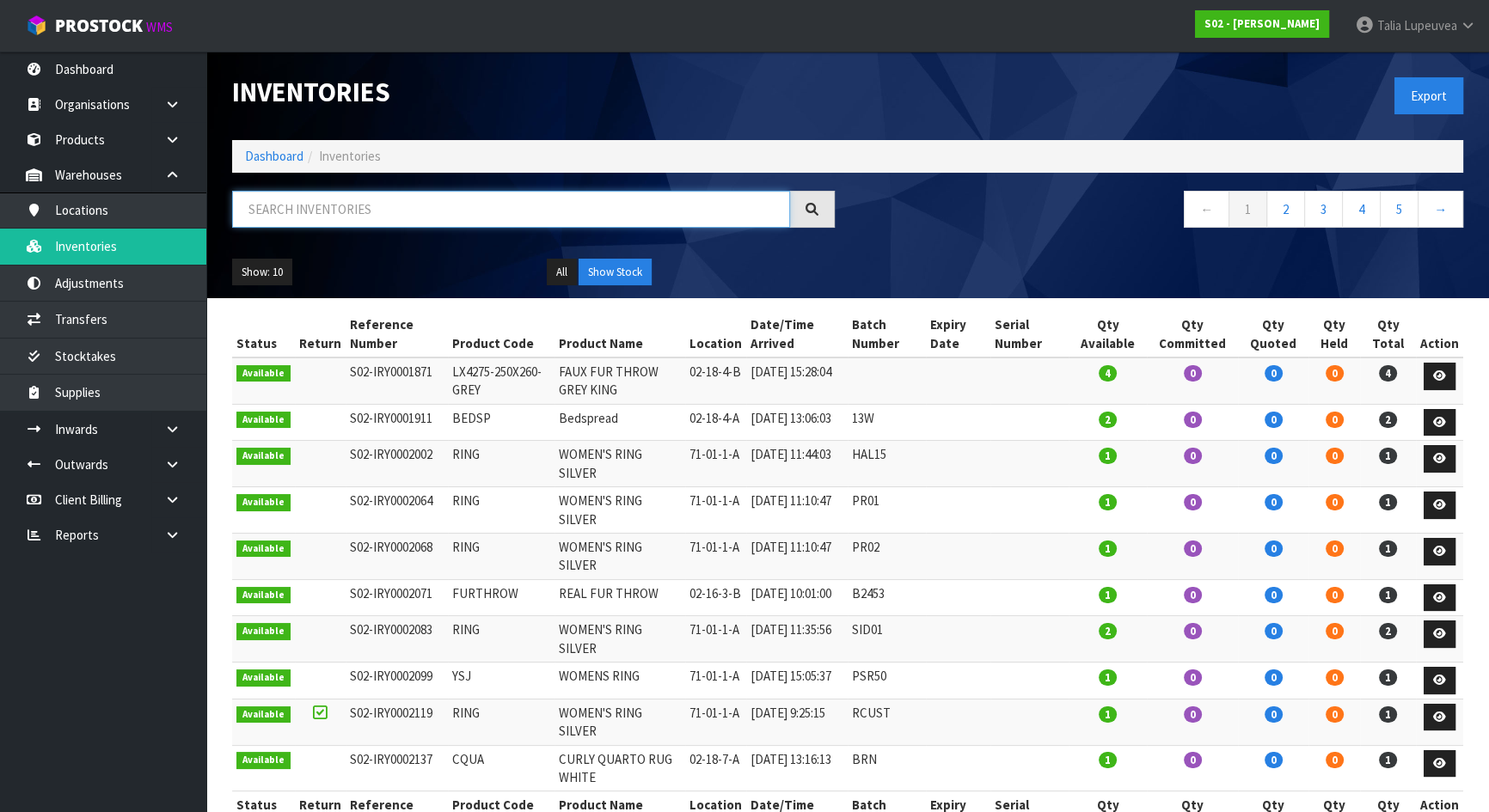
click at [362, 215] on input "text" at bounding box center [511, 209] width 558 height 37
click at [559, 196] on input "text" at bounding box center [511, 209] width 558 height 37
paste input "Double - Wht"
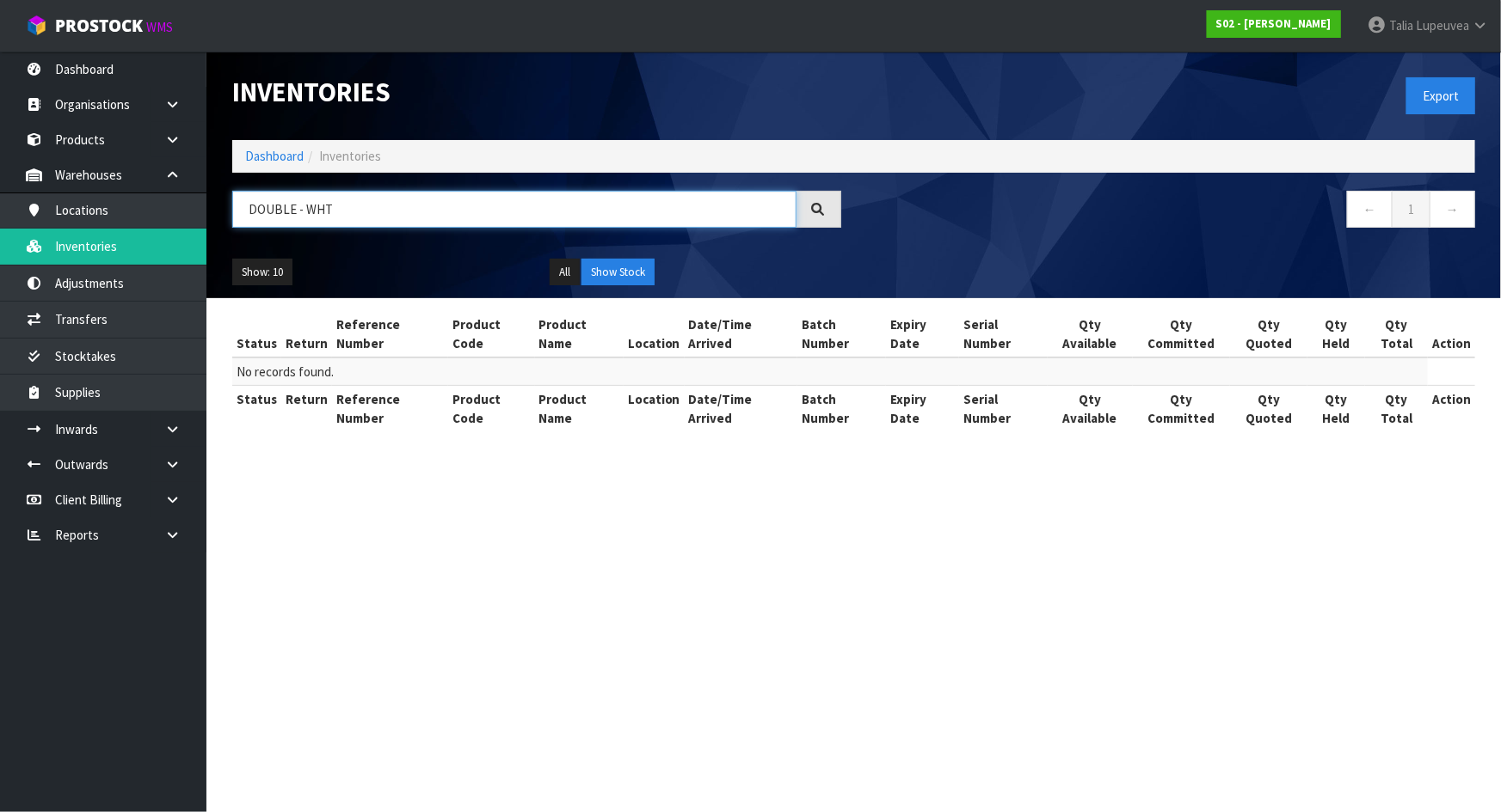
click at [294, 207] on input "DOUBLE - WHT" at bounding box center [514, 209] width 564 height 37
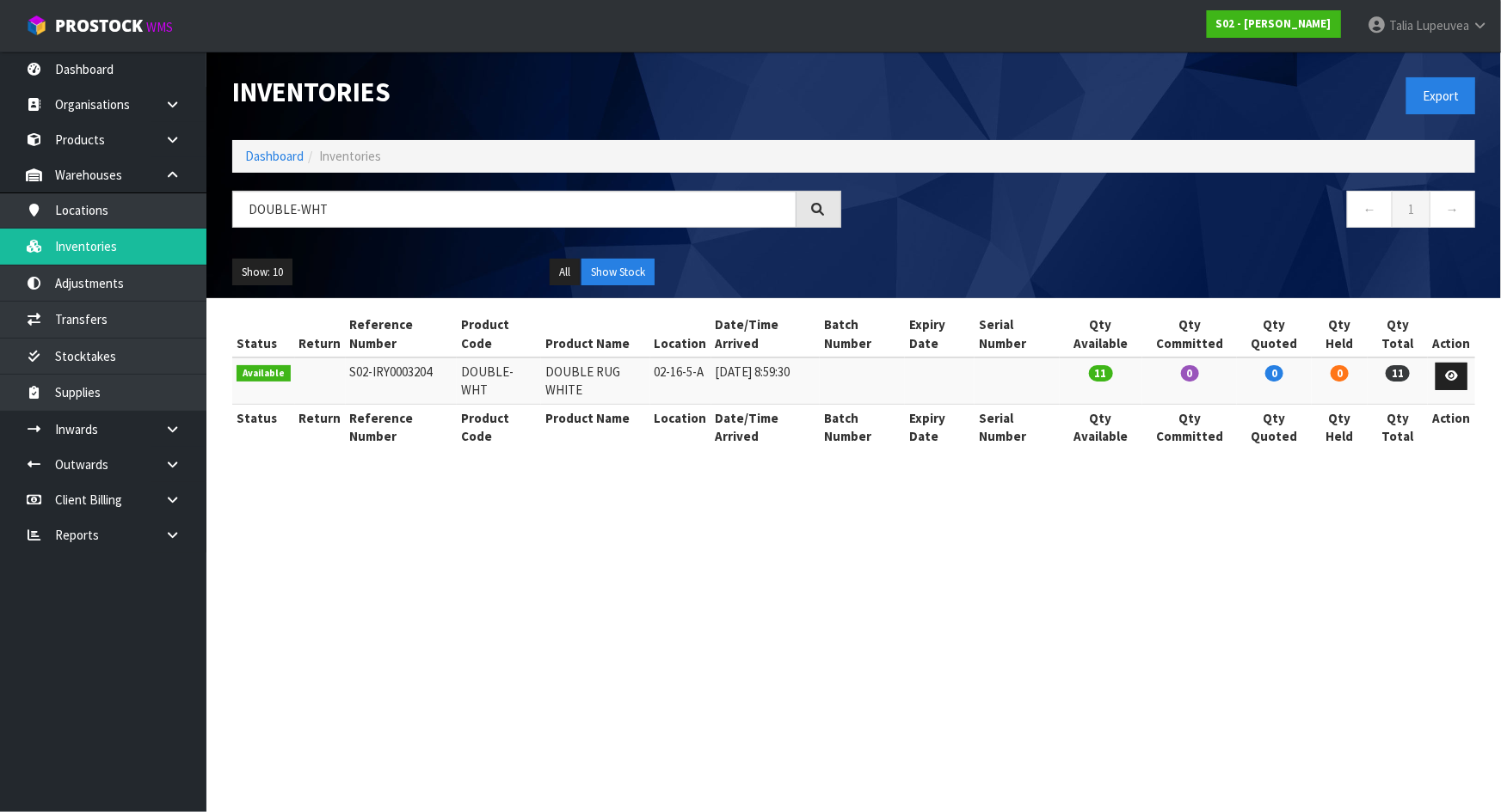
click at [919, 565] on section "Inventories Export Dashboard Inventories DOUBLE-WHT ← 1 → Show: 10 5 10 25 50 A…" at bounding box center [750, 406] width 1501 height 812
click at [1007, 516] on section "Inventories Export Dashboard Inventories DOUBLE-WHT ← 1 → Show: 10 5 10 25 50 A…" at bounding box center [750, 406] width 1501 height 812
click at [319, 212] on input "DOUBLE-WHT" at bounding box center [514, 209] width 564 height 37
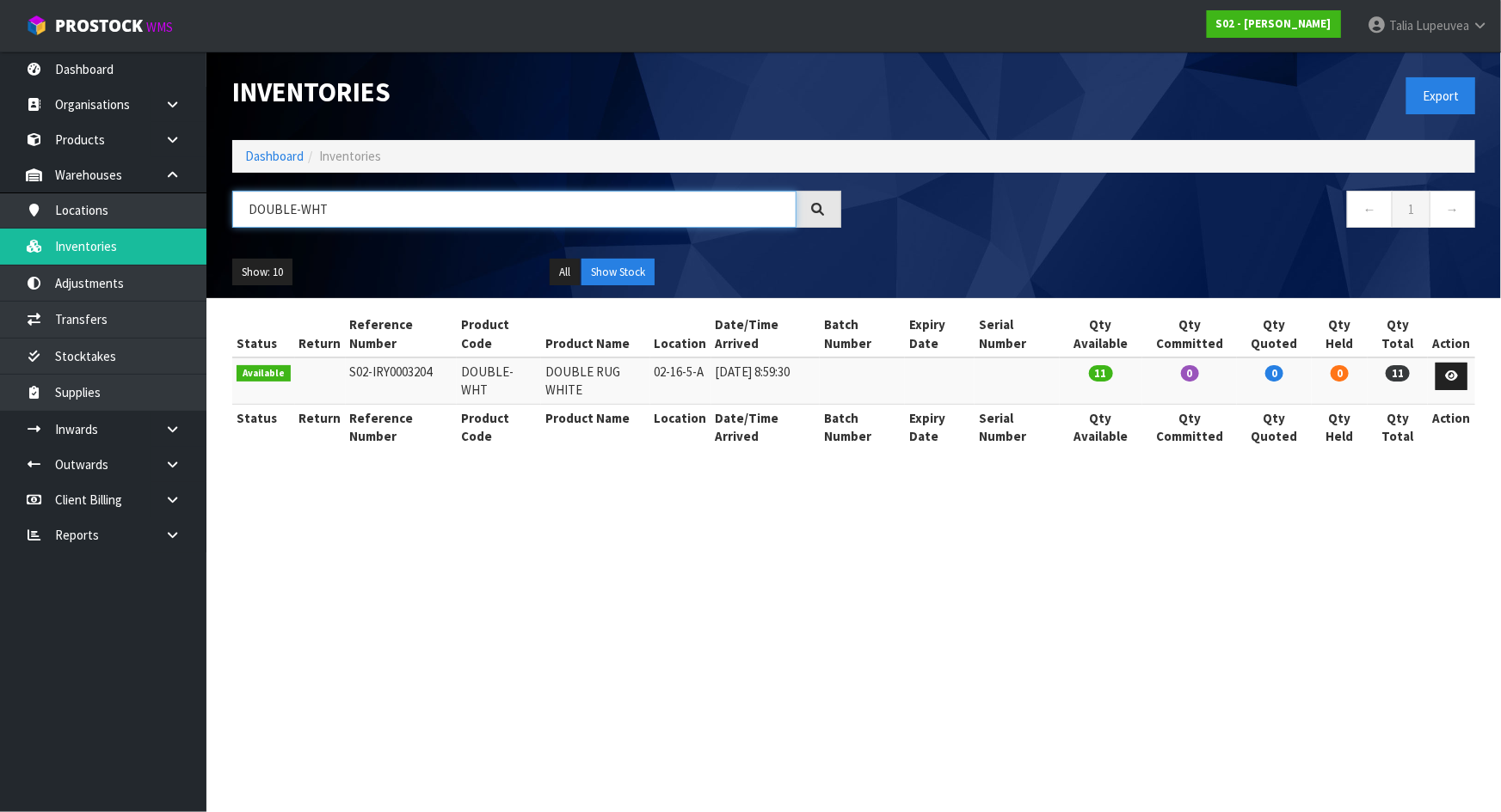
paste input "From Subject Received Size Categories Leela Y. H. Re: 2 pallets received.-07-08…"
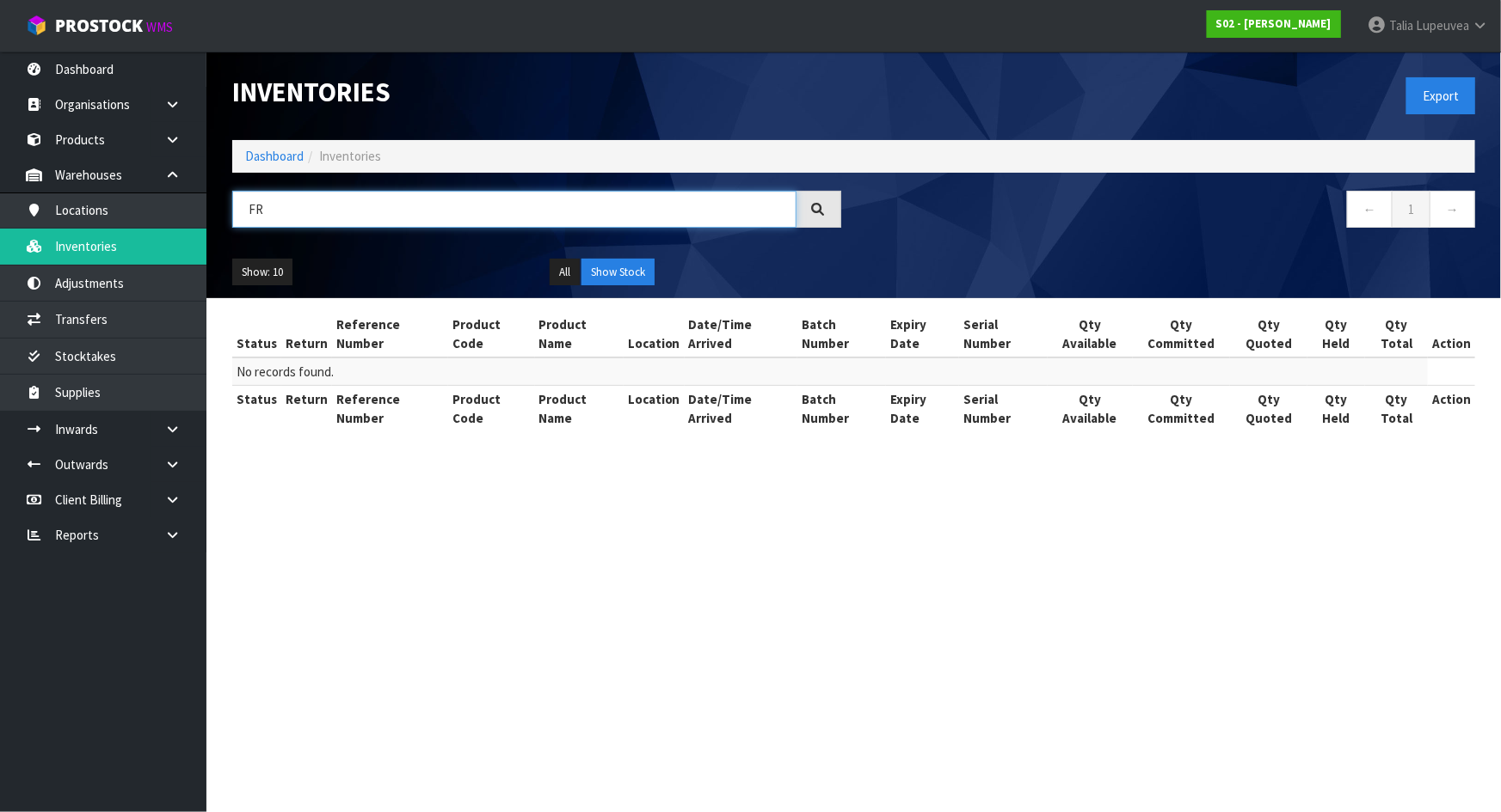
type input "F"
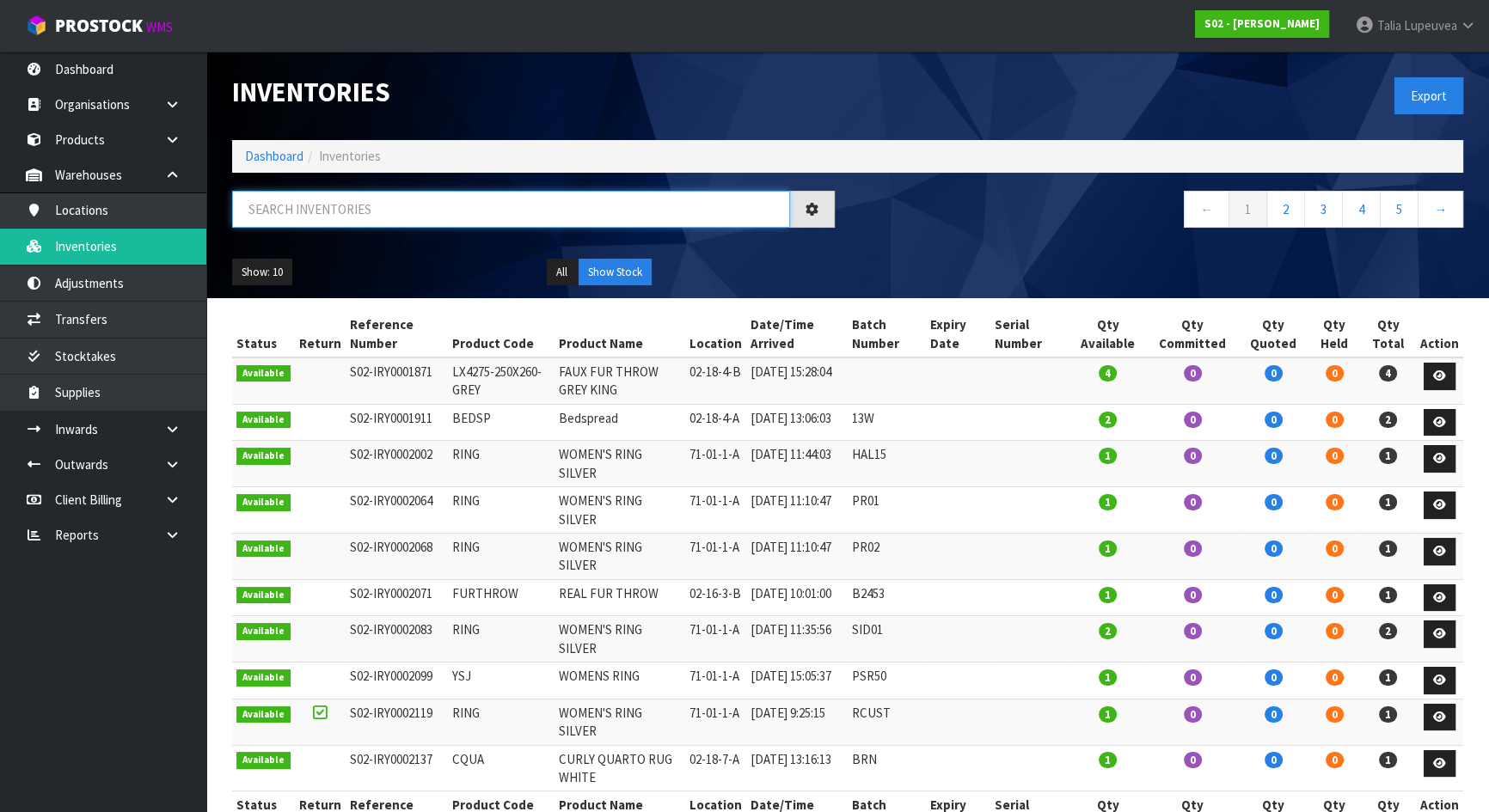
click at [508, 202] on input "text" at bounding box center [511, 209] width 558 height 37
paste input "Quarto-WHT"
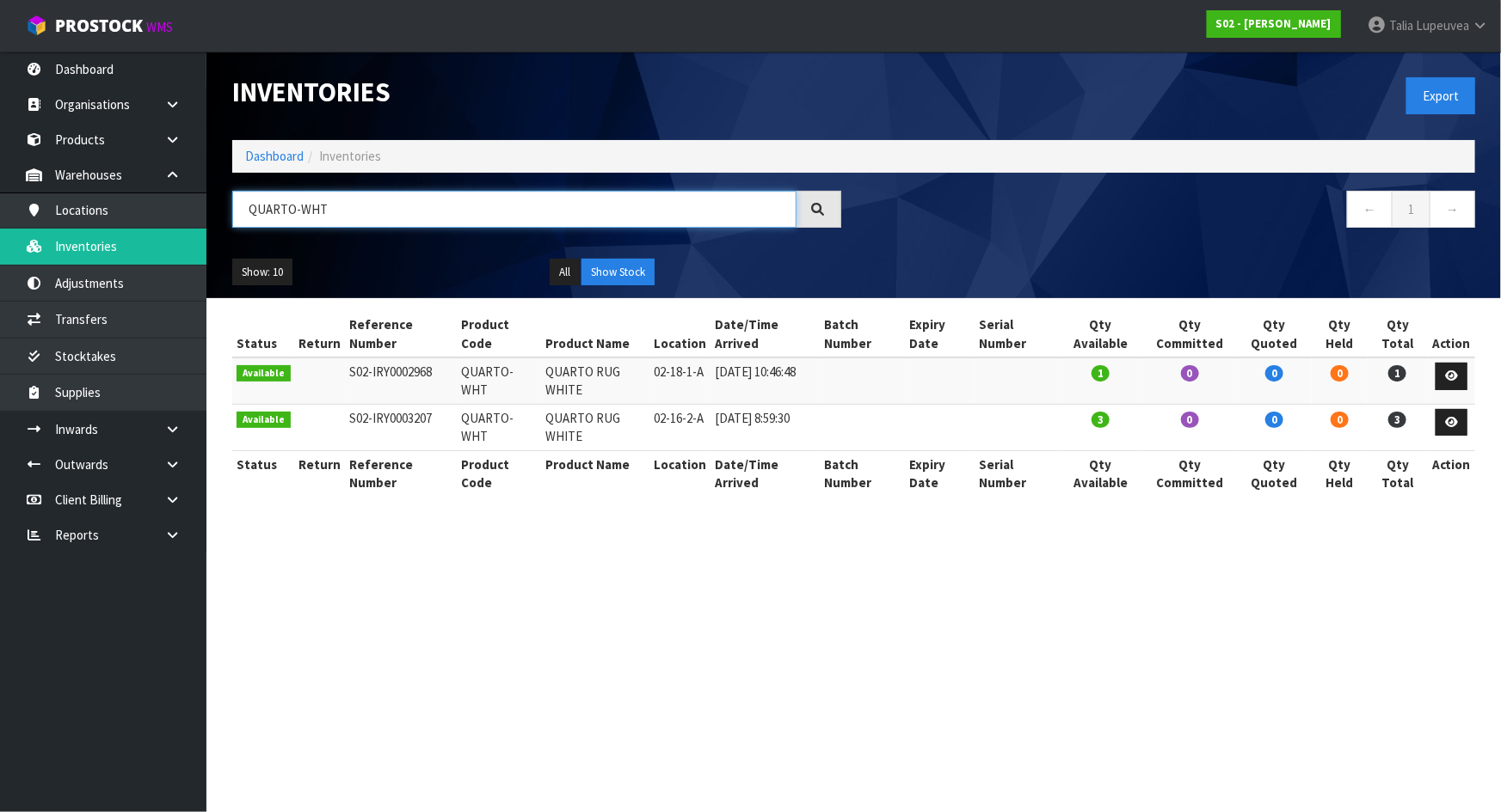
type input "QUARTO-WHT"
